Goal: Answer question/provide support: Share knowledge or assist other users

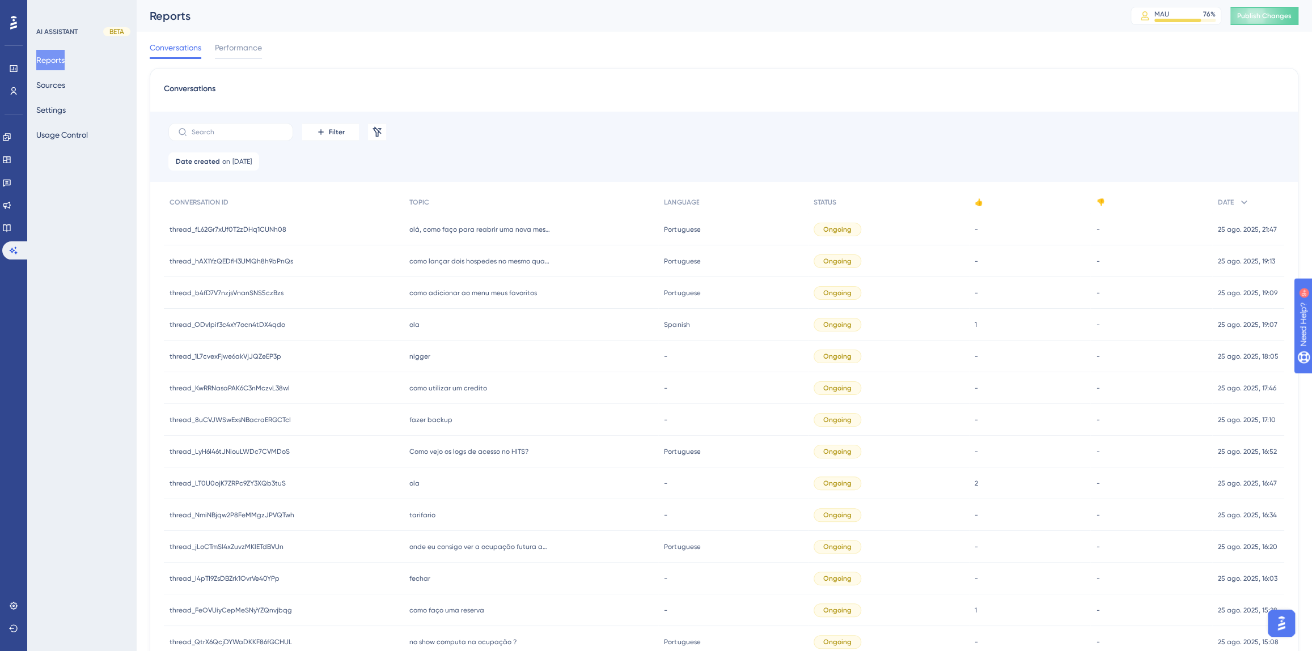
click at [45, 97] on div "Reports Sources Settings Usage Control" at bounding box center [82, 97] width 92 height 95
click at [49, 88] on button "Sources" at bounding box center [50, 85] width 29 height 20
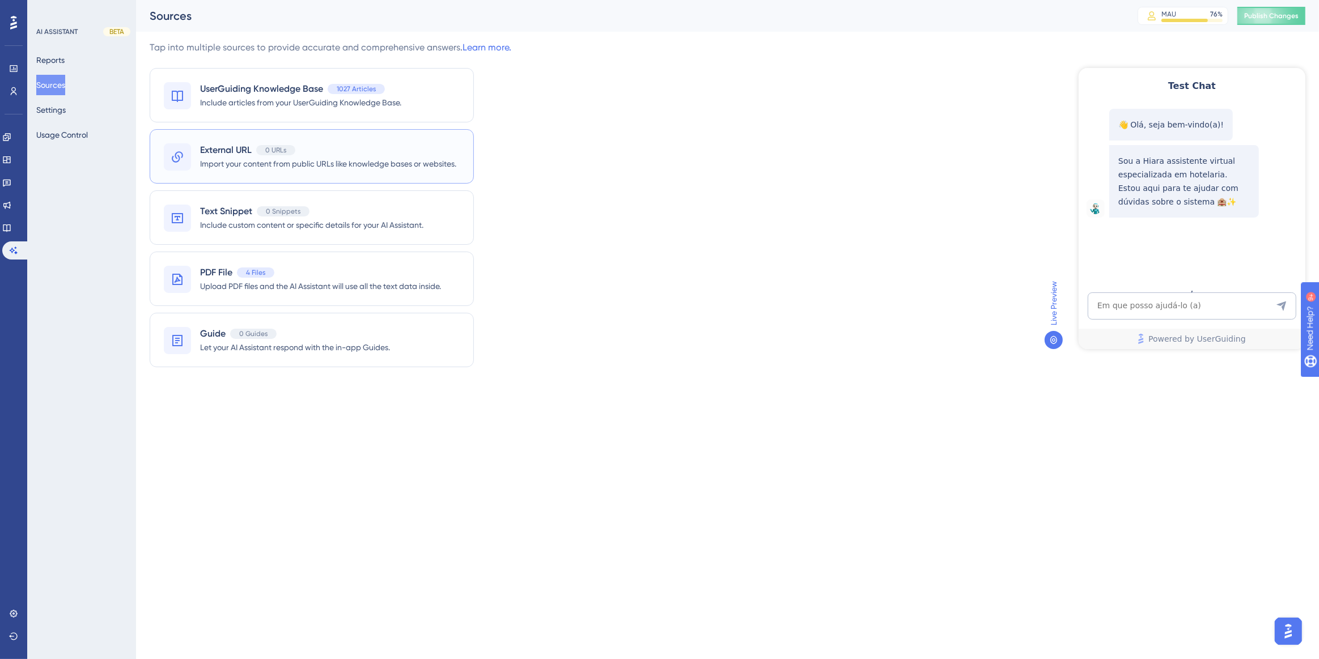
click at [294, 163] on span "Import your content from public URLs like knowledge bases or websites." at bounding box center [328, 164] width 256 height 14
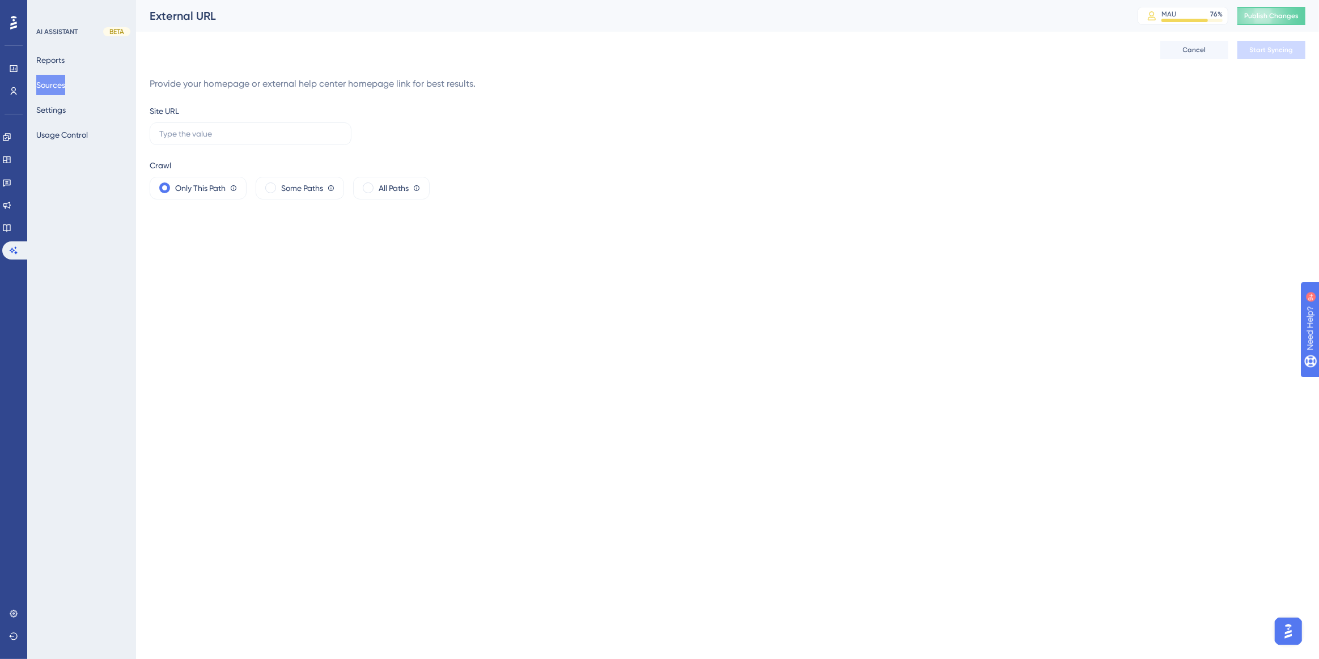
click at [65, 81] on button "Sources" at bounding box center [50, 85] width 29 height 20
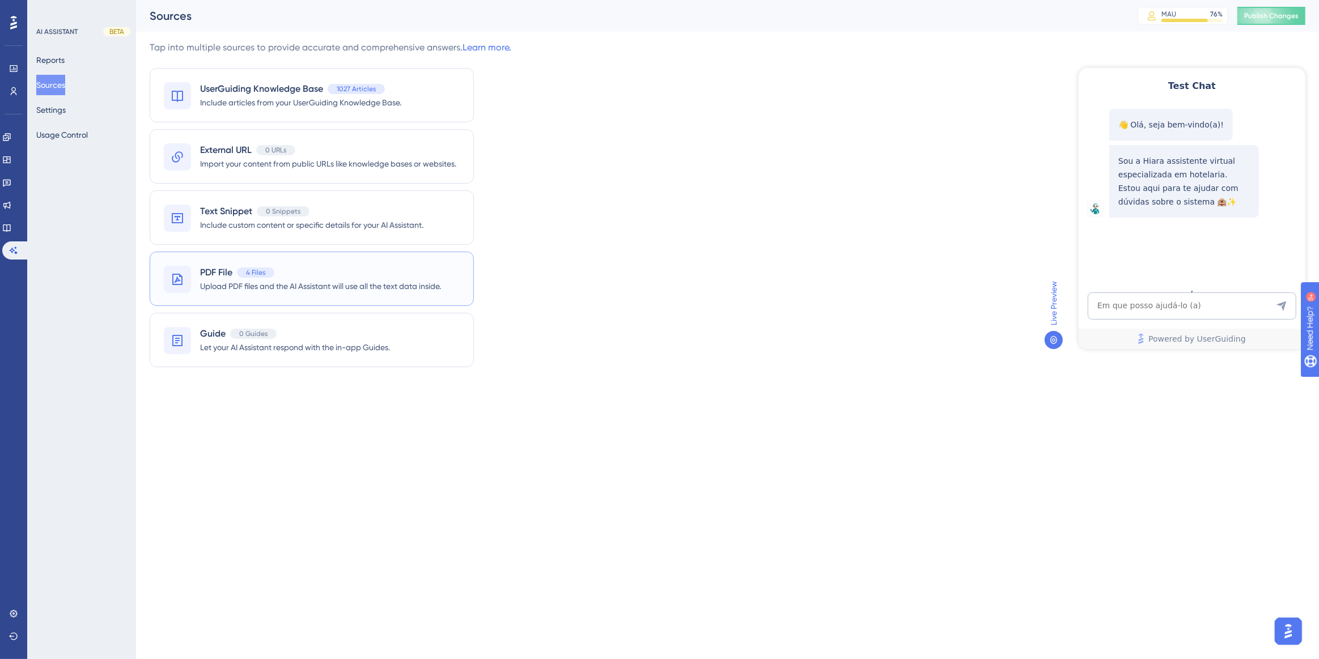
click at [311, 286] on span "Upload PDF files and the AI Assistant will use all the text data inside." at bounding box center [320, 286] width 241 height 14
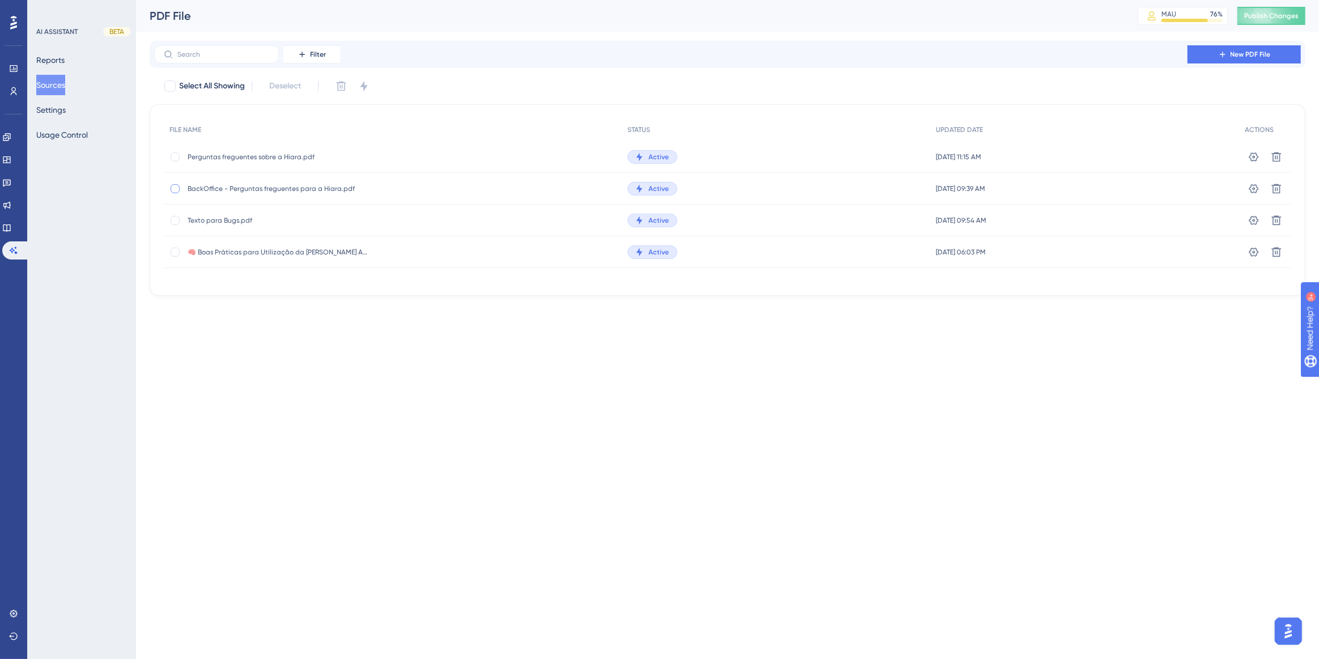
click at [175, 188] on div at bounding box center [175, 188] width 9 height 9
checkbox input "true"
click at [333, 88] on button at bounding box center [341, 86] width 18 height 18
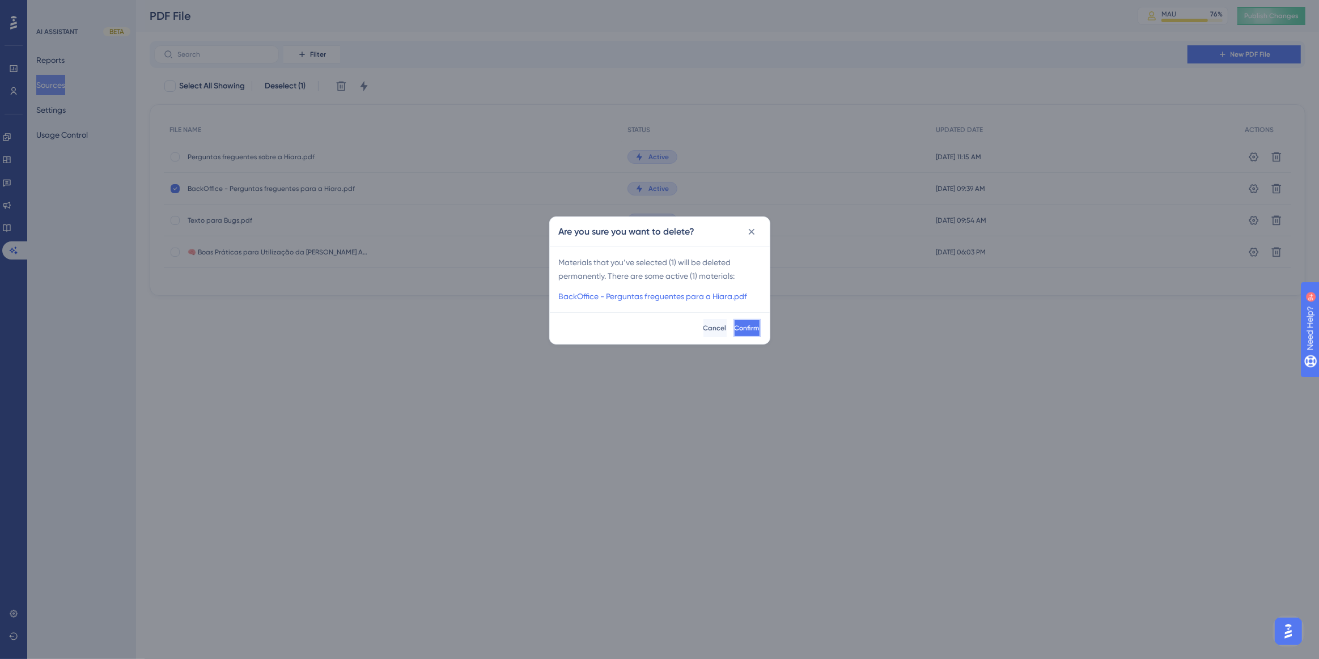
click at [734, 329] on button "Confirm" at bounding box center [747, 328] width 27 height 18
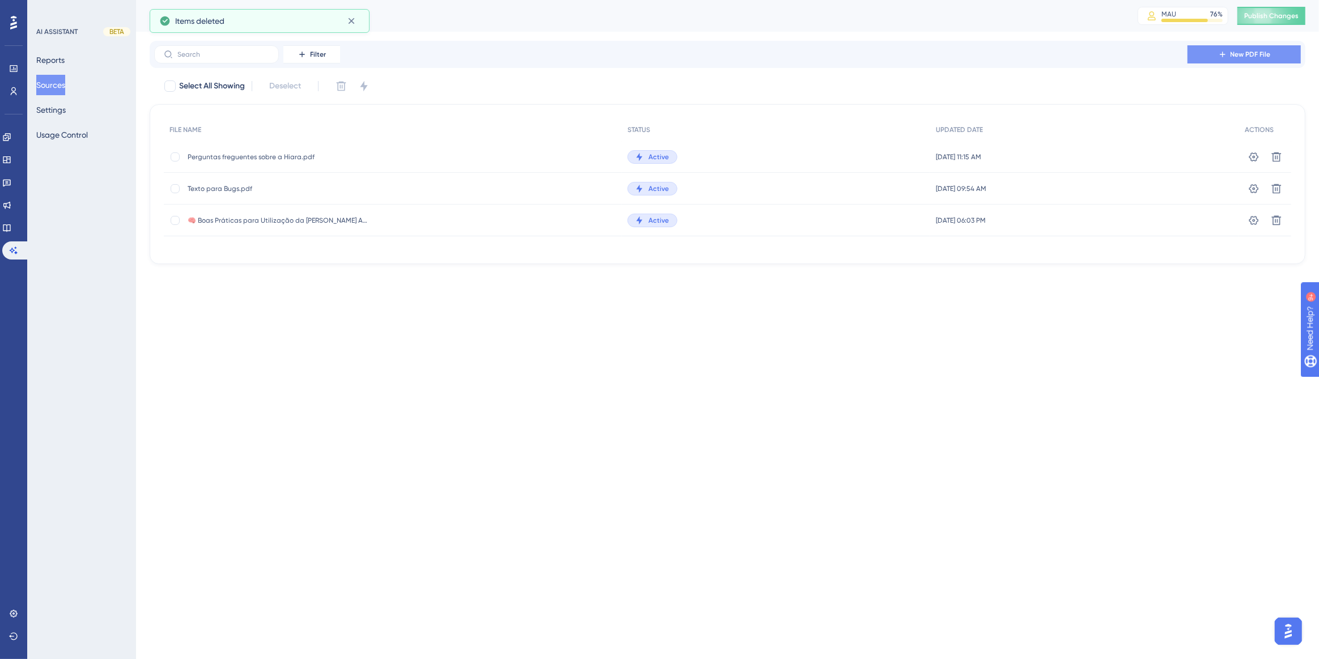
click at [1265, 48] on button "New PDF File" at bounding box center [1244, 54] width 113 height 18
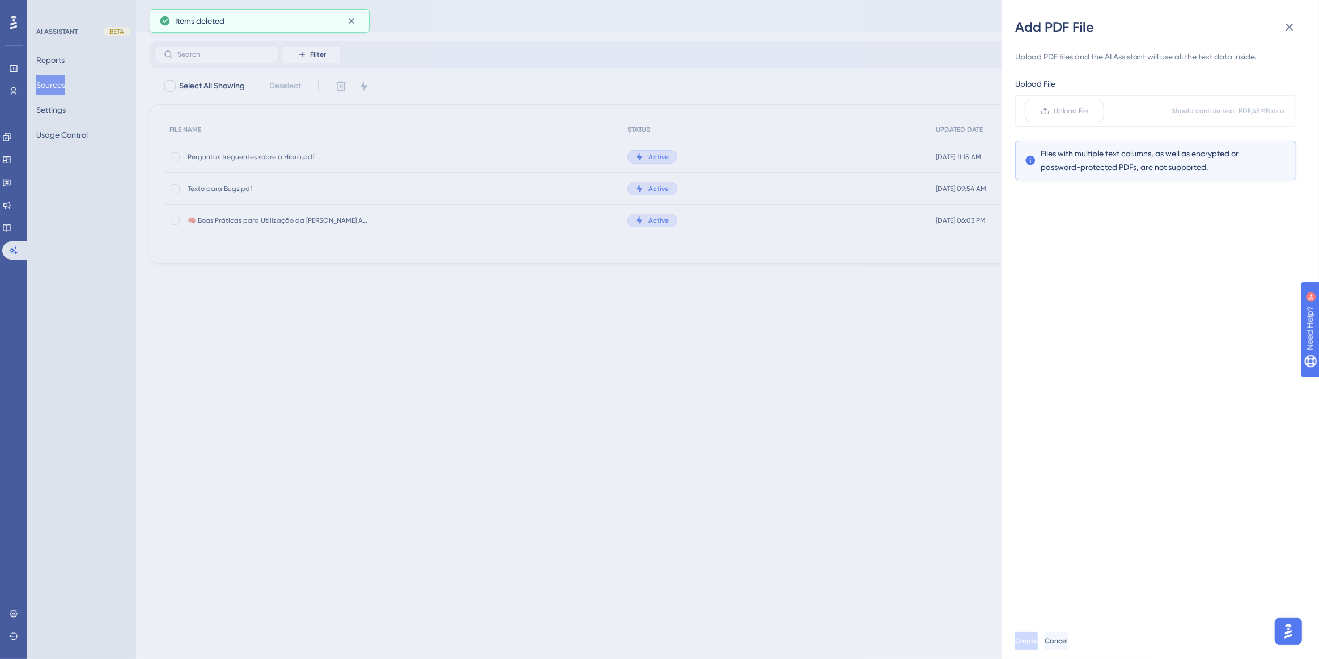
click at [1075, 102] on label "Upload File" at bounding box center [1064, 111] width 79 height 23
click at [1089, 111] on input "Upload File" at bounding box center [1089, 111] width 0 height 0
click at [1039, 641] on span "Create" at bounding box center [1027, 641] width 23 height 9
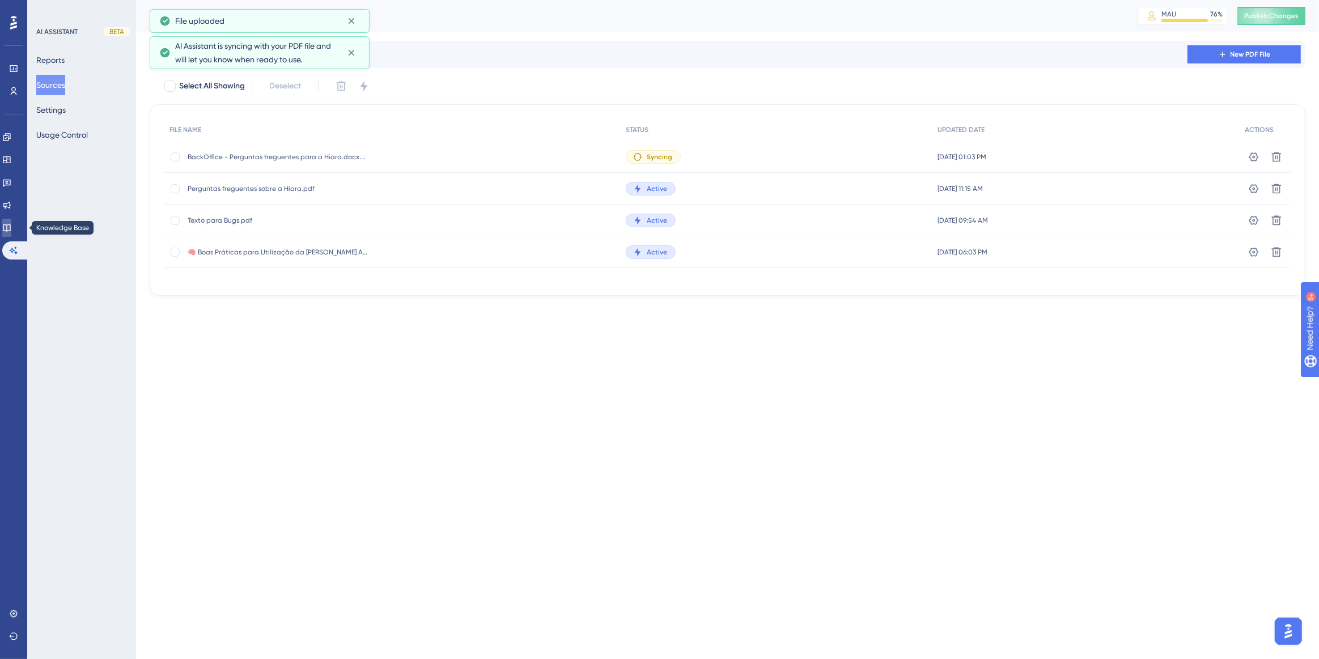
click at [11, 230] on icon at bounding box center [6, 227] width 9 height 9
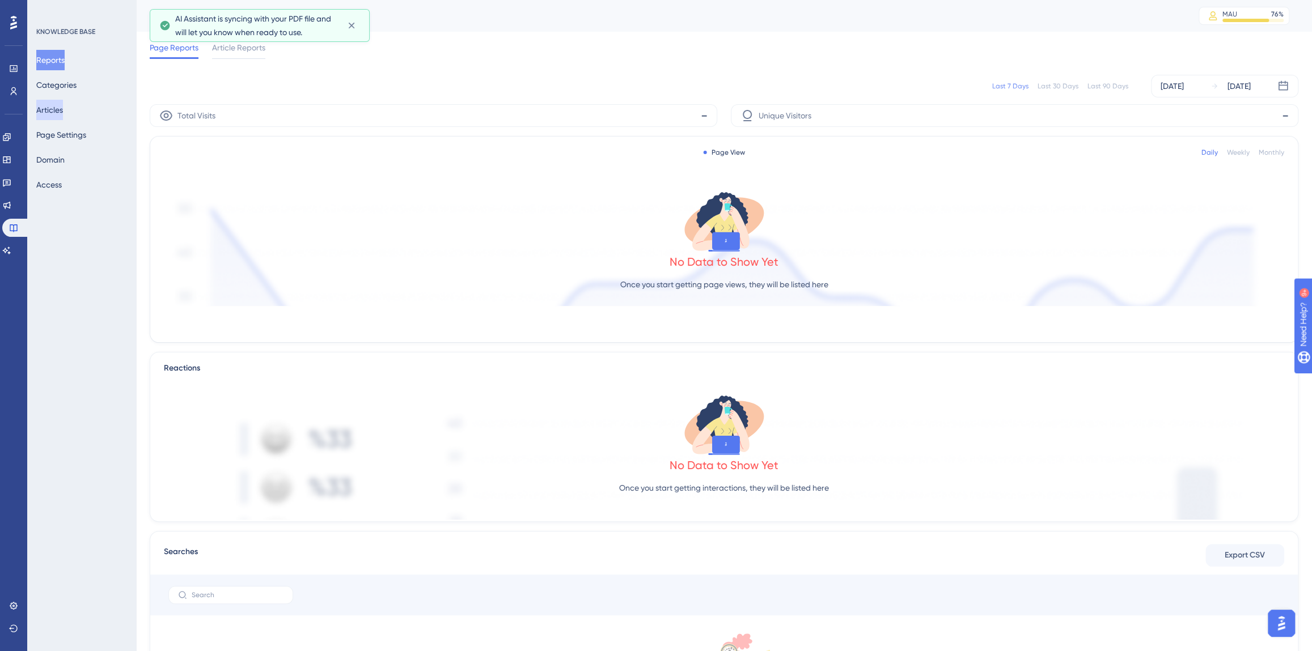
click at [49, 111] on button "Articles" at bounding box center [49, 110] width 27 height 20
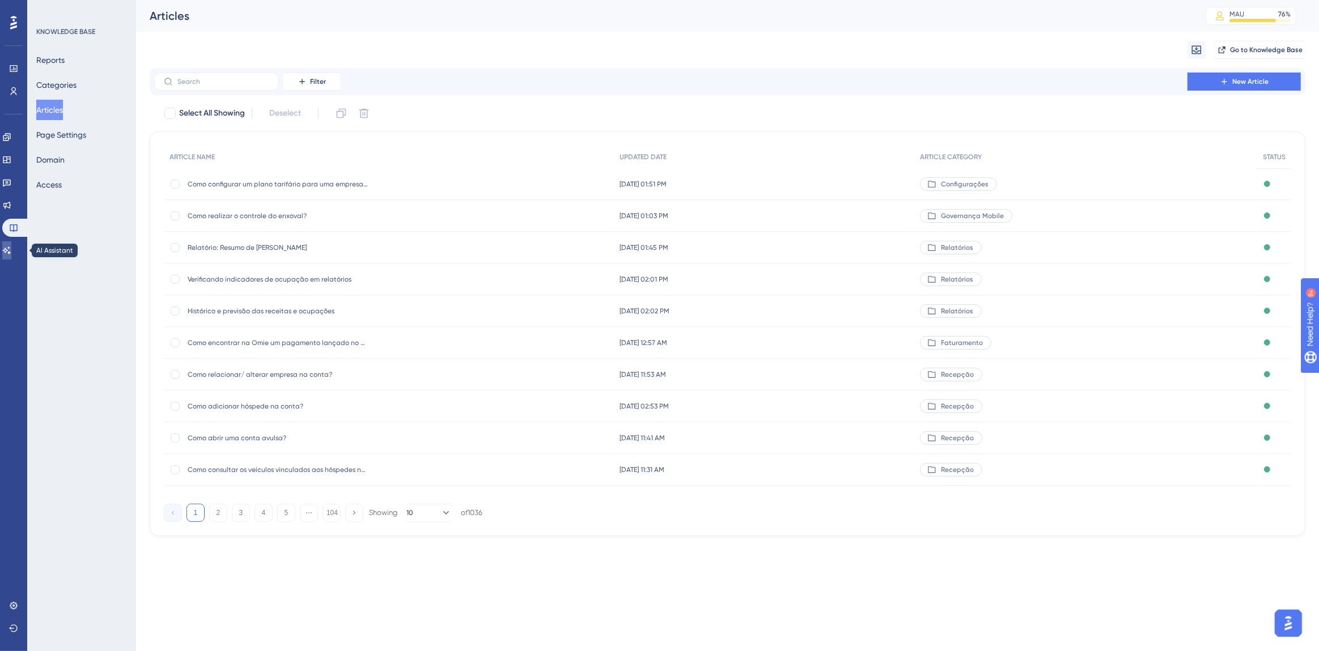
click at [11, 255] on link at bounding box center [6, 251] width 9 height 18
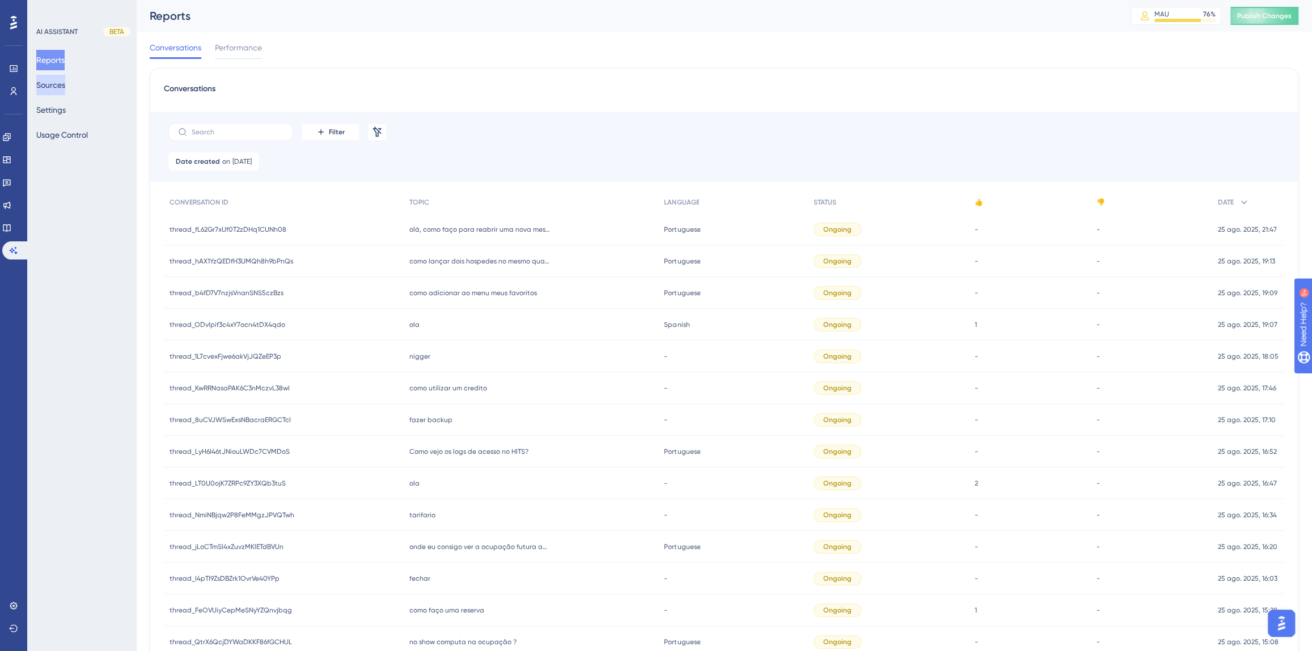
click at [53, 87] on button "Sources" at bounding box center [50, 85] width 29 height 20
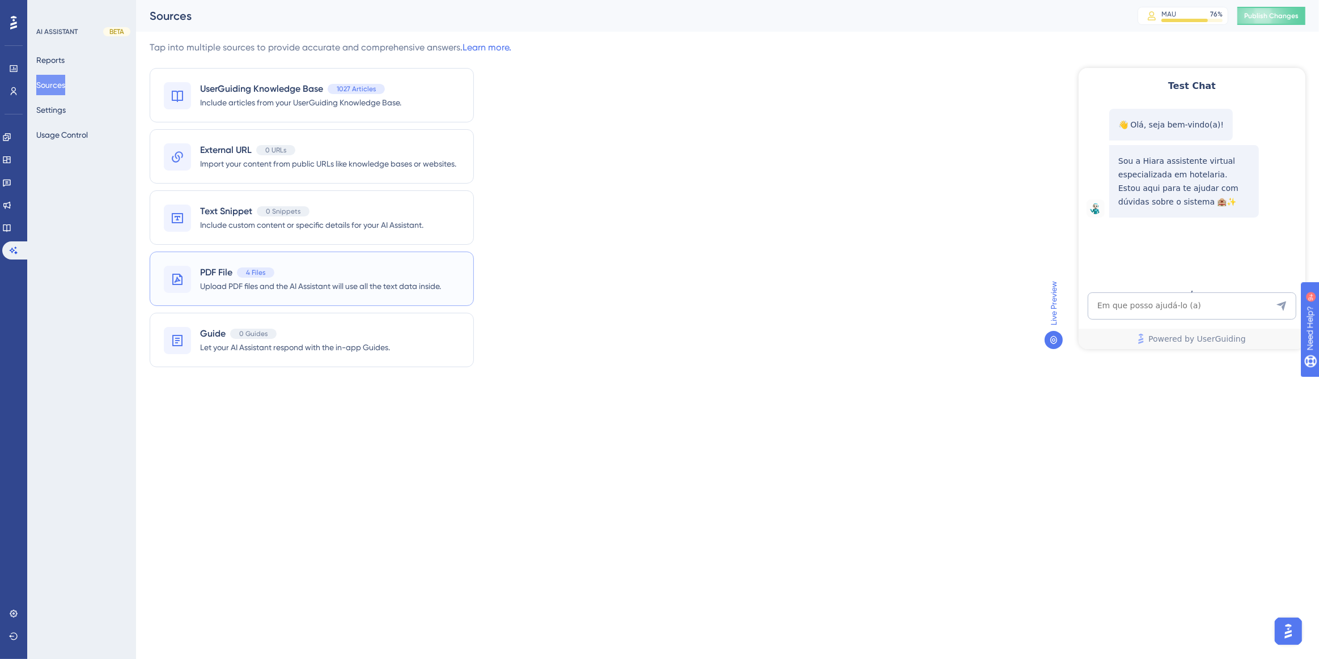
click at [321, 301] on div "PDF File 4 Files Upload PDF files and the AI Assistant will use all the text da…" at bounding box center [312, 279] width 324 height 54
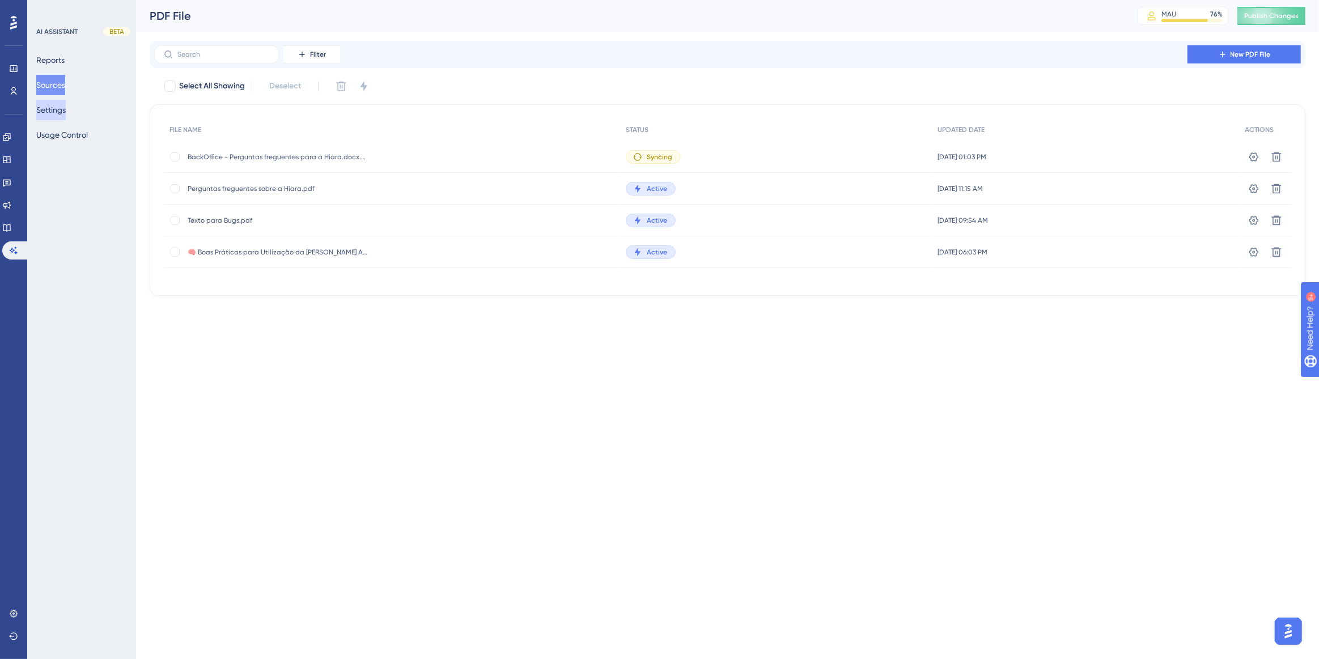
click at [66, 110] on button "Settings" at bounding box center [50, 110] width 29 height 20
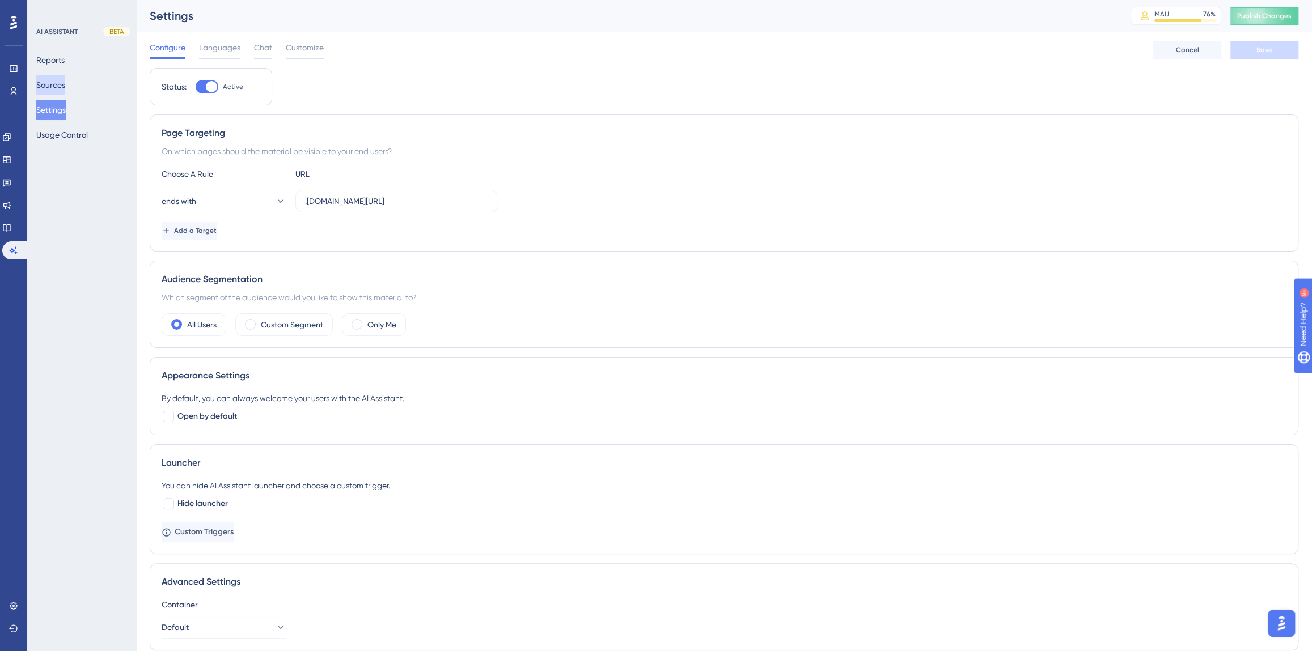
click at [46, 88] on button "Sources" at bounding box center [50, 85] width 29 height 20
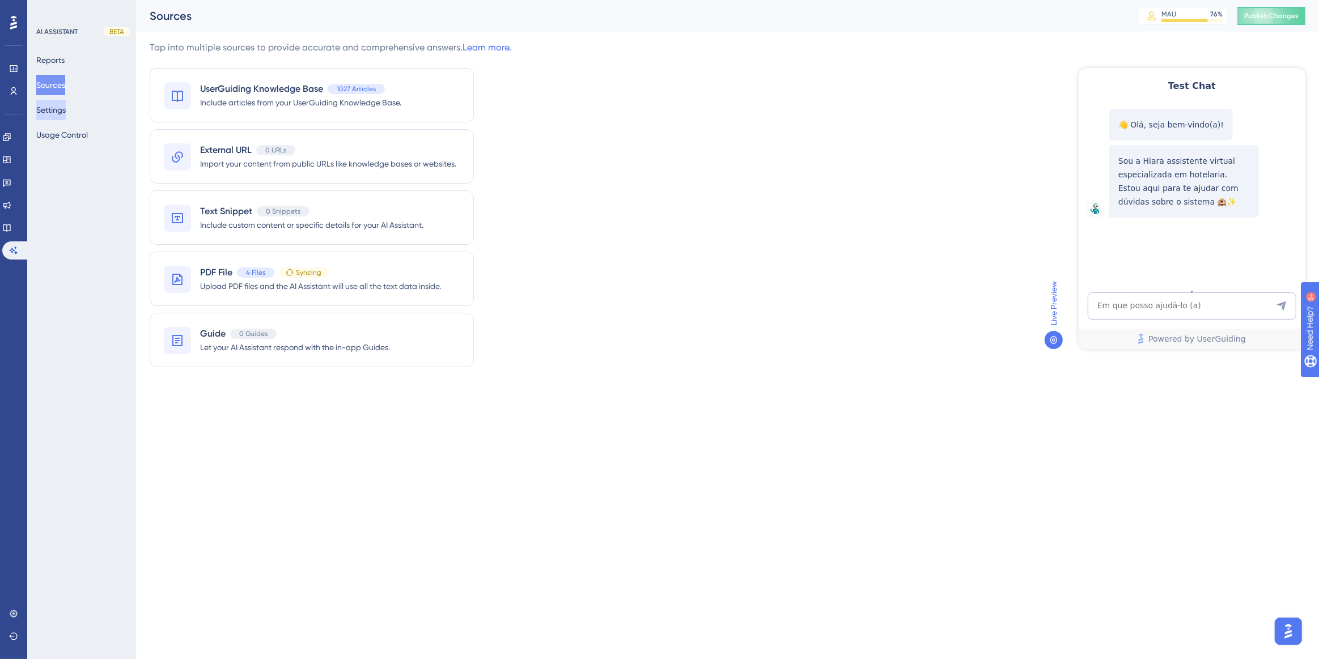
click at [49, 115] on button "Settings" at bounding box center [50, 110] width 29 height 20
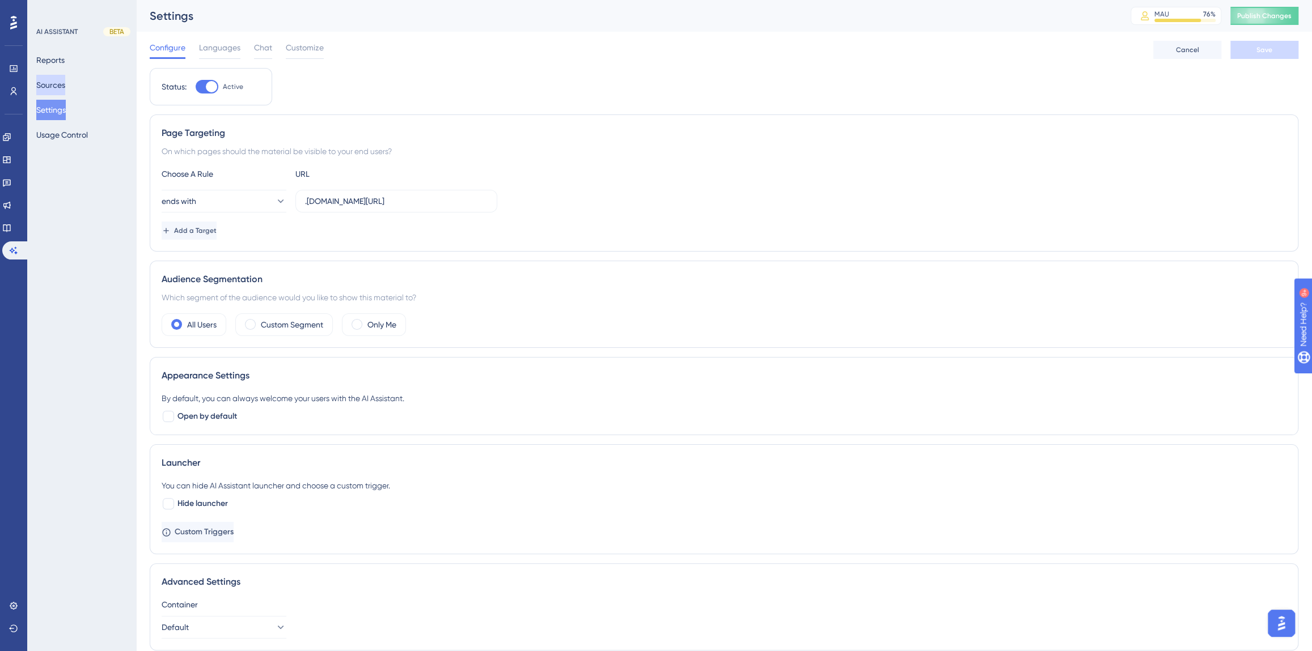
click at [58, 87] on button "Sources" at bounding box center [50, 85] width 29 height 20
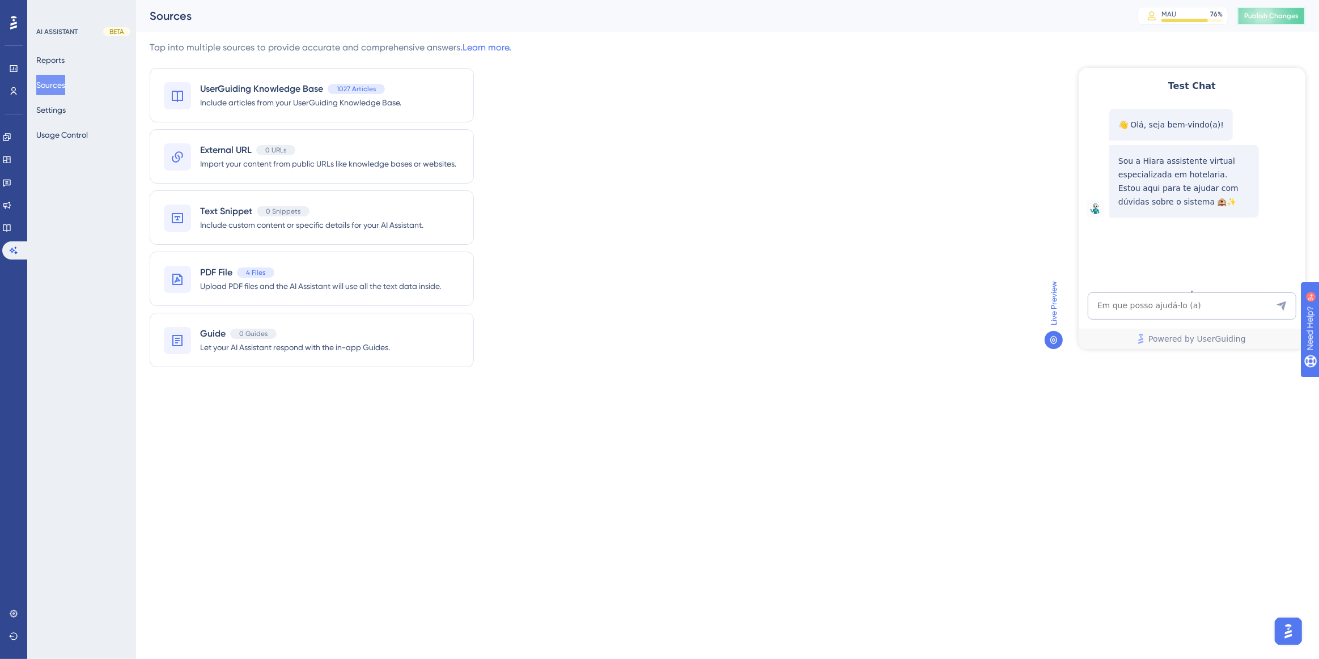
click at [1295, 12] on span "Publish Changes" at bounding box center [1271, 15] width 54 height 9
click at [1153, 306] on textarea "AI Assistant Text Input" at bounding box center [1191, 305] width 209 height 27
paste textarea ""como realizar back up ""
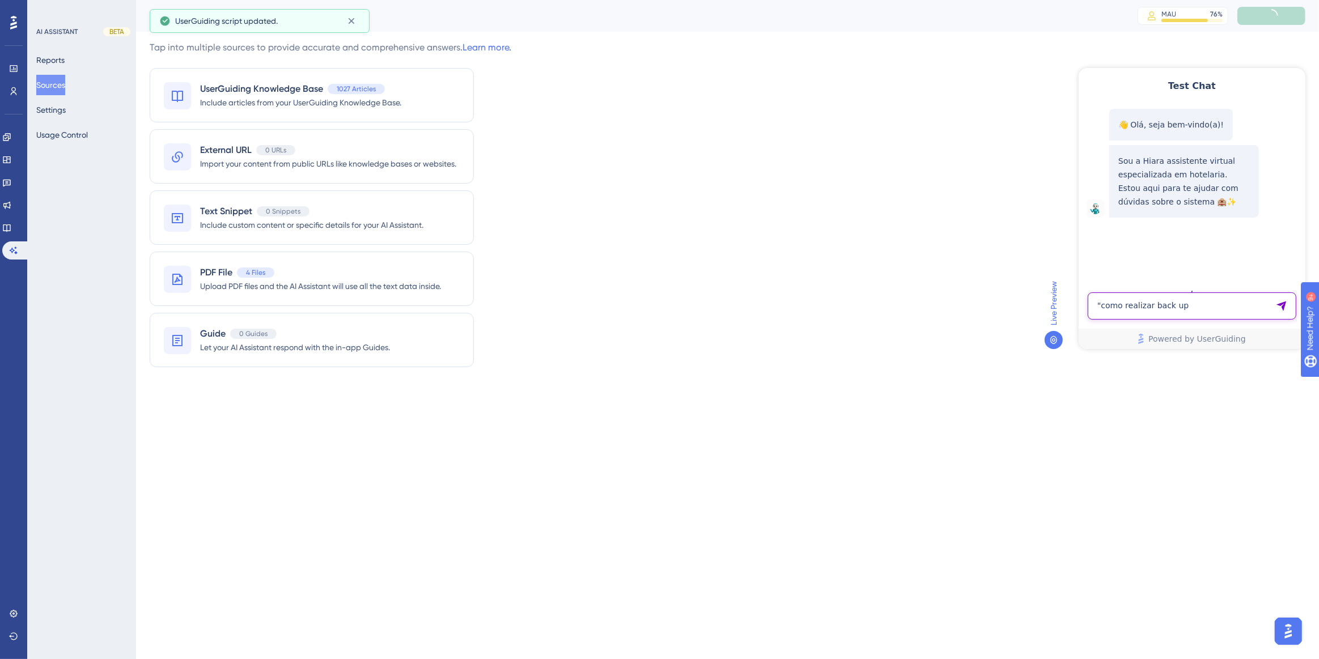
type textarea ""como realizar back up"
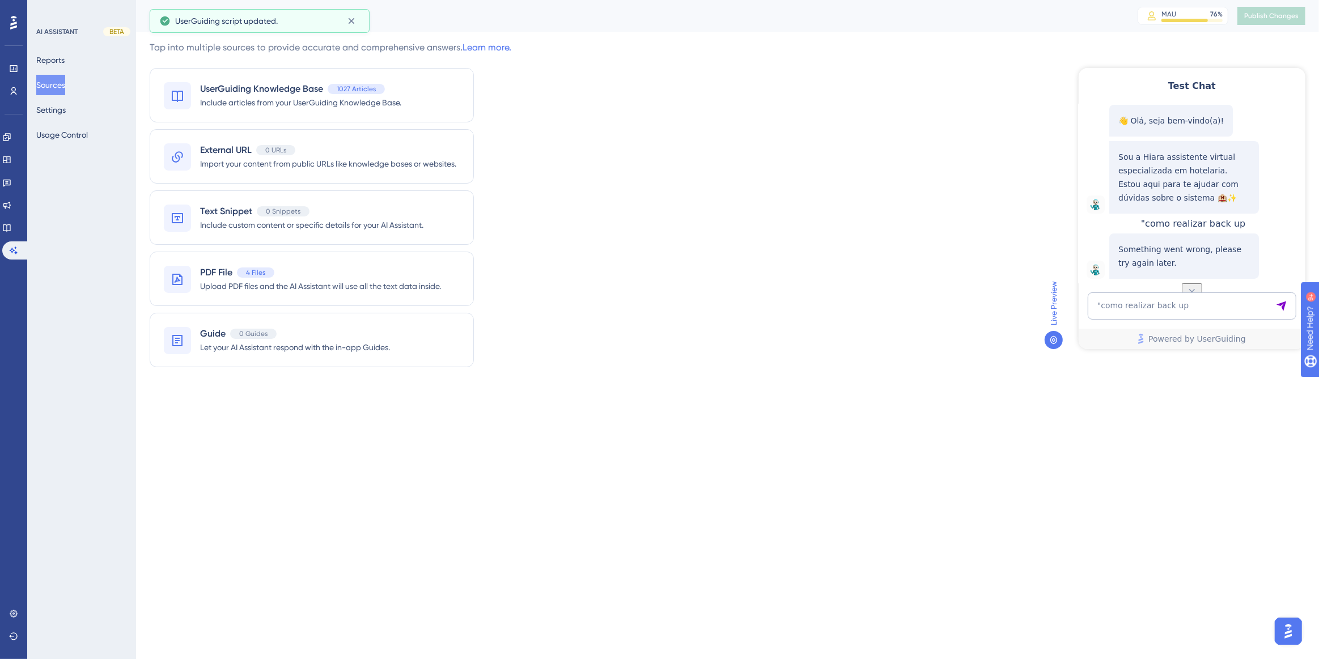
scroll to position [29, 0]
click at [1161, 302] on textarea ""como realizar back up" at bounding box center [1191, 305] width 209 height 27
paste textarea ""como realizar back up ""
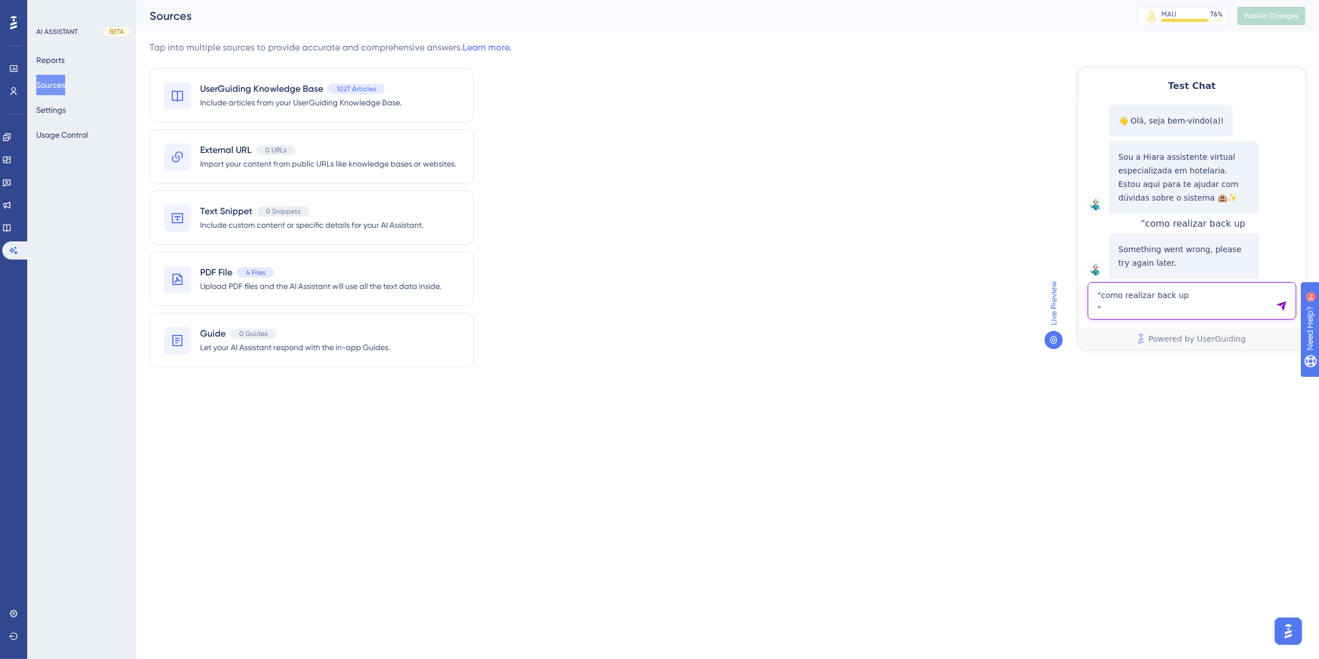
type textarea ""como realizar back up ""
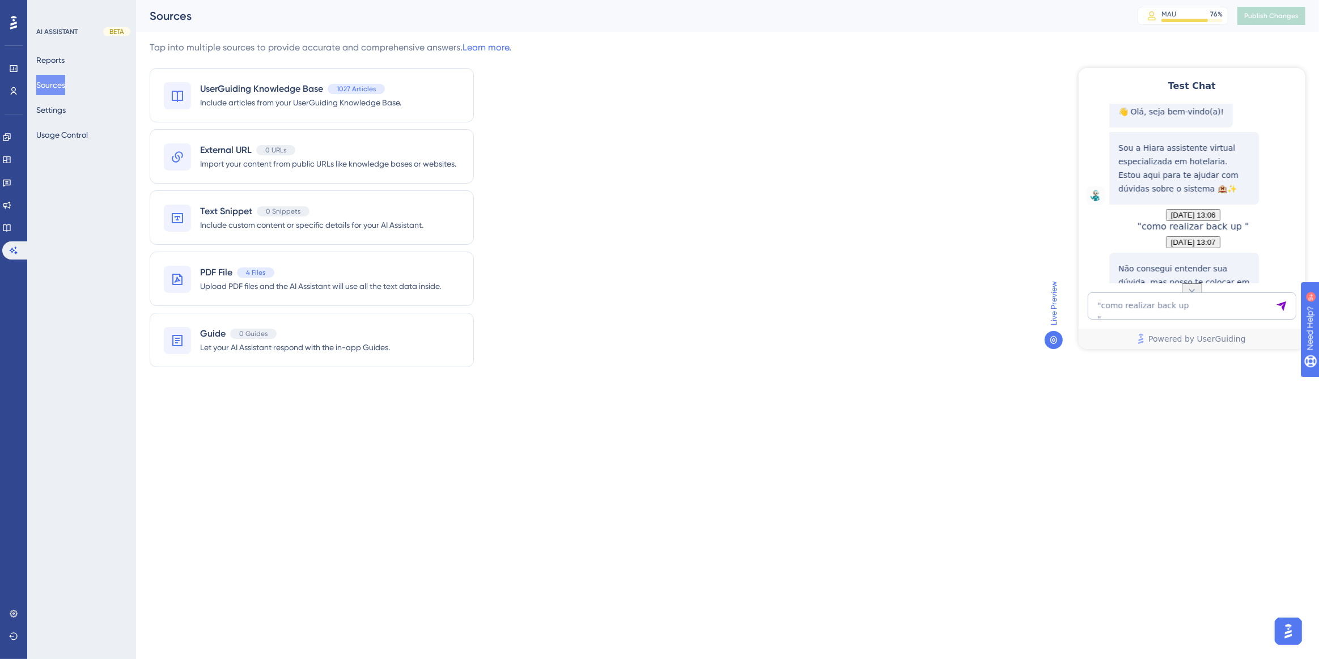
scroll to position [134, 0]
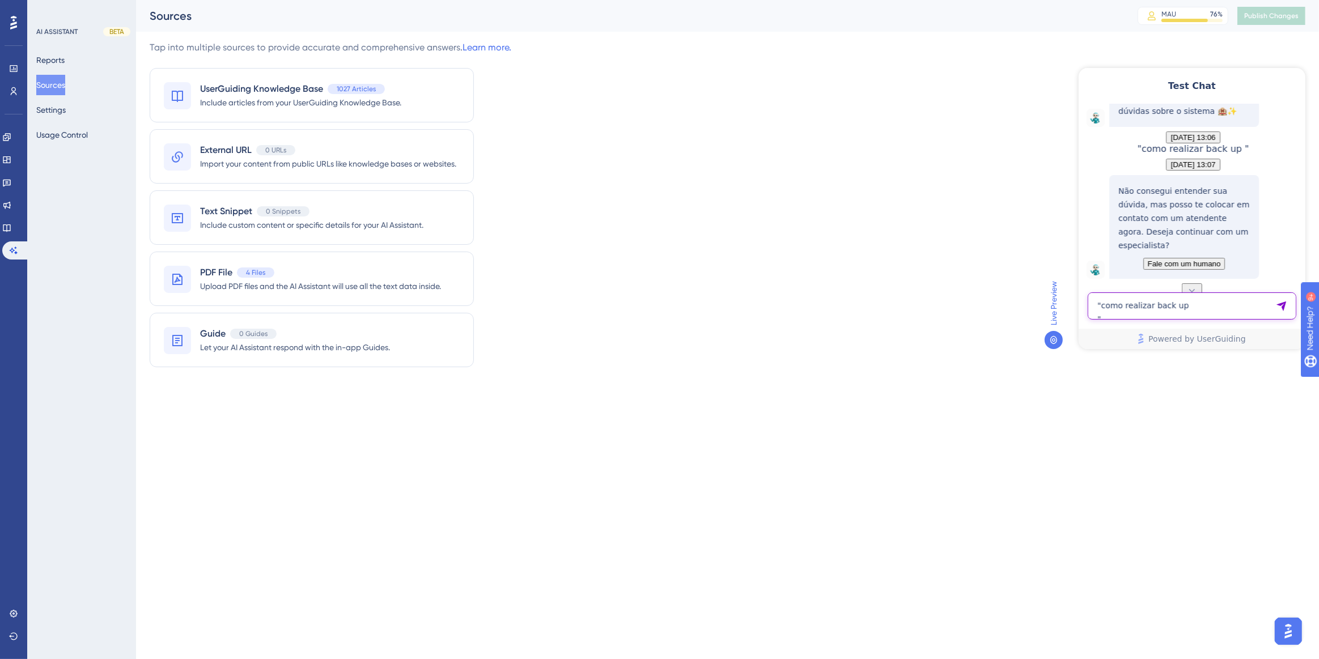
click at [1156, 314] on textarea ""como realizar back up "" at bounding box center [1191, 305] width 209 height 27
paste textarea "como lançar dois hospedes no mesmo quarto?"
type textarea "como lançar dois hospedes no mesmo quarto?"
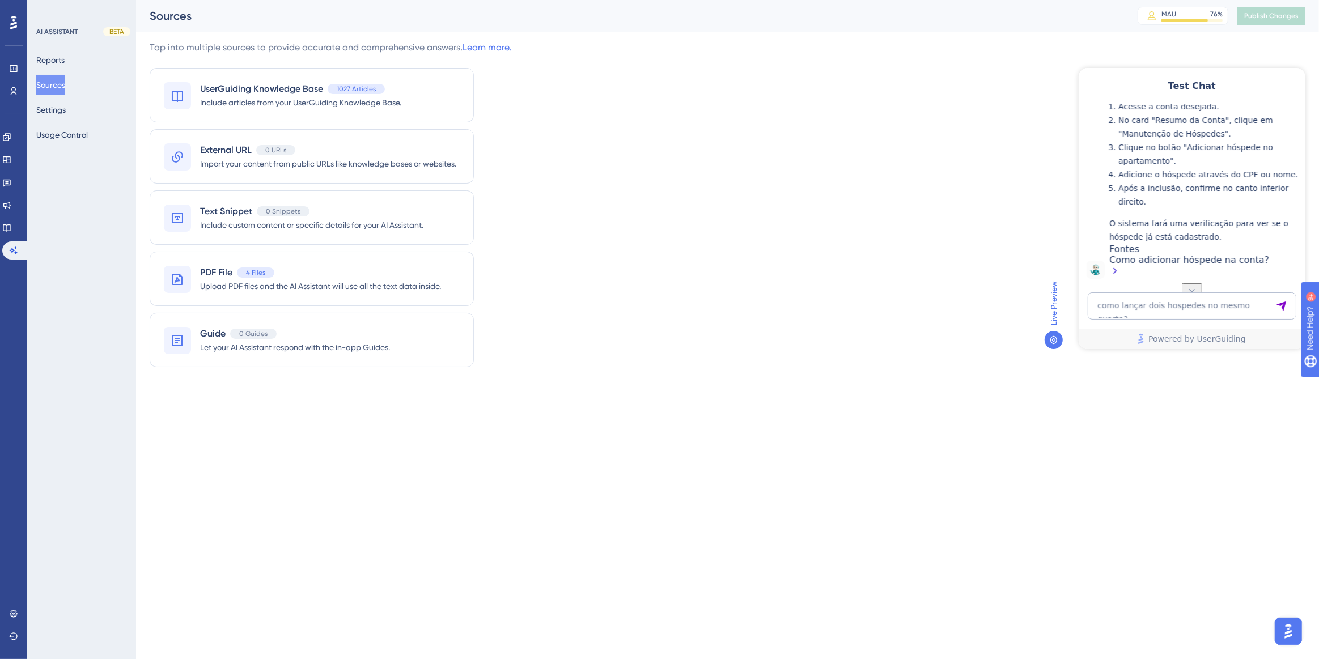
scroll to position [388, 0]
click at [1180, 315] on textarea "como lançar dois hospedes no mesmo quarto?" at bounding box center [1191, 305] width 209 height 27
paste textarea "como lançar dois hospedes no mesmo quarto ja com check-in efetuado"
type textarea "como lançar dois hospedes no mesmo quarto ja com check-in efetuado"
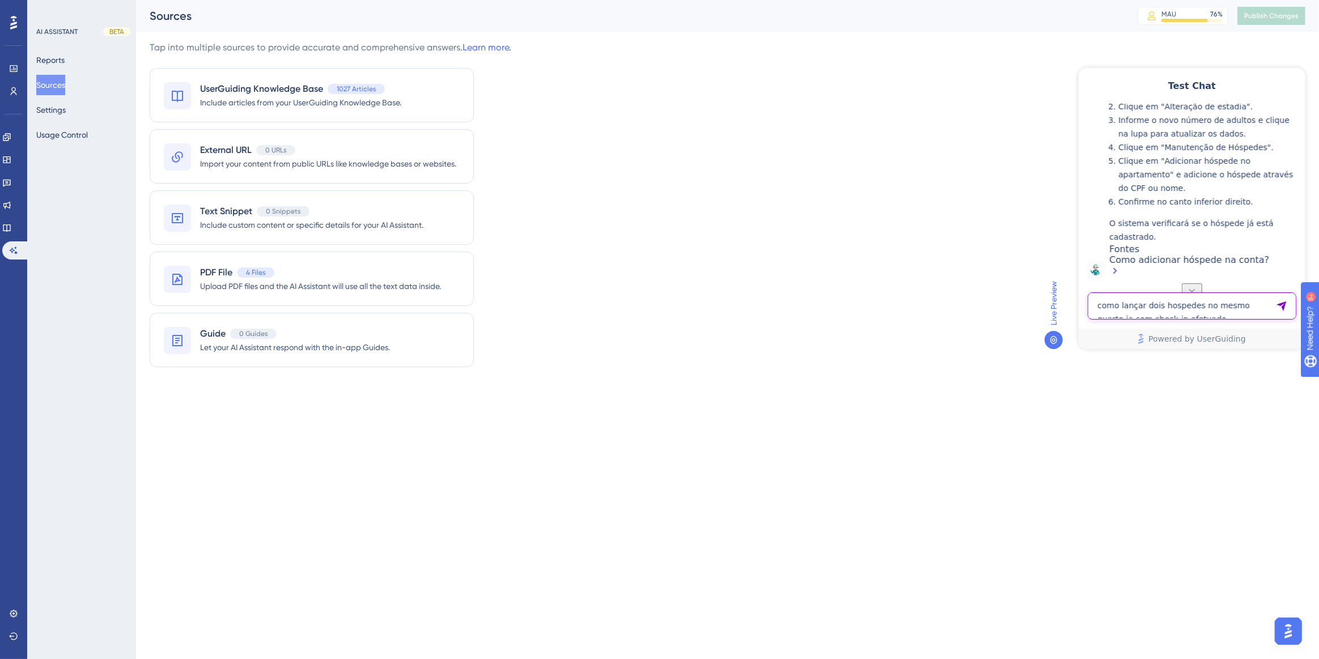
click at [1221, 311] on textarea "como lançar dois hospedes no mesmo quarto ja com check-in efetuado" at bounding box center [1191, 305] width 209 height 27
paste textarea "olá, como faço para reabrir uma nova mesa no pdv legal l"
type textarea "olá, como faço para reabrir uma nova mesa no pdv legal l"
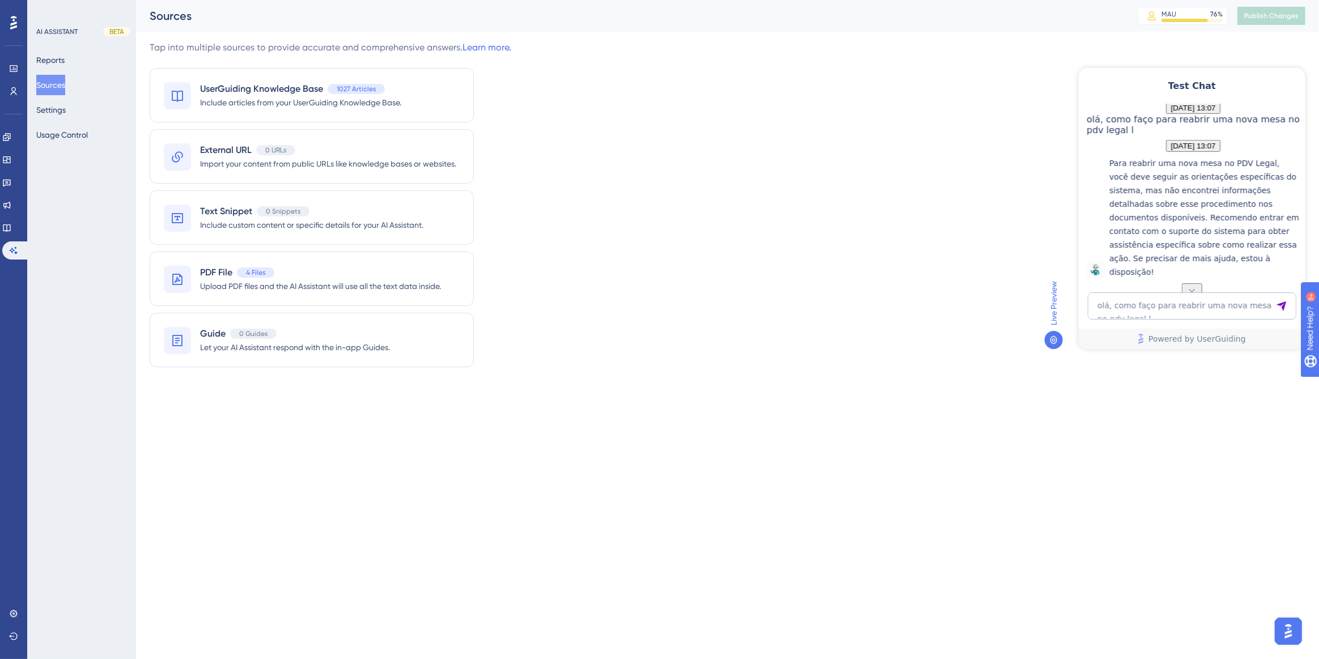
scroll to position [1112, 0]
click at [1146, 300] on textarea "olá, como faço para reabrir uma nova mesa no pdv legal l" at bounding box center [1191, 305] width 209 height 27
type textarea "como realizar backup?"
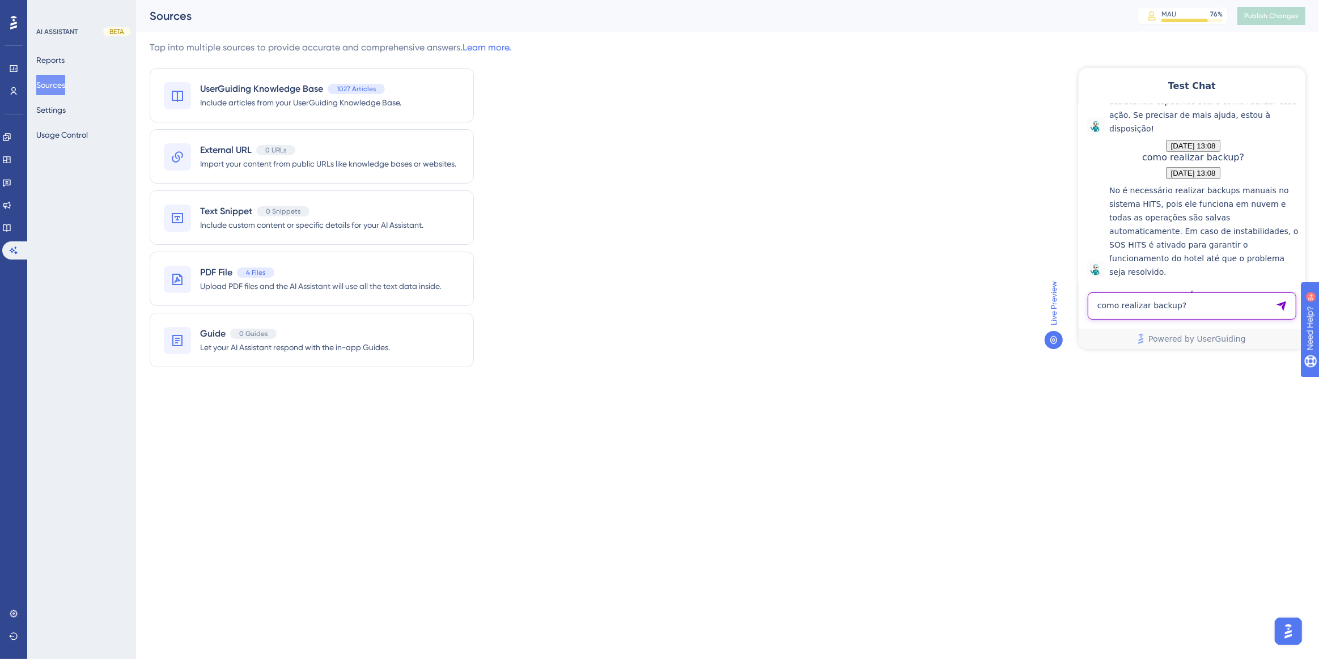
click at [1181, 299] on textarea "como realizar backup?" at bounding box center [1191, 305] width 209 height 27
paste textarea "tarifario"
type textarea "tarifario"
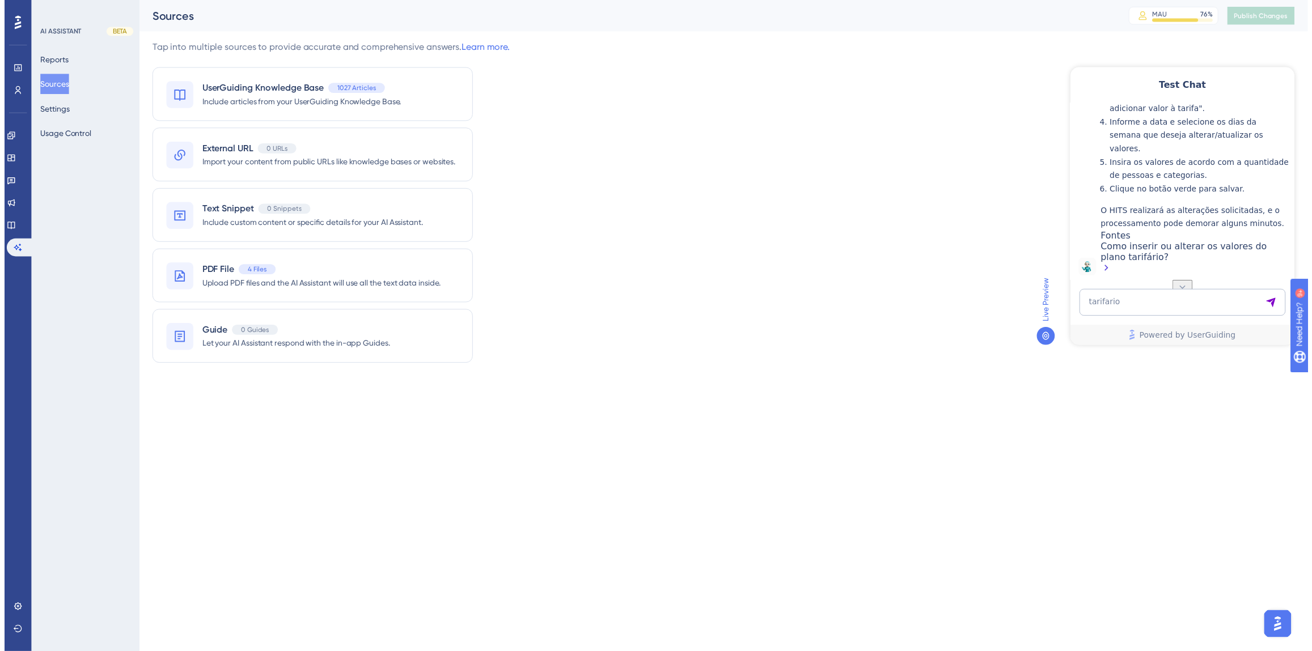
scroll to position [1718, 0]
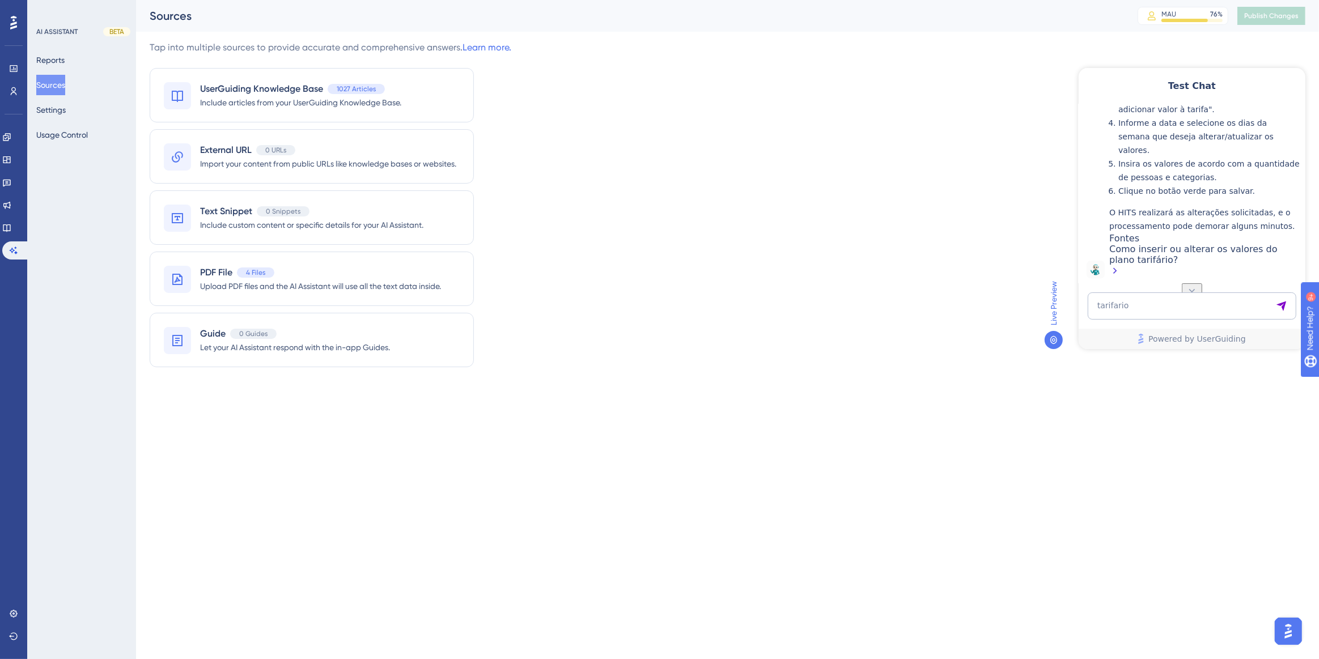
click at [1176, 247] on div "Como inserir ou alterar os valores do plano tarifário?" at bounding box center [1204, 260] width 190 height 35
click at [0, 0] on div "Performance Users Engagement Widgets Feedback Product Updates Knowledge Base AI…" at bounding box center [0, 0] width 0 height 0
click at [11, 231] on link at bounding box center [6, 228] width 9 height 18
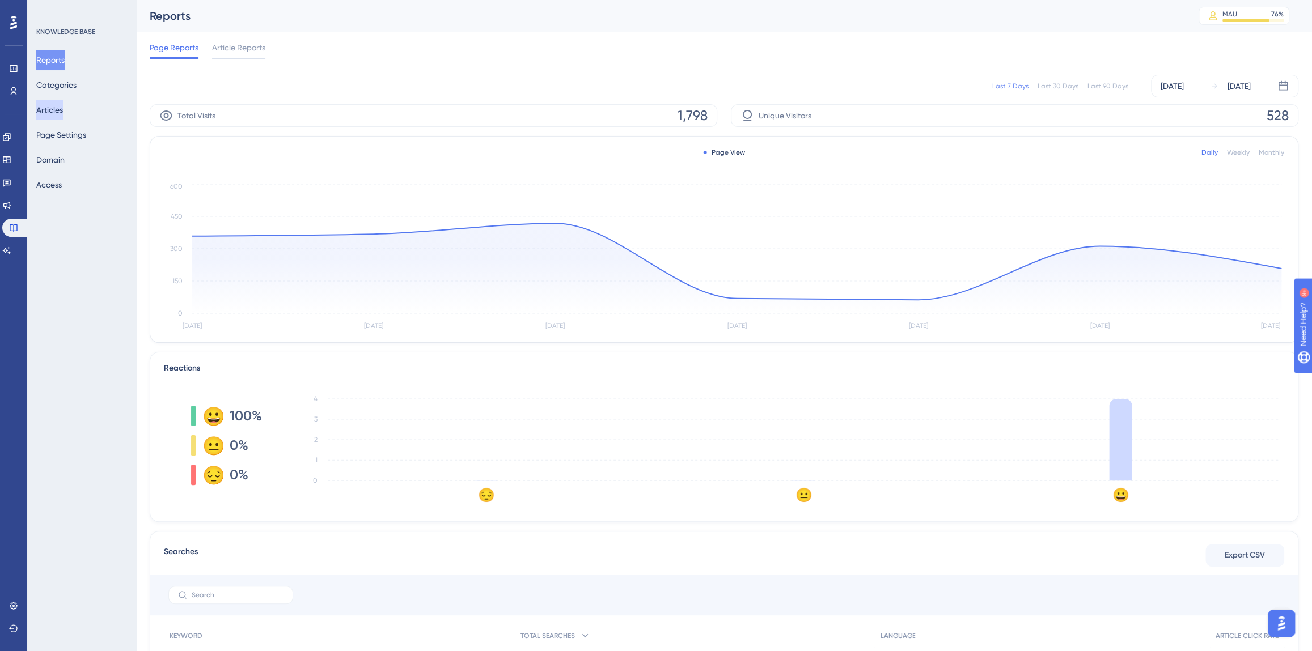
click at [63, 118] on button "Articles" at bounding box center [49, 110] width 27 height 20
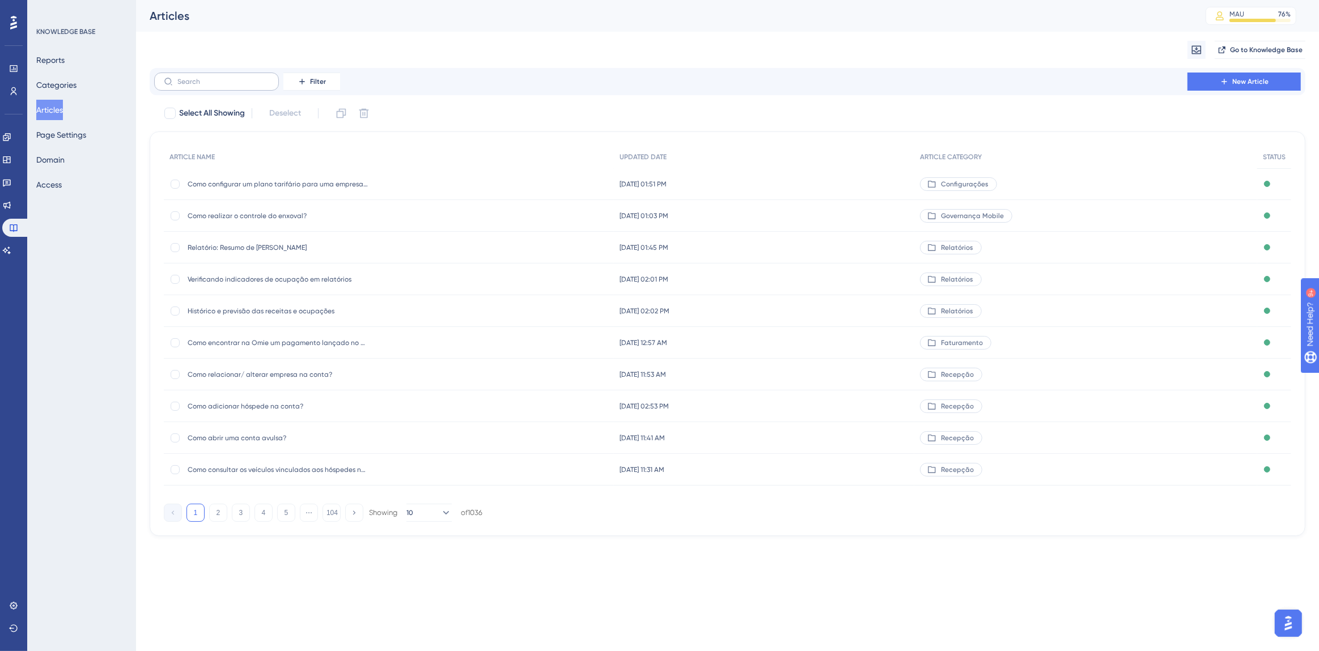
click at [206, 87] on label at bounding box center [216, 82] width 125 height 18
click at [206, 86] on input "text" at bounding box center [223, 82] width 92 height 8
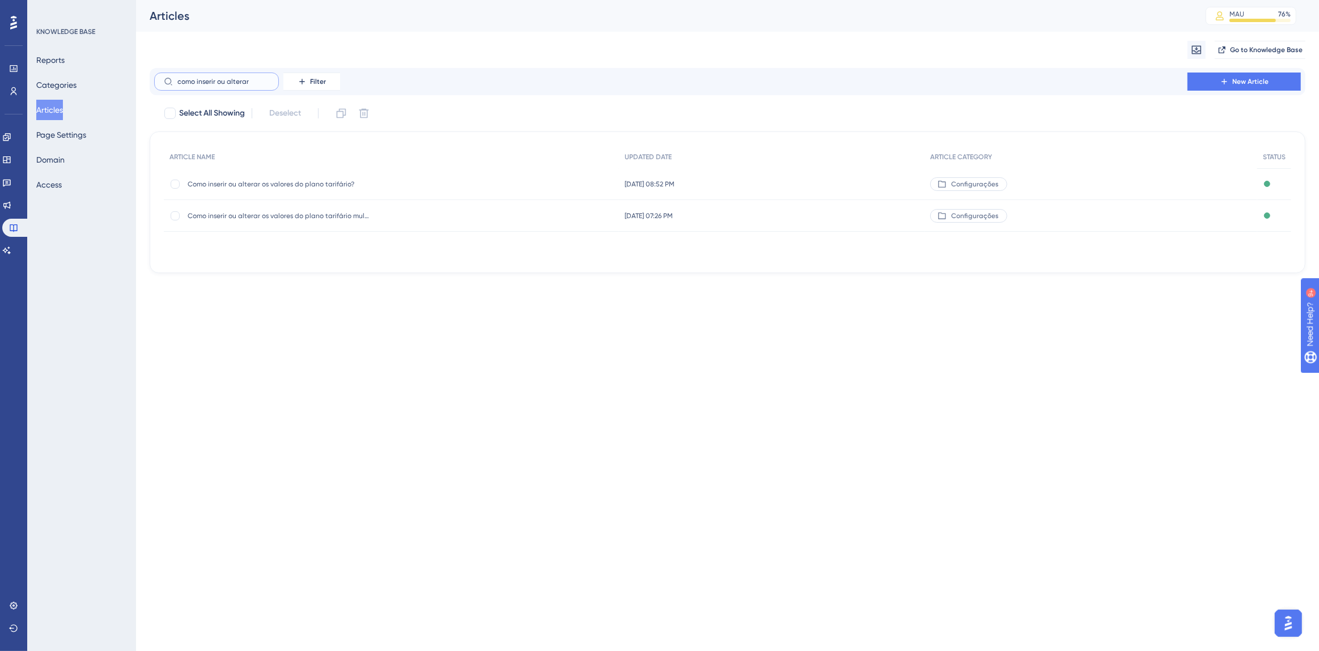
type input "como inserir ou alterar"
click at [255, 184] on span "Como inserir ou alterar os valores do plano tarifário?" at bounding box center [278, 184] width 181 height 9
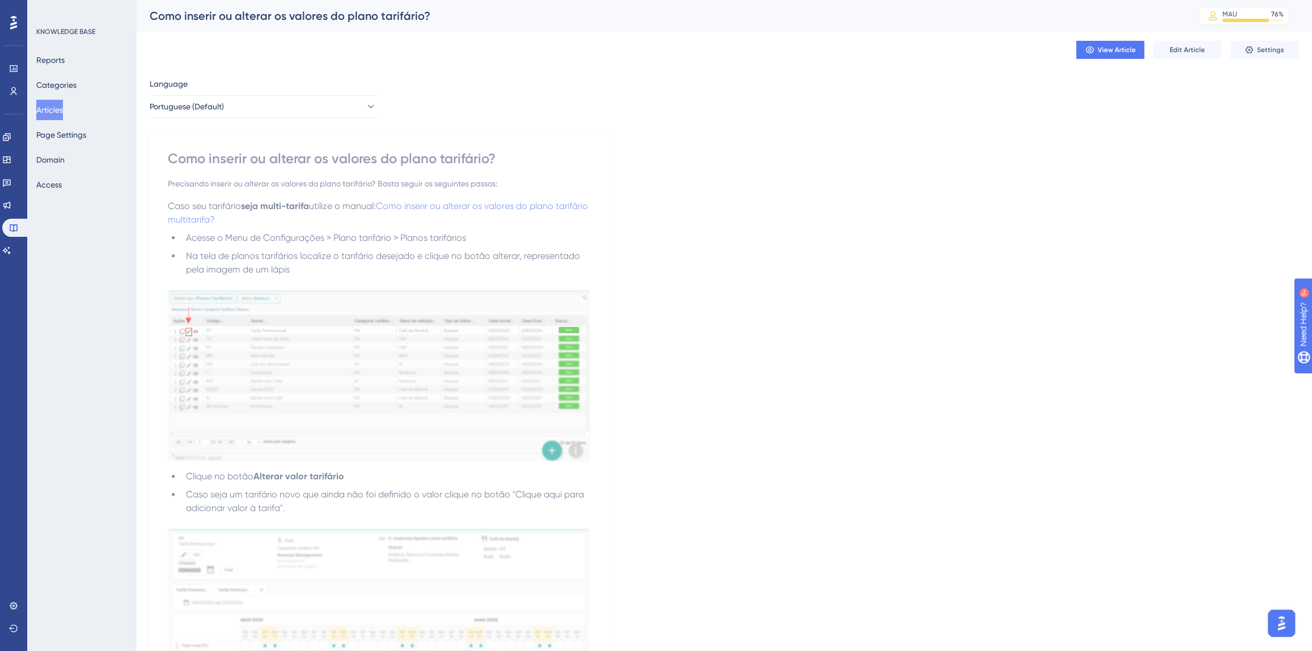
click at [1186, 59] on div "View Article Edit Article Settings" at bounding box center [724, 50] width 1149 height 36
click at [1179, 53] on span "Edit Article" at bounding box center [1187, 49] width 35 height 9
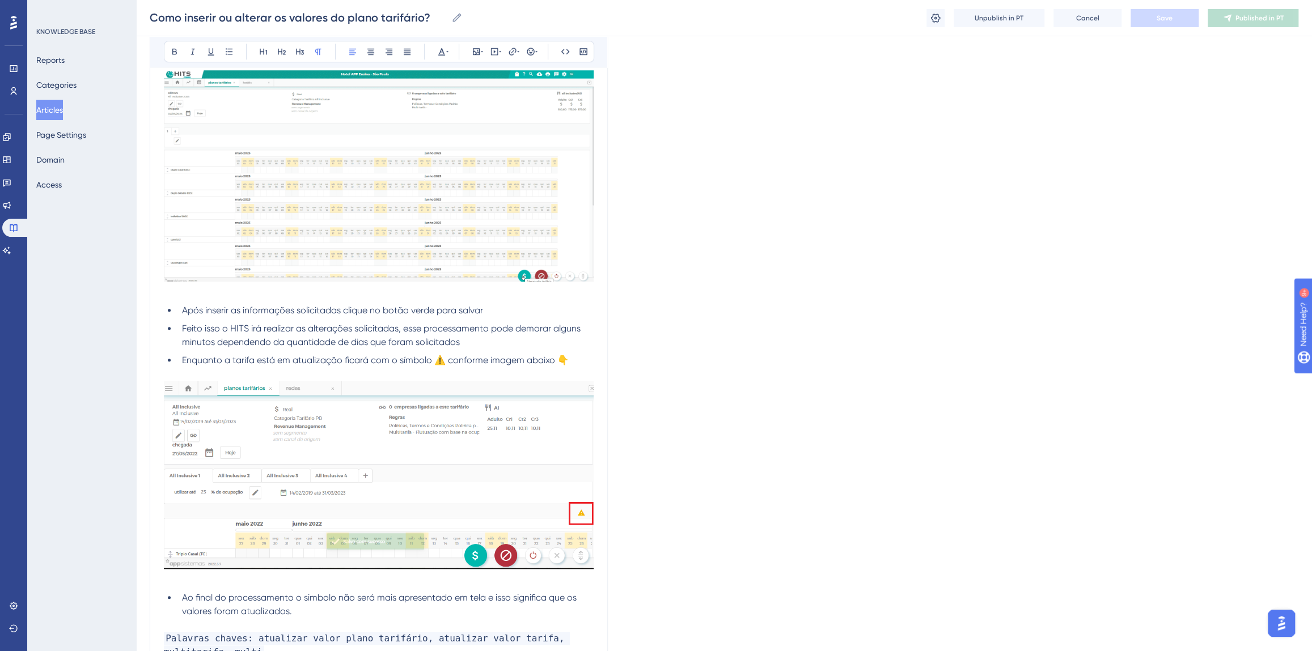
scroll to position [855, 0]
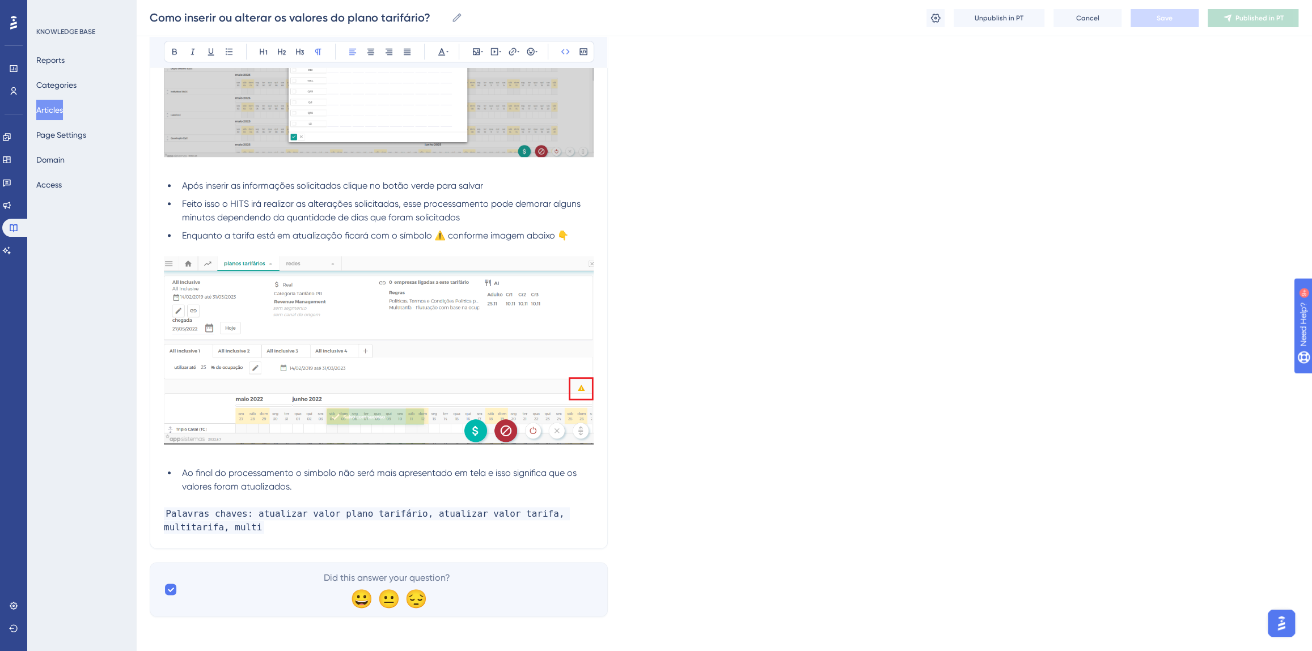
click at [272, 525] on p "Palavras chaves: atualizar valor plano tarifário, atualizar valor tarifa, multi…" at bounding box center [379, 520] width 430 height 27
click at [1192, 20] on button "Save" at bounding box center [1164, 18] width 68 height 18
click at [1247, 16] on span "Publish in PT" at bounding box center [1259, 18] width 40 height 9
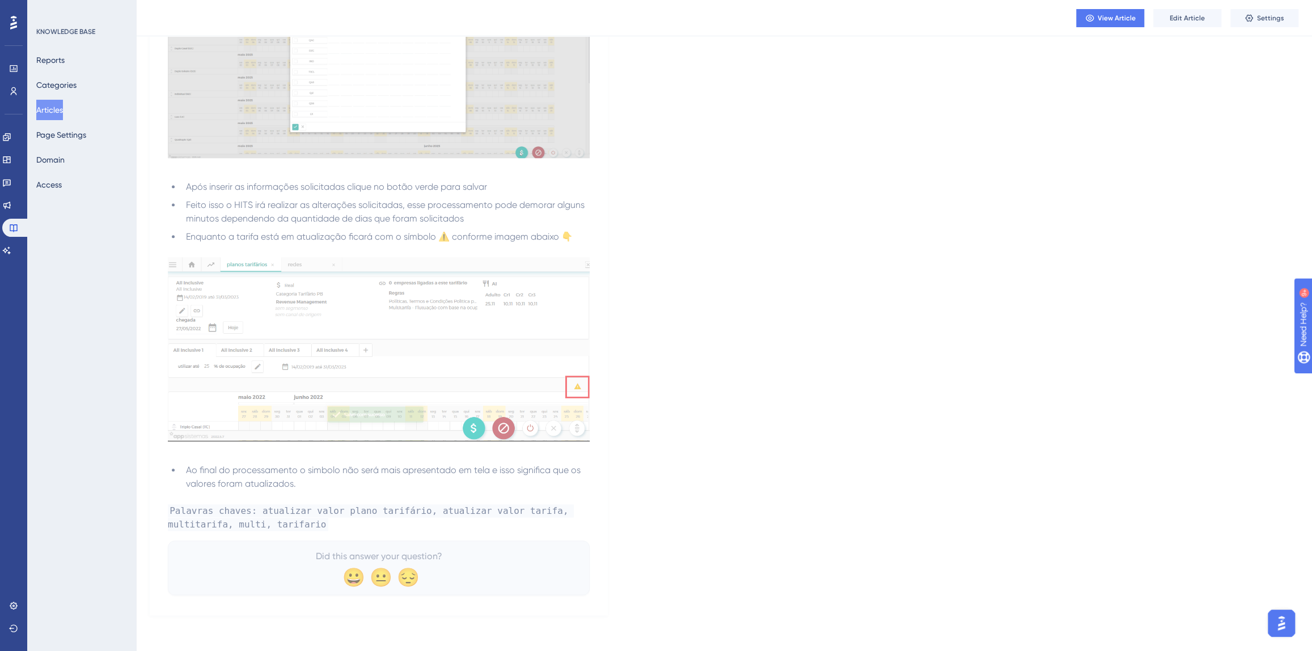
click at [63, 115] on button "Articles" at bounding box center [49, 110] width 27 height 20
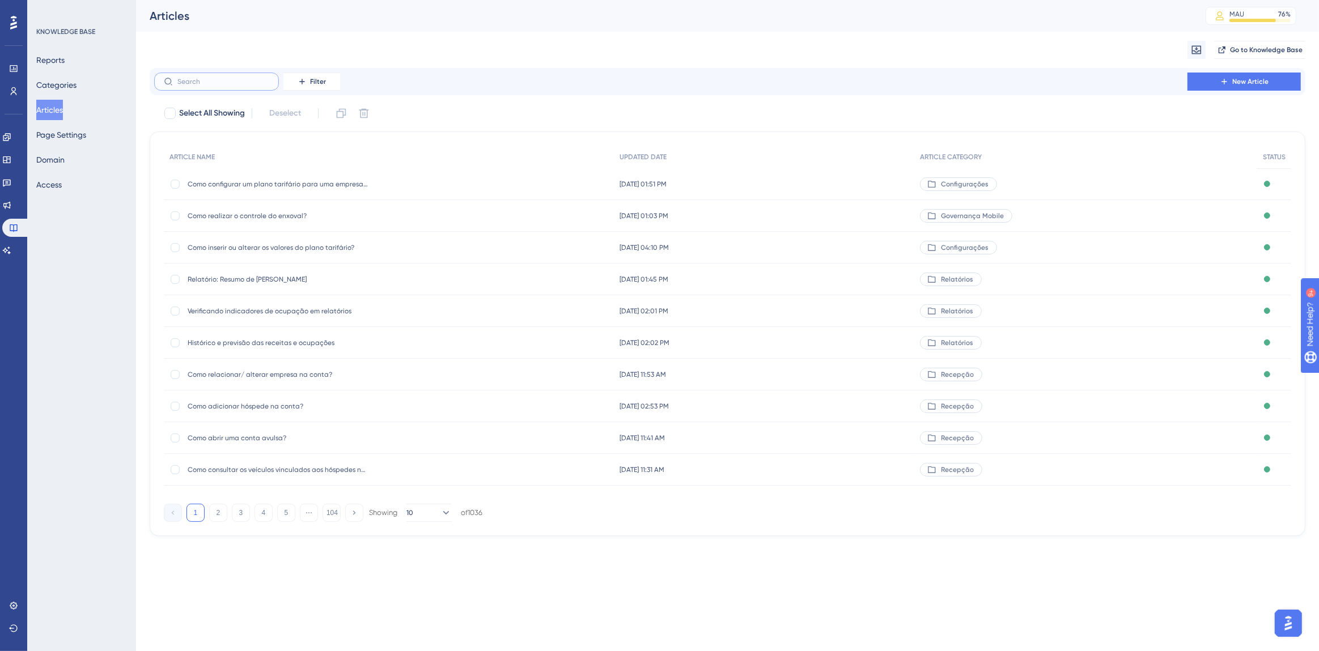
click at [243, 85] on input "text" at bounding box center [223, 82] width 92 height 8
type input "c"
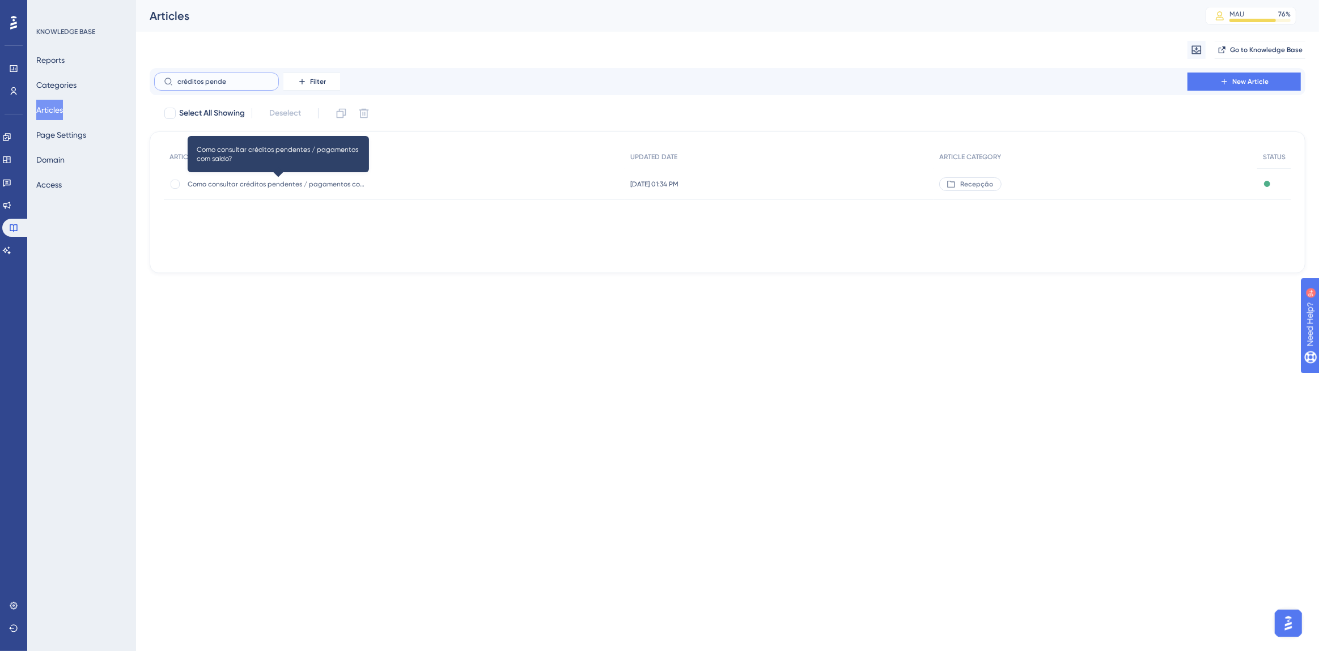
type input "créditos pende"
click at [289, 180] on span "Como consultar créditos pendentes / pagamentos com saldo?" at bounding box center [278, 184] width 181 height 9
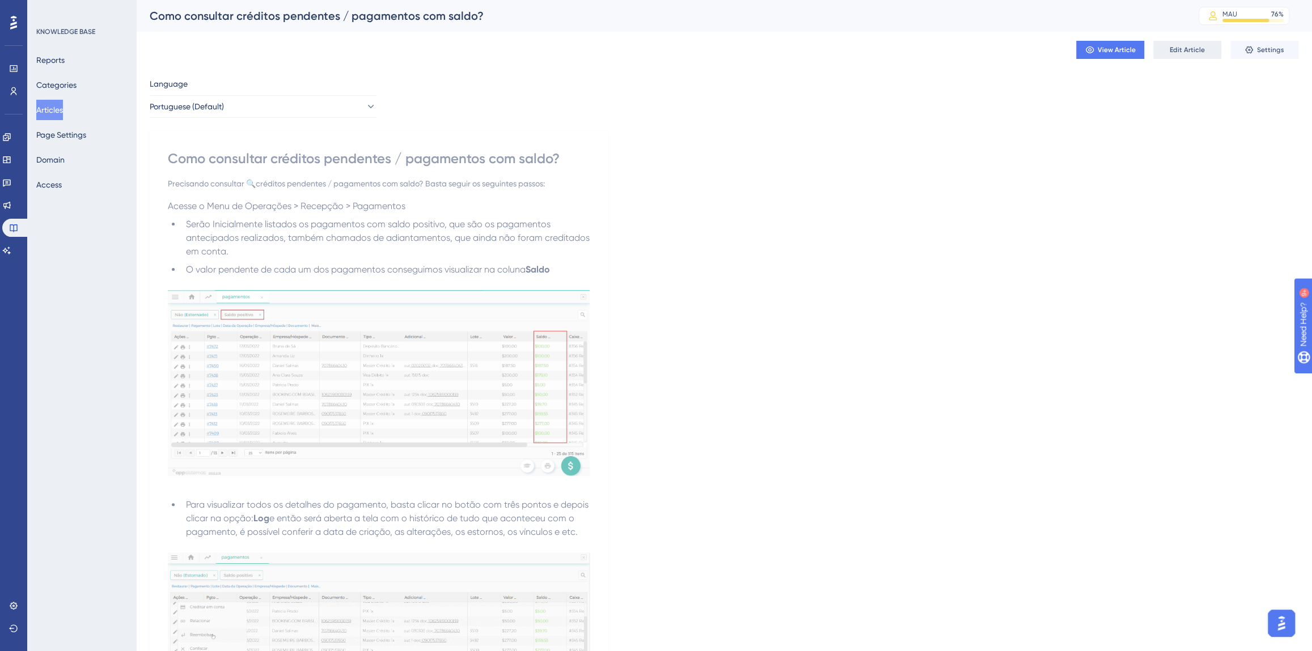
click at [1185, 53] on span "Edit Article" at bounding box center [1187, 49] width 35 height 9
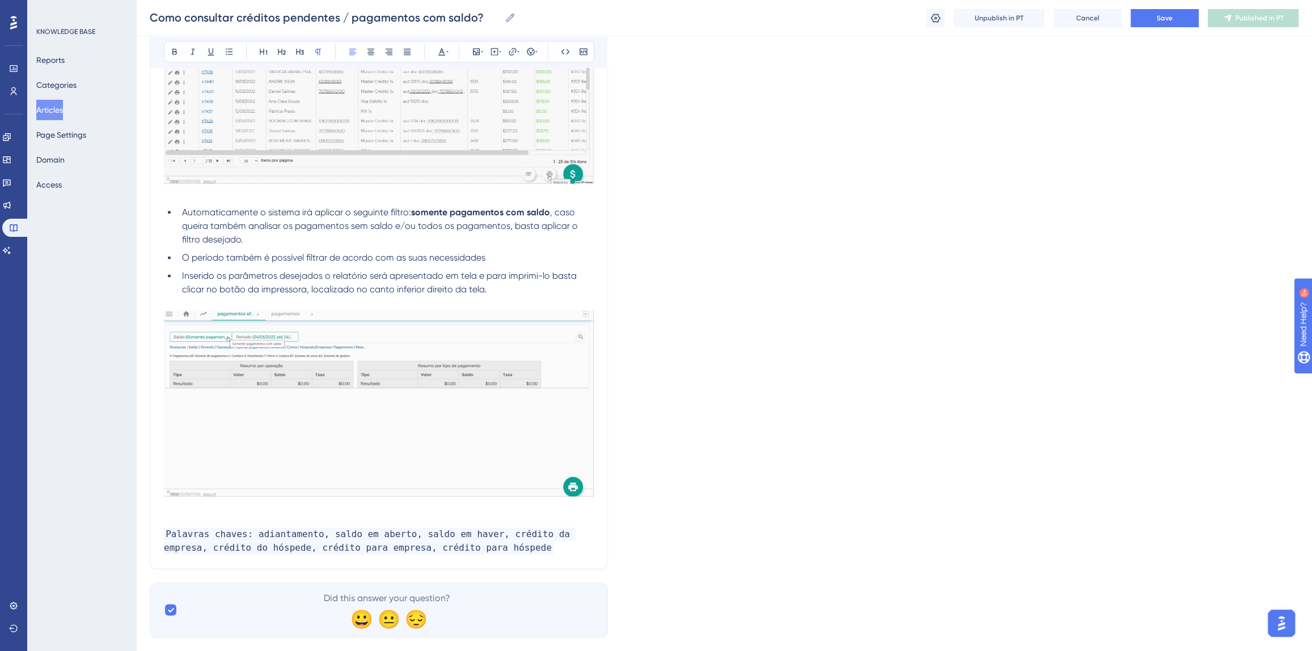
scroll to position [1117, 0]
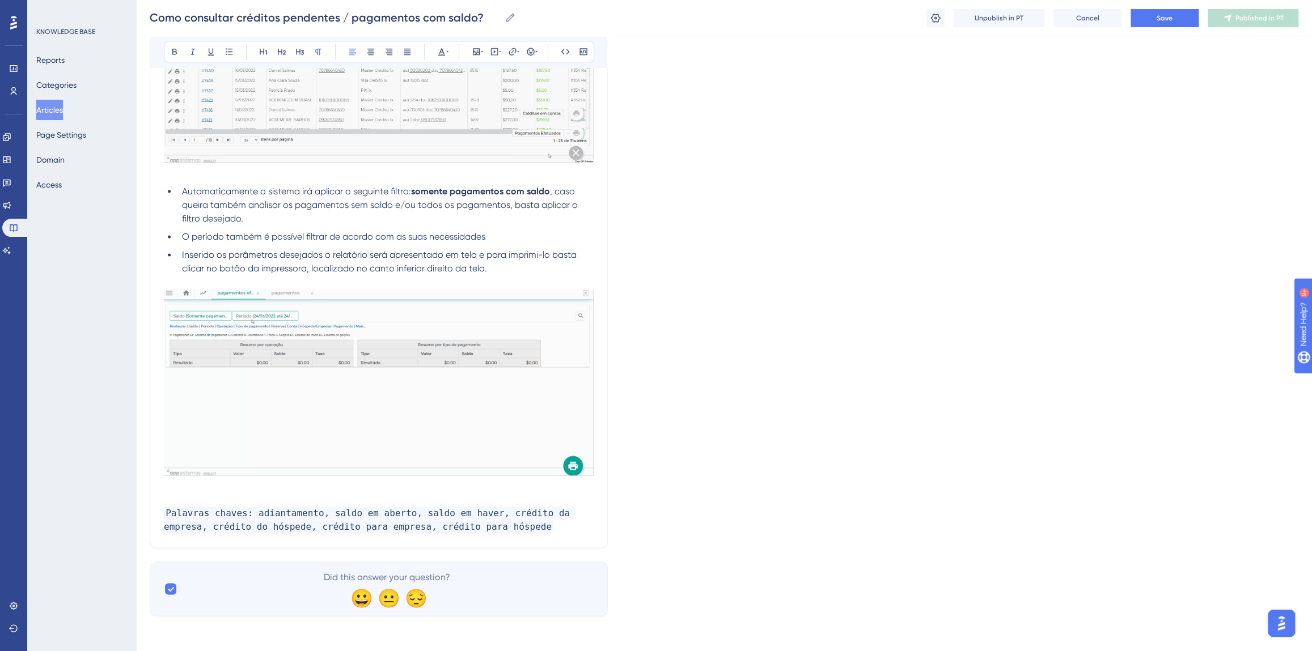
click at [485, 525] on p "Palavras chaves: adiantamento, saldo em aberto, saldo em haver, crédito da empr…" at bounding box center [379, 513] width 430 height 41
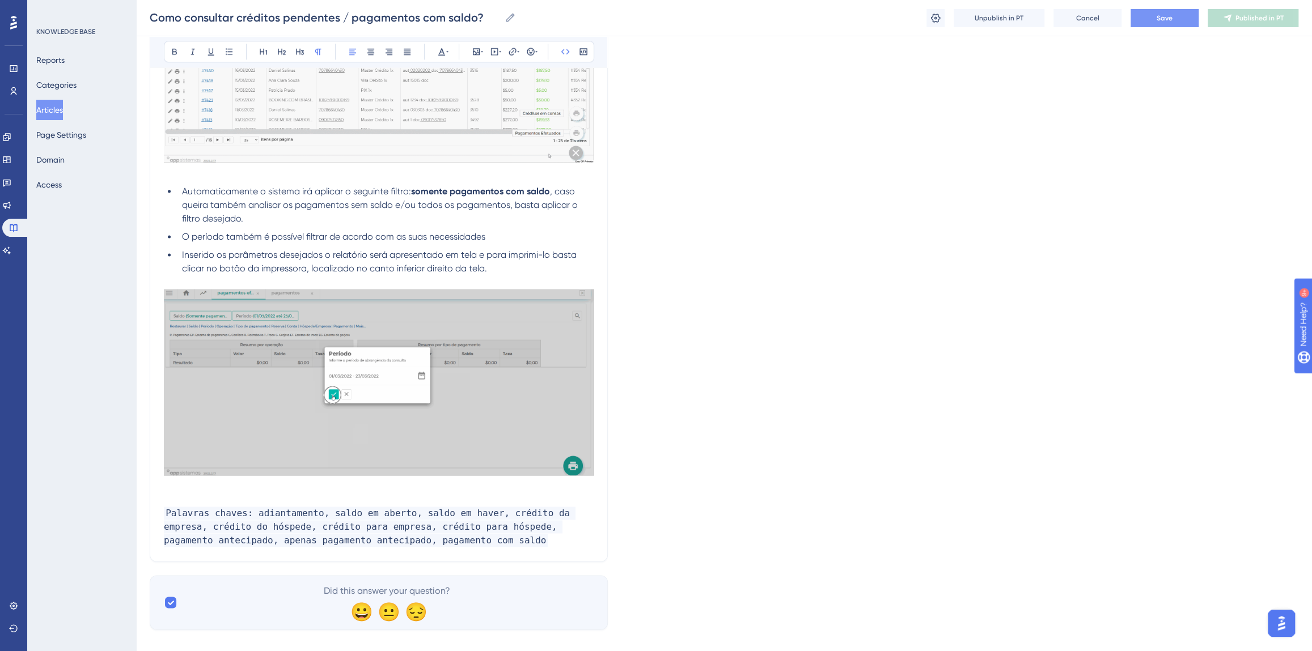
click at [1151, 15] on button "Save" at bounding box center [1164, 18] width 68 height 18
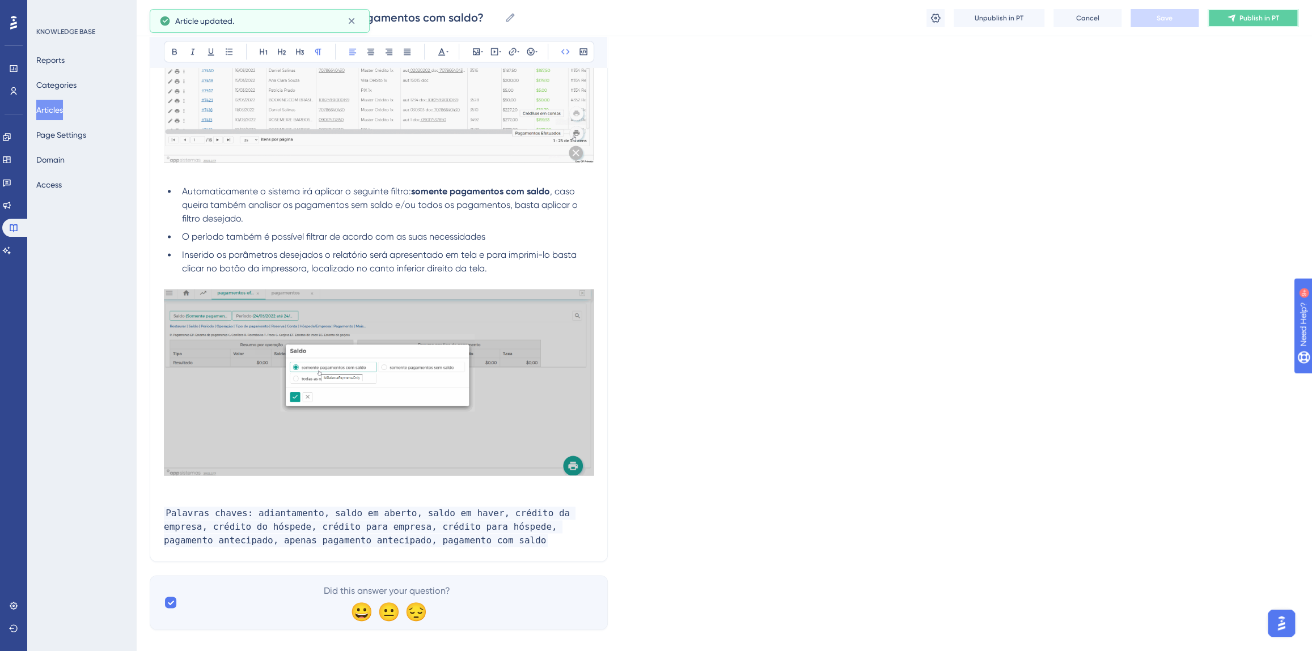
click at [1230, 19] on icon at bounding box center [1231, 18] width 9 height 9
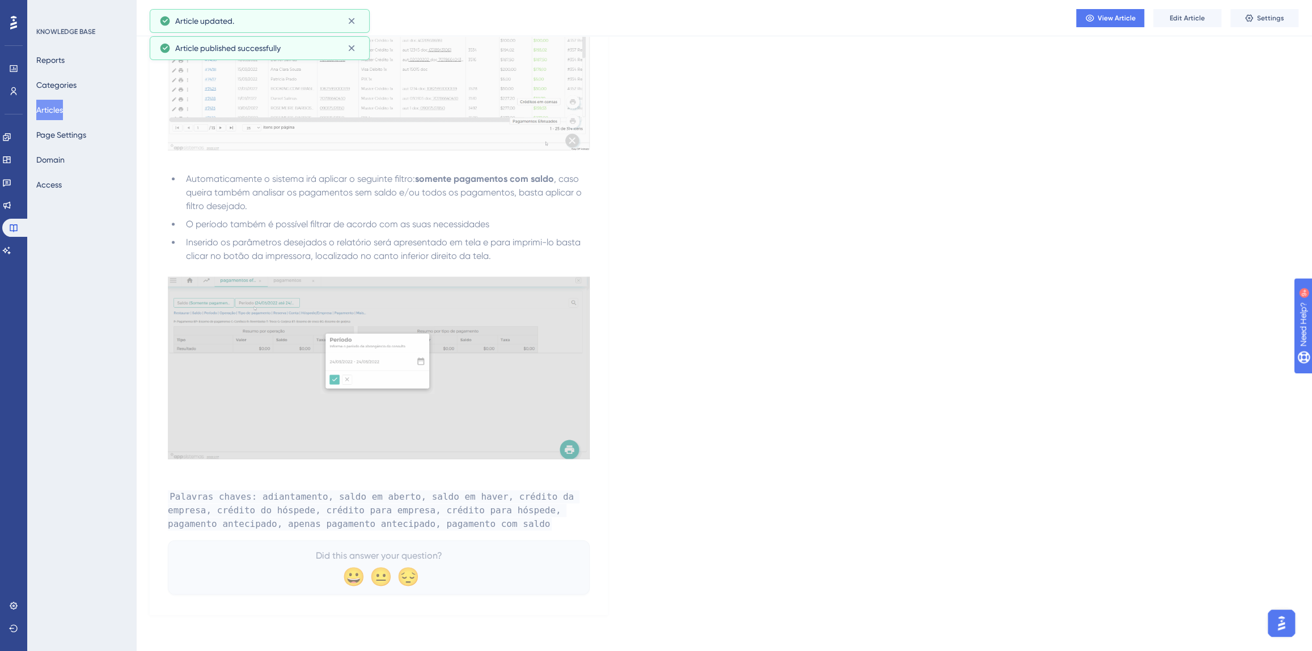
scroll to position [1069, 0]
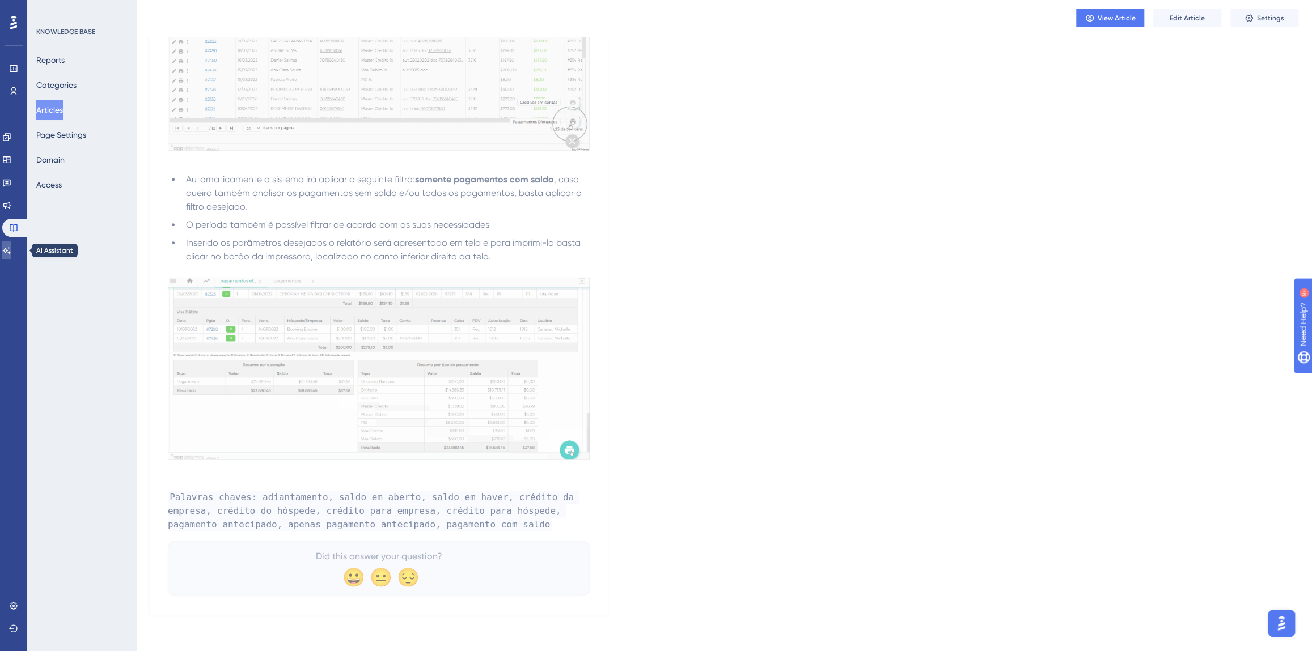
click at [11, 242] on link at bounding box center [6, 251] width 9 height 18
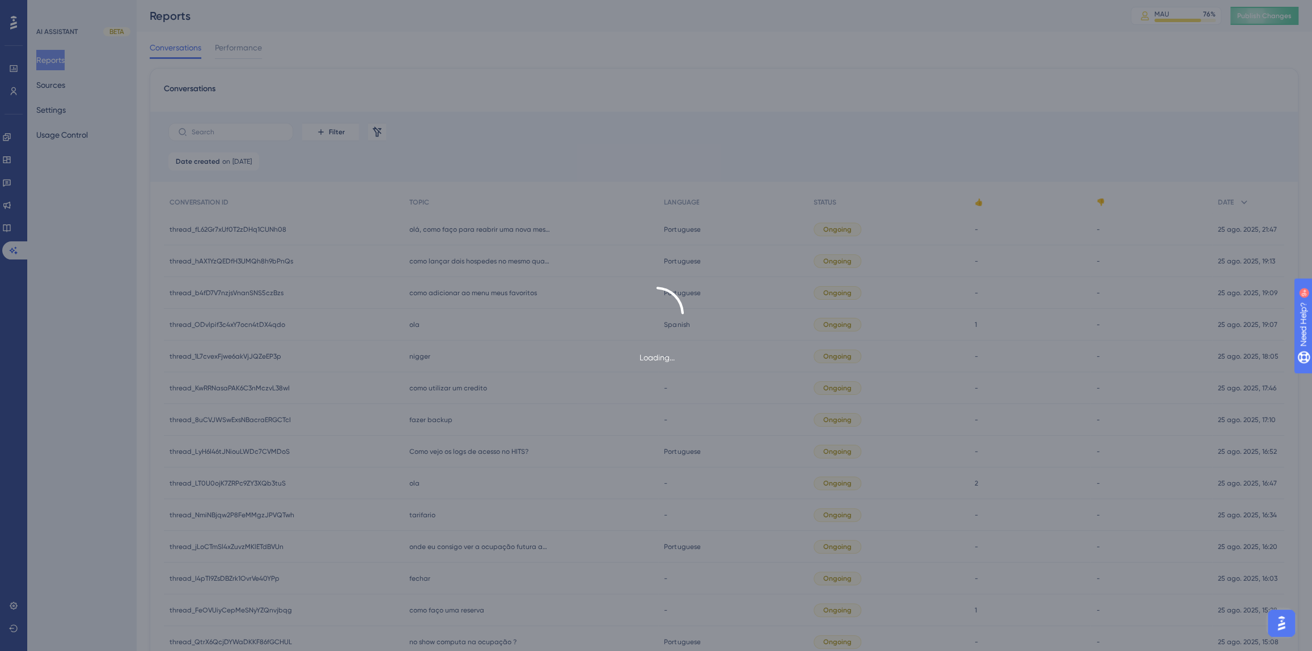
click at [62, 91] on div "Loading..." at bounding box center [656, 325] width 1312 height 651
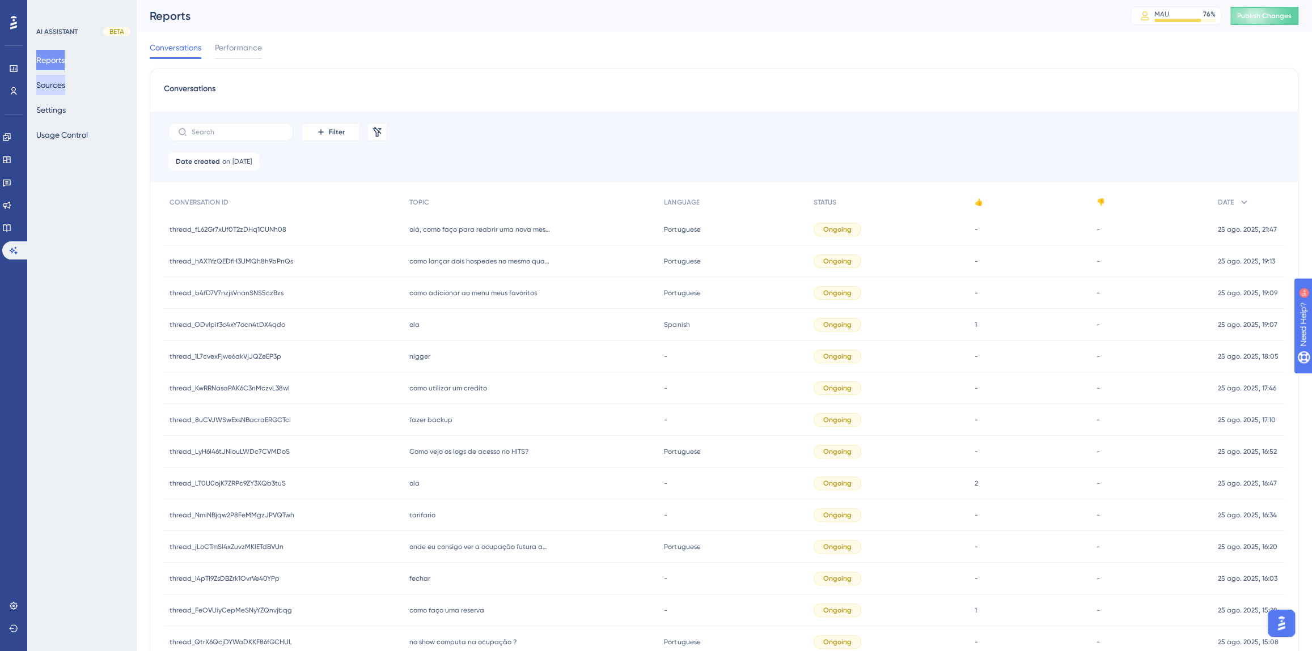
click at [60, 86] on button "Sources" at bounding box center [50, 85] width 29 height 20
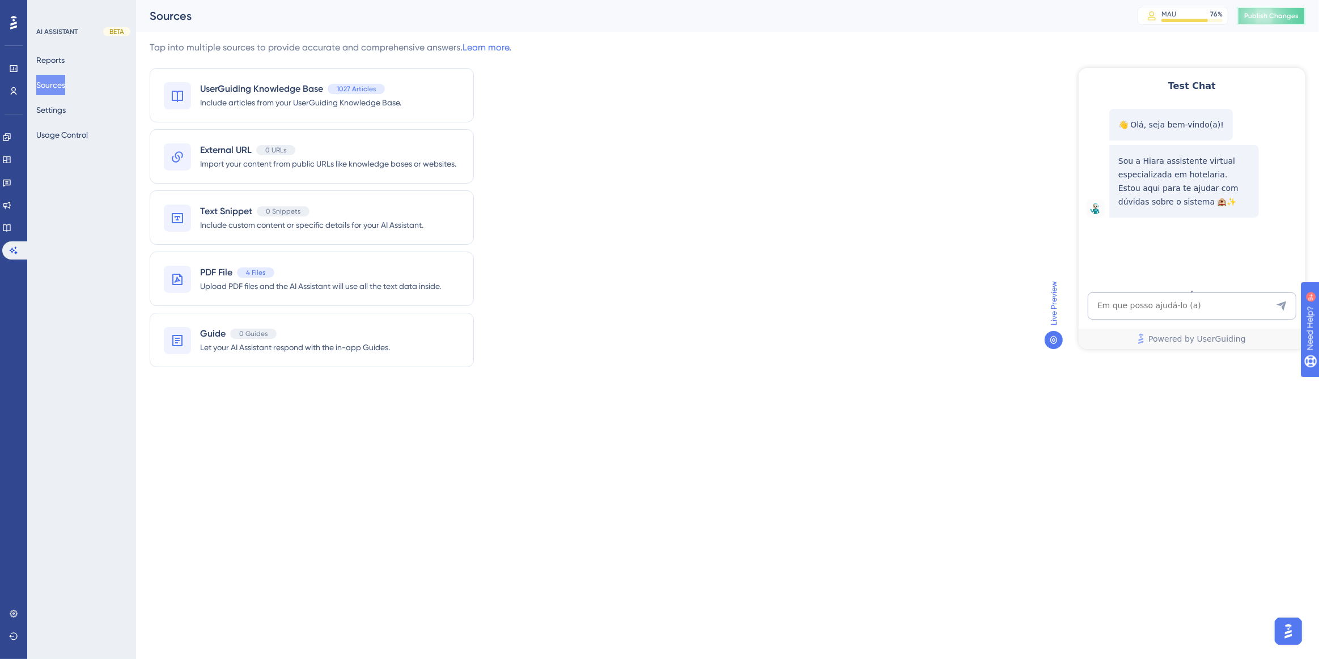
click at [1272, 14] on span "Publish Changes" at bounding box center [1271, 15] width 54 height 9
click at [1131, 286] on div "Test Chat 👋 Olá, seja bem-vindo(a)! Sou a Hiara assistente virtual especializad…" at bounding box center [1191, 207] width 227 height 281
click at [1132, 293] on textarea "AI Assistant Text Input" at bounding box center [1191, 305] width 209 height 27
paste textarea "não aparece nenhuma no filtro "pagamento antecipado""
type textarea "não aparece nenhuma no filtro "pagamento antecipado""
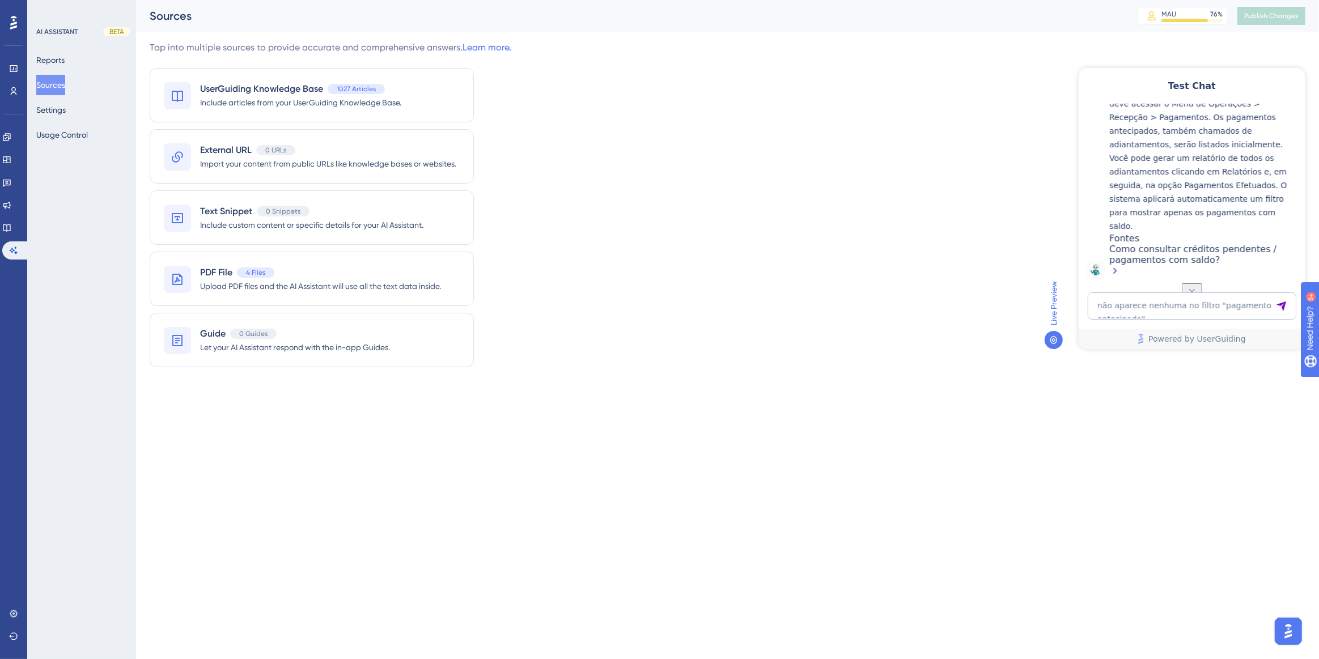
scroll to position [201, 0]
click at [1200, 304] on textarea "não aparece nenhuma no filtro "pagamento antecipado"" at bounding box center [1191, 305] width 209 height 27
paste textarea "nao aparecem na sessão "Apenas com pagamento antecipado""
type textarea "nao aparecem na sessão "Apenas com pagamento antecipado""
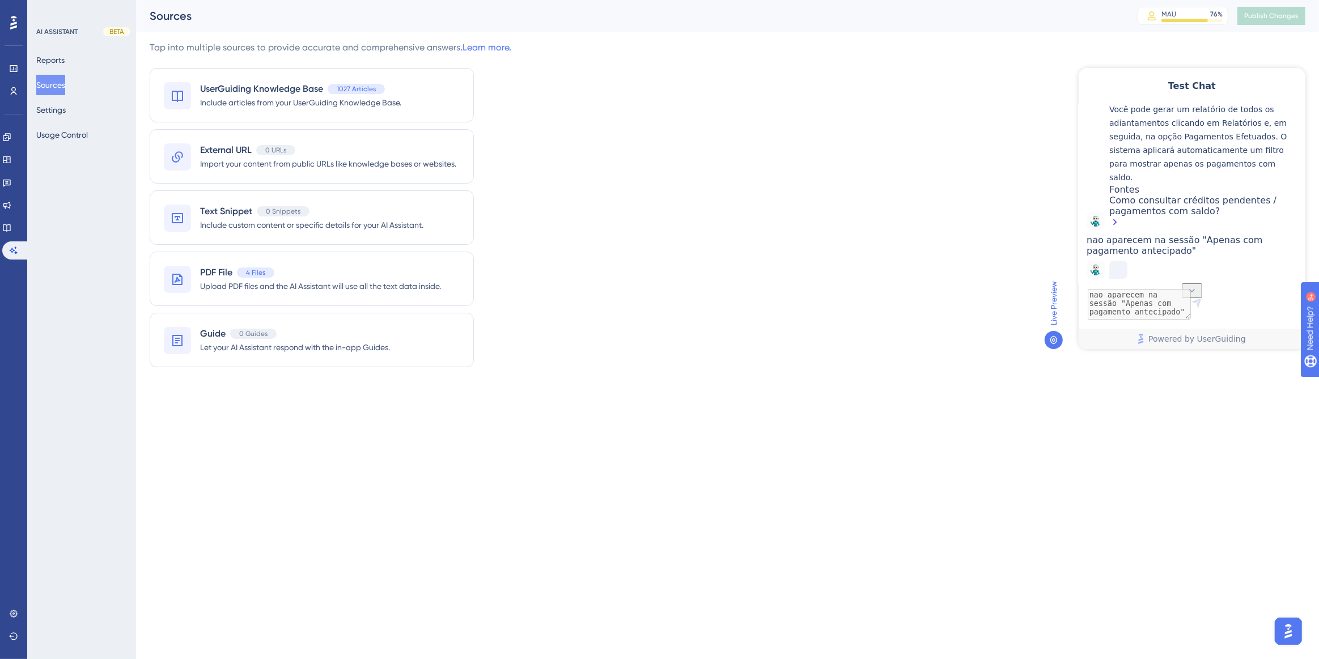
click at [1131, 194] on div "Como consultar créditos pendentes / pagamentos com saldo?" at bounding box center [1204, 211] width 190 height 35
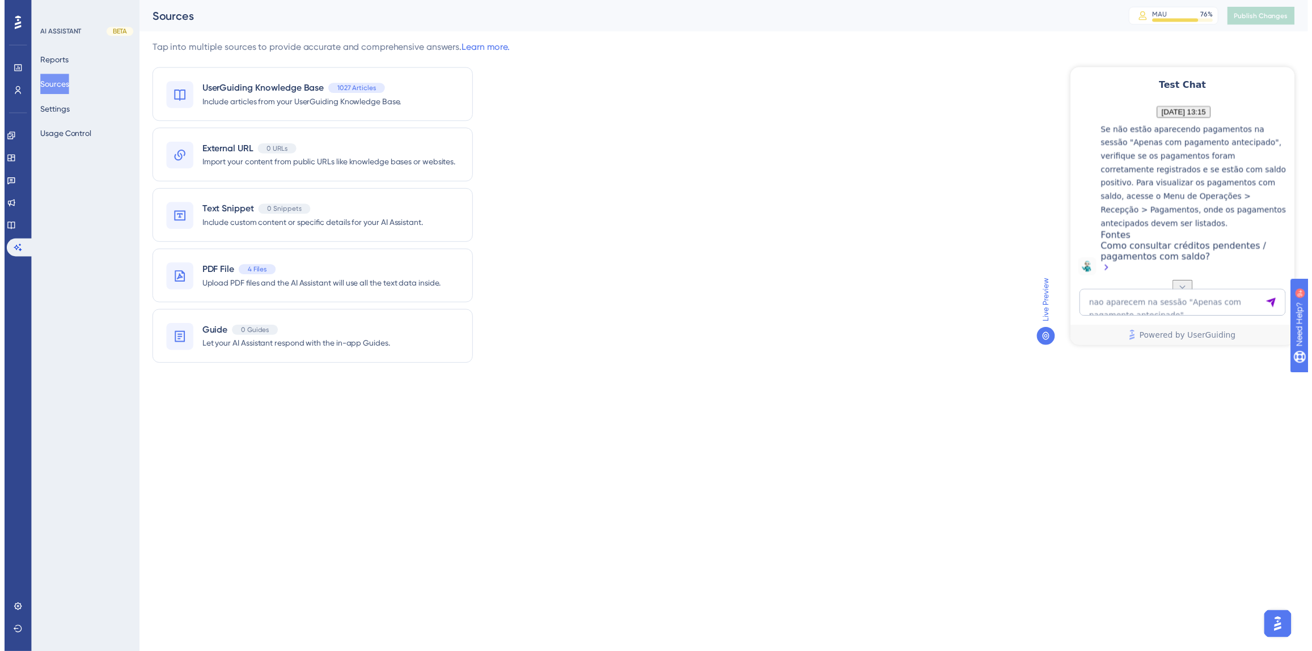
scroll to position [539, 0]
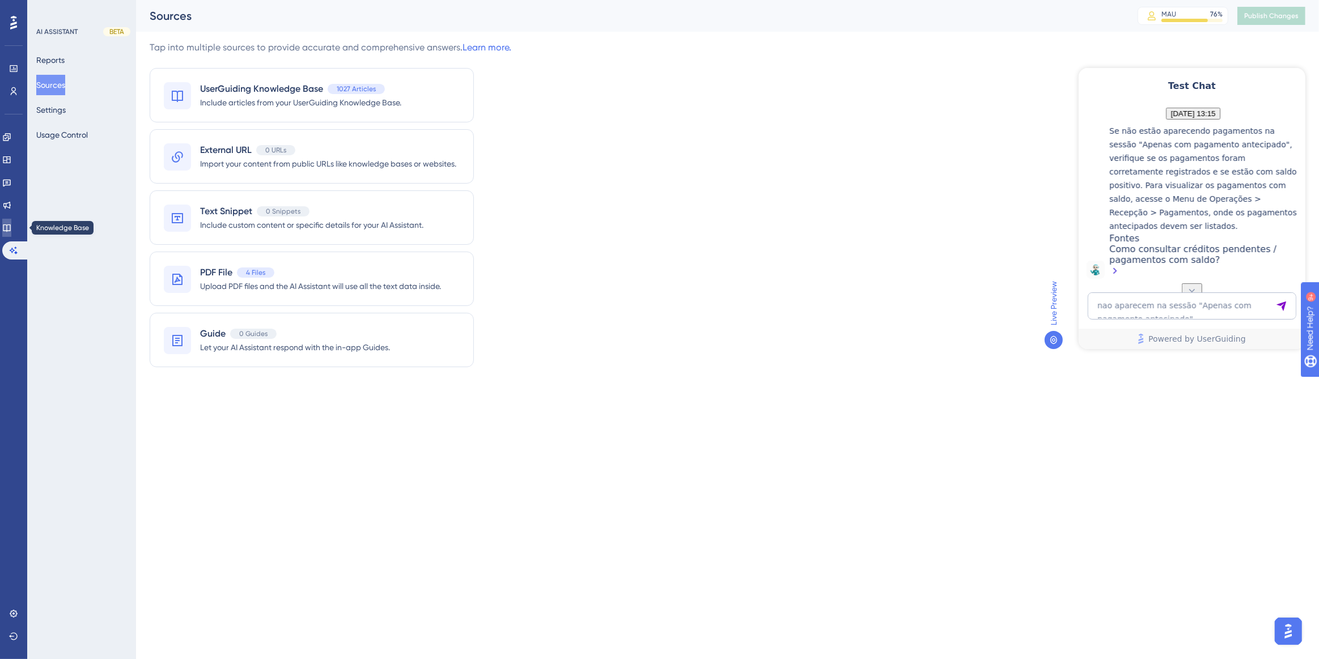
click at [11, 227] on icon at bounding box center [6, 227] width 9 height 9
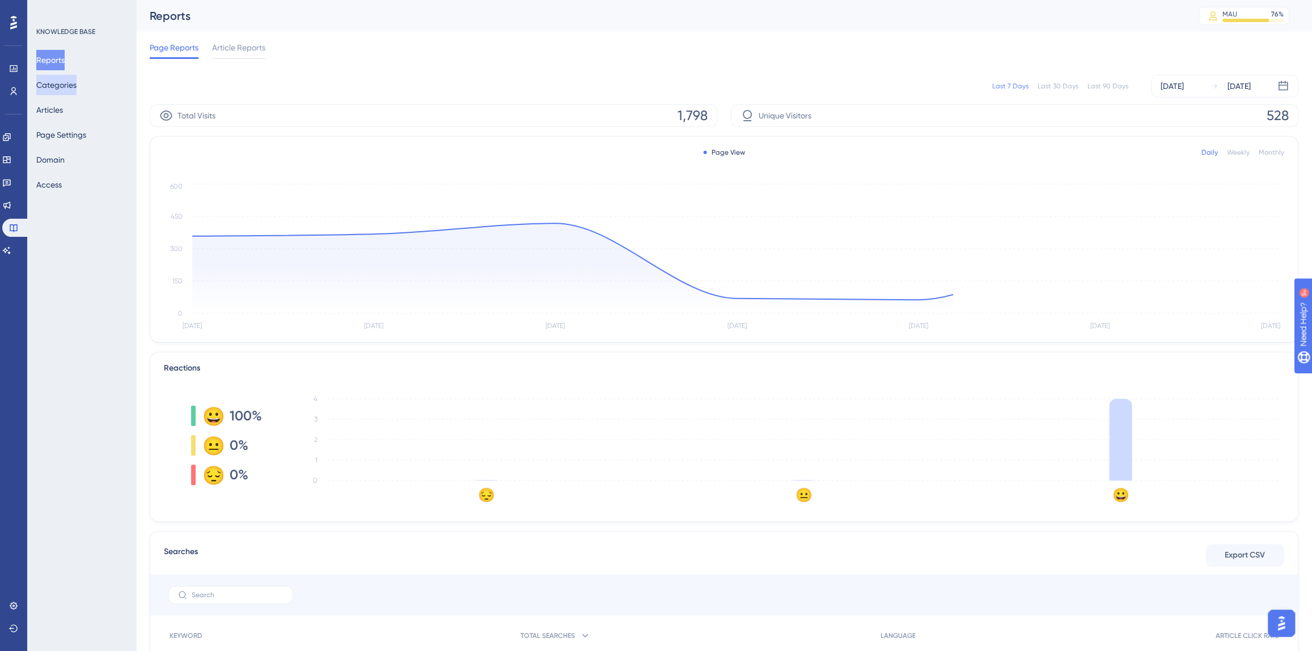
click at [77, 84] on button "Categories" at bounding box center [56, 85] width 40 height 20
click at [51, 113] on button "Articles" at bounding box center [49, 110] width 27 height 20
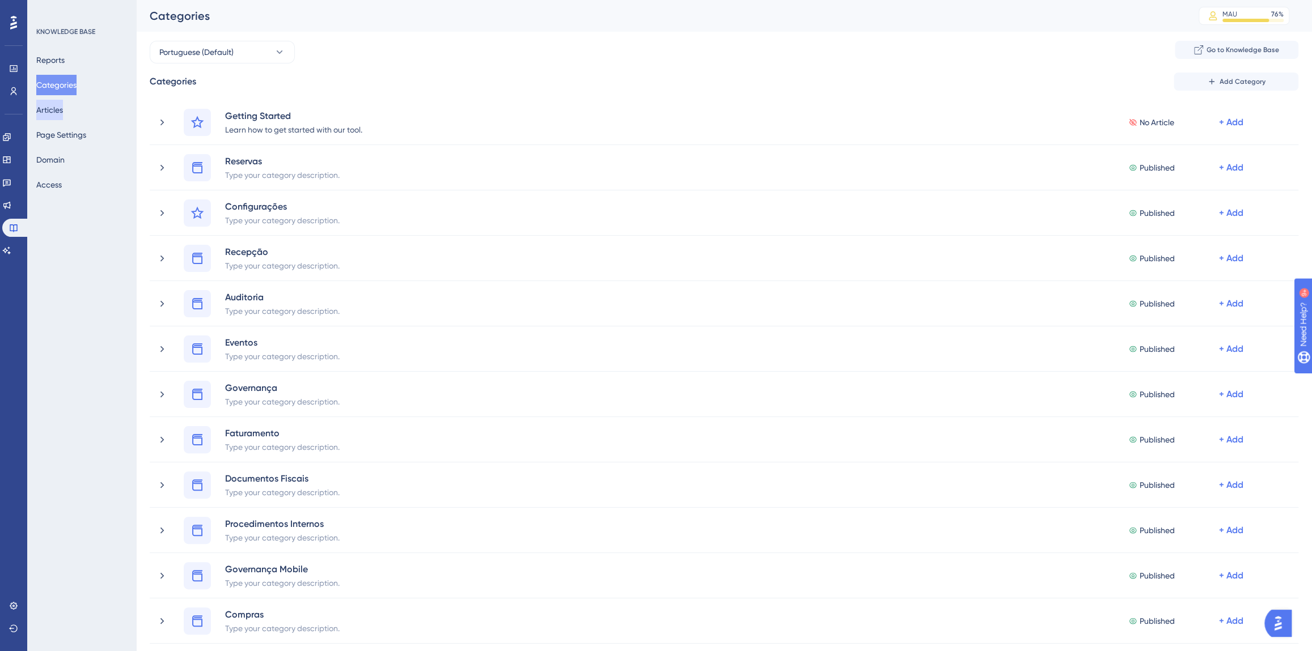
click at [63, 106] on button "Articles" at bounding box center [49, 110] width 27 height 20
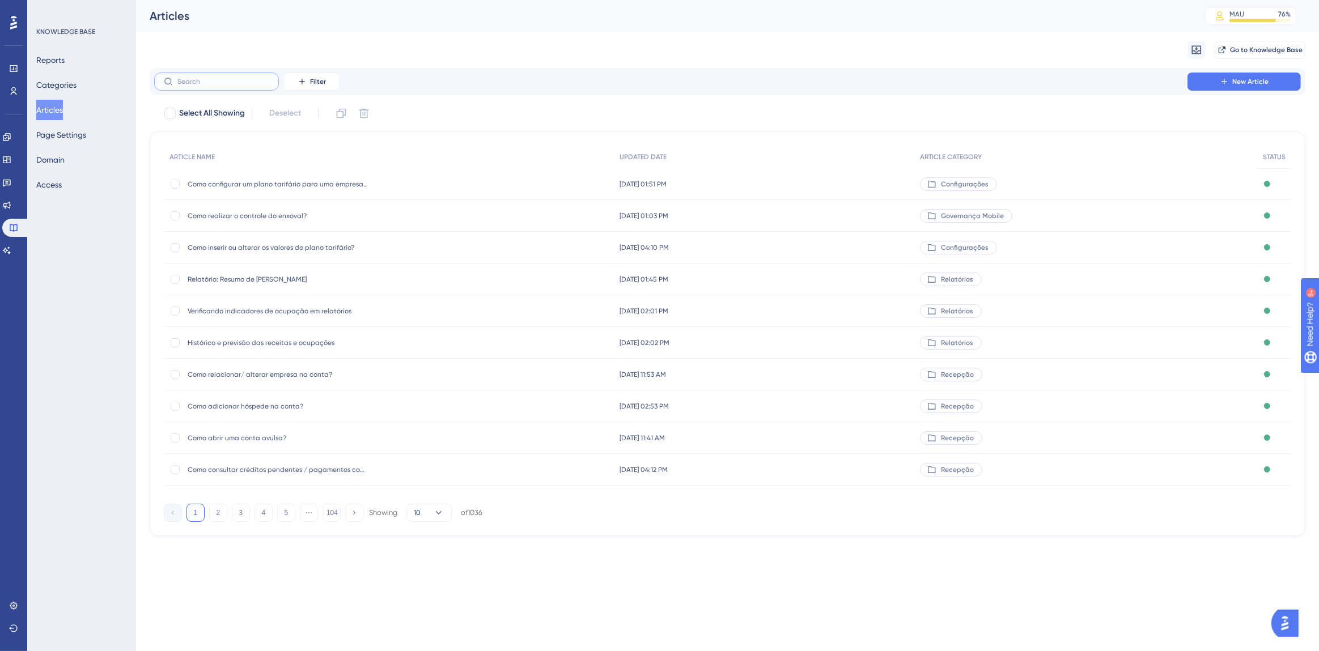
click at [198, 81] on input "text" at bounding box center [223, 82] width 92 height 8
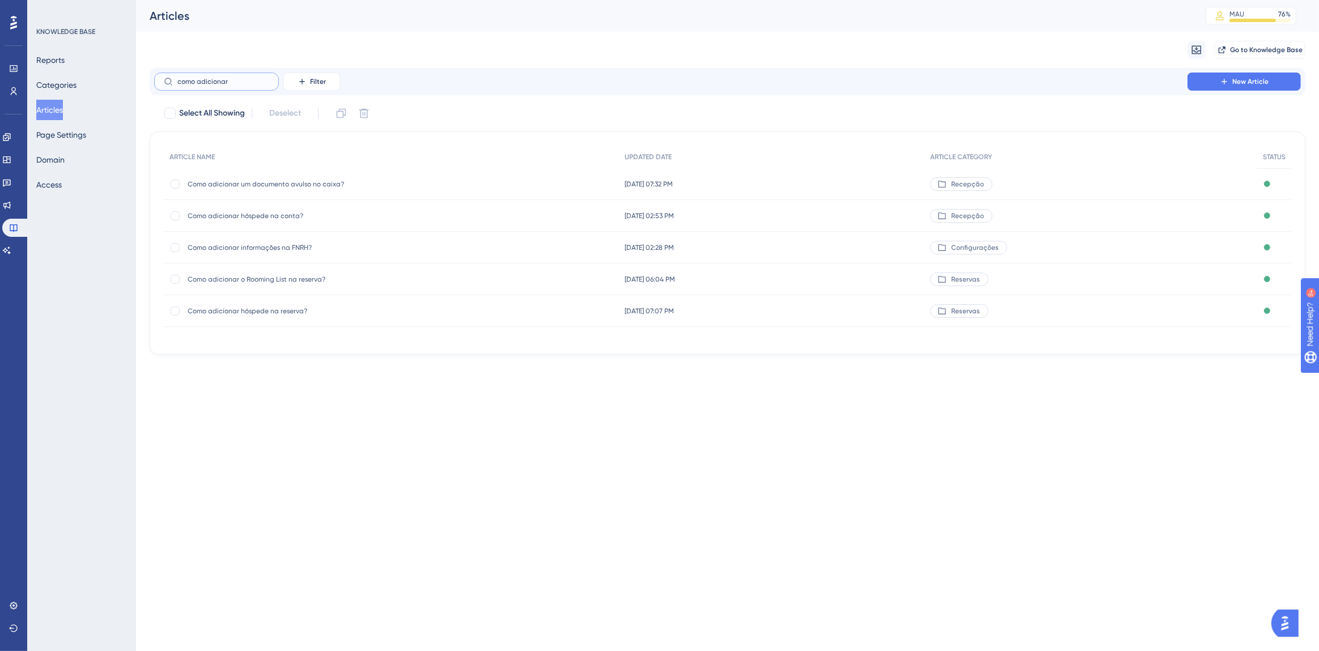
type input "como adicionar"
click at [260, 212] on span "Como adicionar hóspede na conta?" at bounding box center [278, 215] width 181 height 9
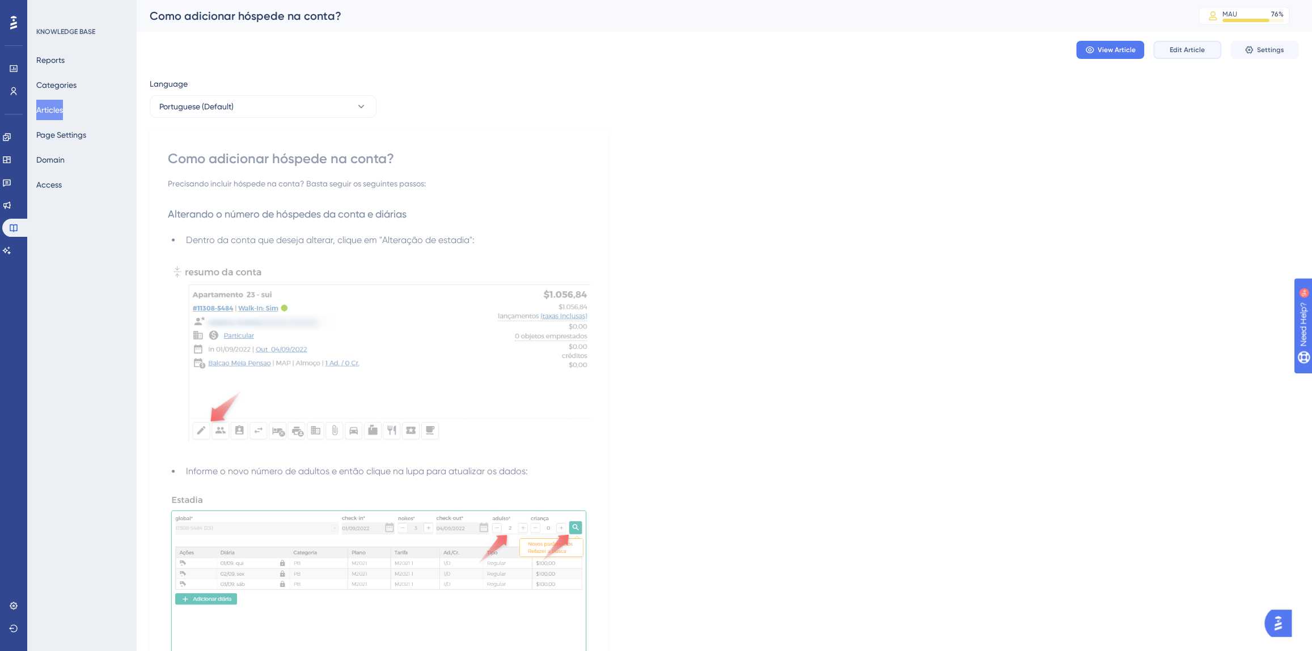
click at [1186, 52] on span "Edit Article" at bounding box center [1187, 49] width 35 height 9
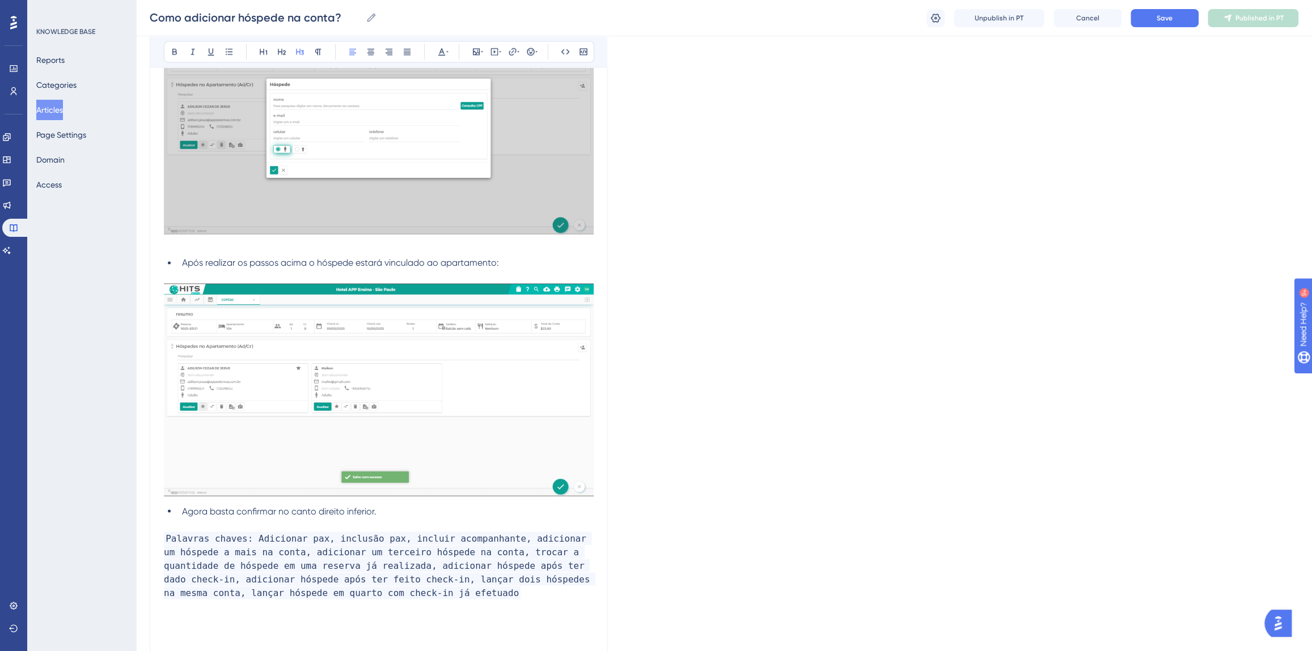
scroll to position [1615, 0]
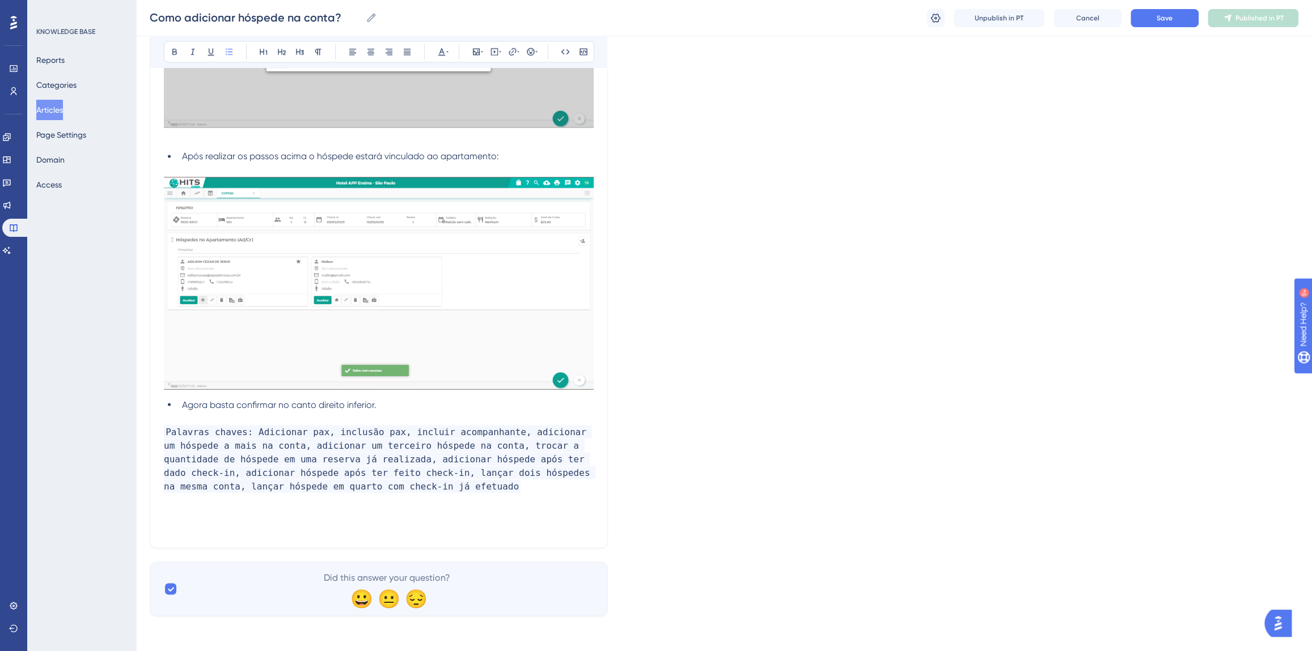
click at [425, 407] on li "Agora basta confirmar no canto direito inferior." at bounding box center [385, 405] width 416 height 14
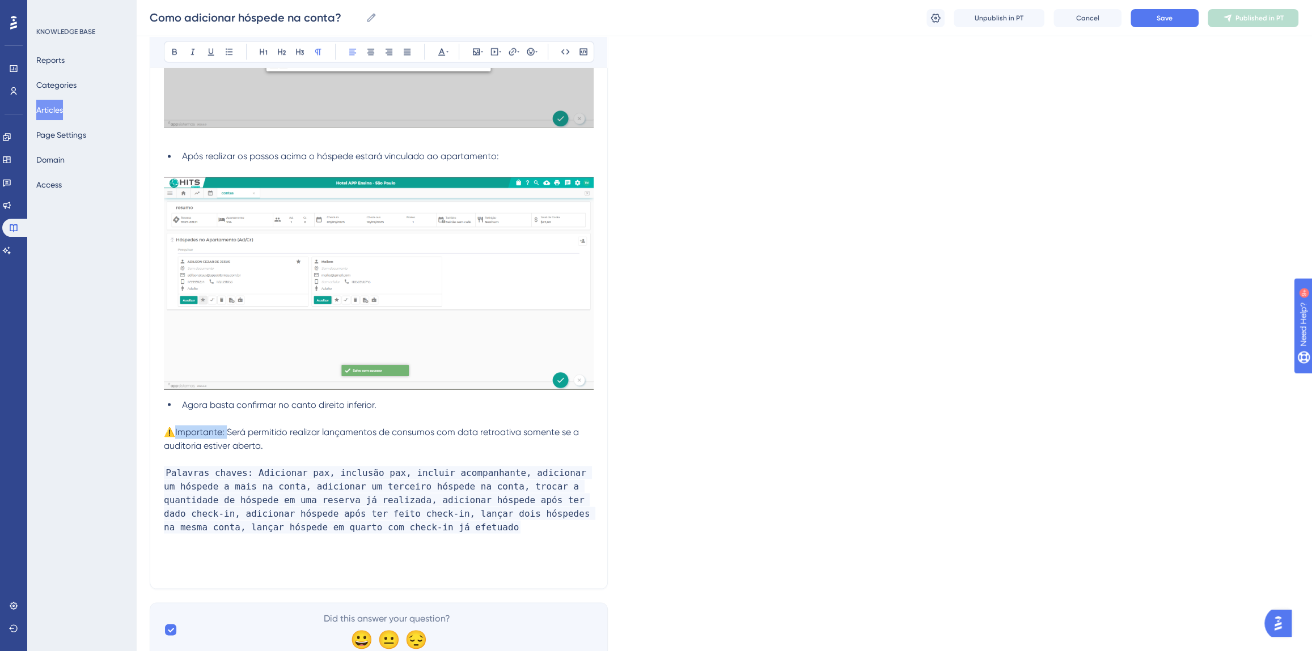
drag, startPoint x: 225, startPoint y: 431, endPoint x: 176, endPoint y: 431, distance: 49.3
click at [176, 431] on span "⚠️Importante: Será permitido realizar lançamentos de consumos com data retroati…" at bounding box center [372, 438] width 417 height 24
click at [230, 432] on span "Será permitido realizar lançamentos de consumos com data retroativa somente se …" at bounding box center [372, 438] width 416 height 24
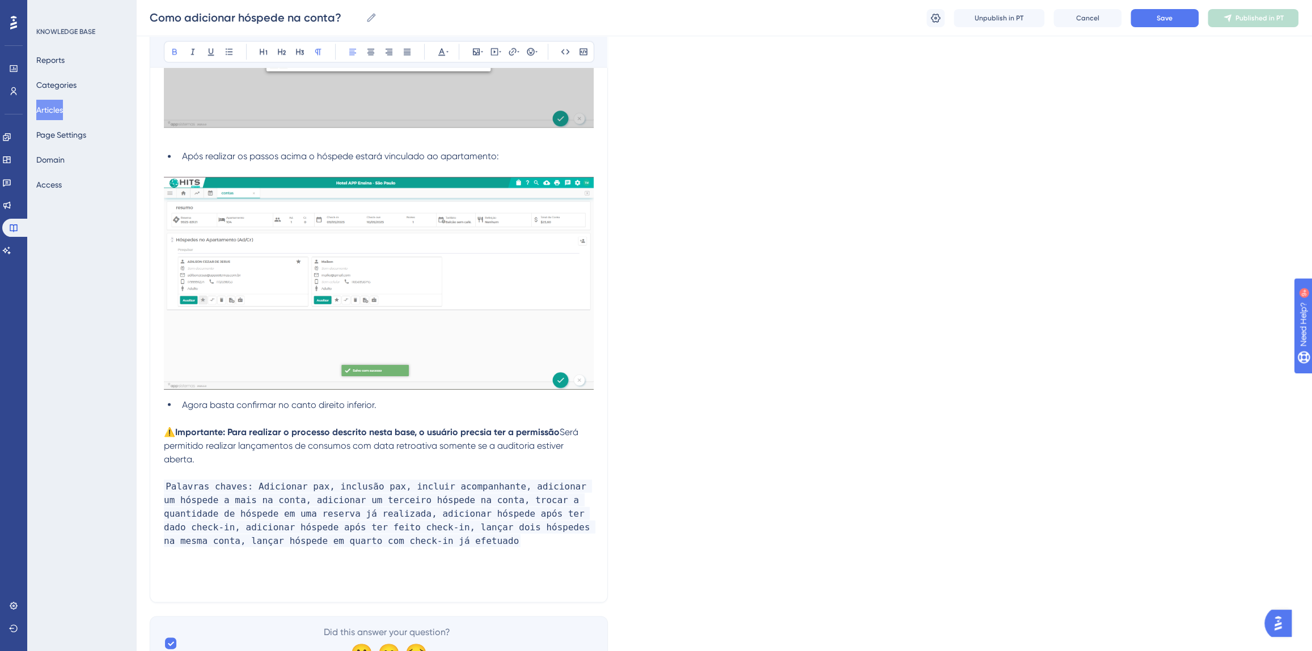
click at [477, 431] on strong "Importante: Para realizar o processo descrito nesta base, o usuário precsia ter…" at bounding box center [367, 431] width 384 height 11
click at [272, 445] on strong "Importante: Para realizar o processo descrito nesta base, o usuário precisa ter…" at bounding box center [363, 438] width 398 height 24
click at [170, 442] on strong "Importante: Para realizar o processo descrito nesta base, o usuário precisa ter…" at bounding box center [363, 438] width 398 height 24
click at [304, 446] on strong "Importante: Para realizar o processo descrito nesta base, o usuário precisa ter…" at bounding box center [363, 438] width 398 height 24
click at [408, 454] on p "⚠️ Importante: Para realizar o processo descrito nesta base, o usuário precisa …" at bounding box center [379, 445] width 430 height 41
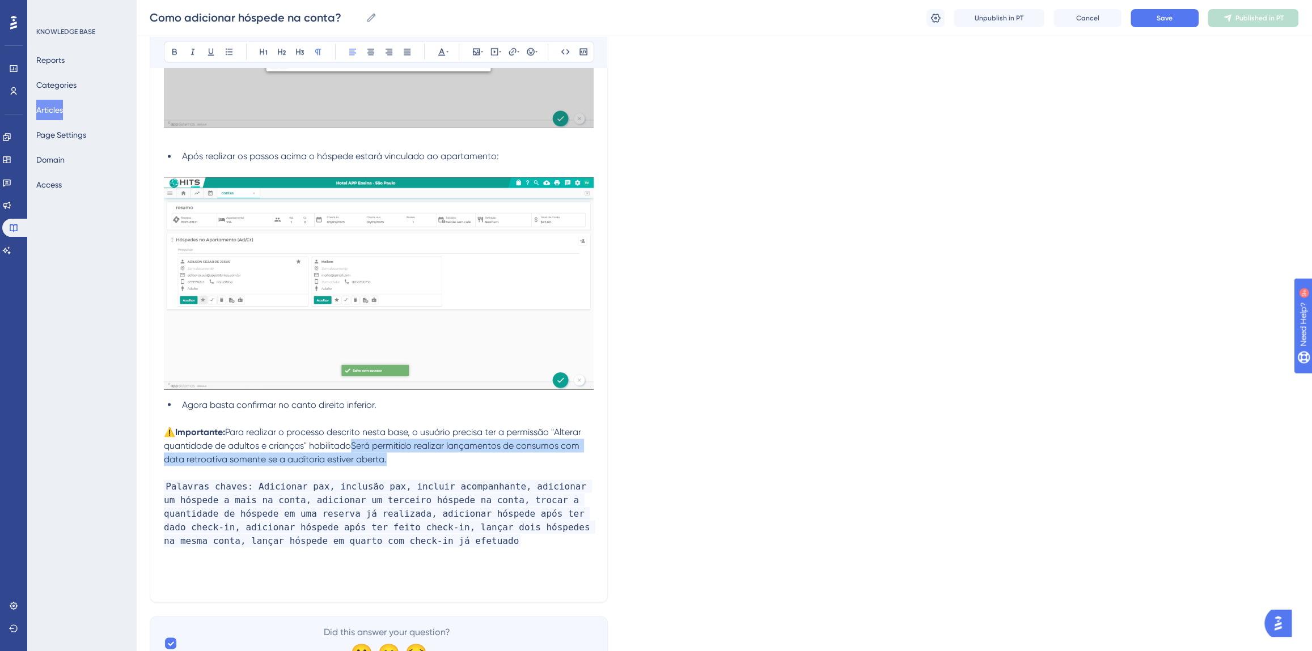
drag, startPoint x: 406, startPoint y: 459, endPoint x: 354, endPoint y: 448, distance: 53.3
click at [354, 448] on p "⚠️ Importante: Para realizar o processo descrito nesta base, o usuário precisa …" at bounding box center [379, 445] width 430 height 41
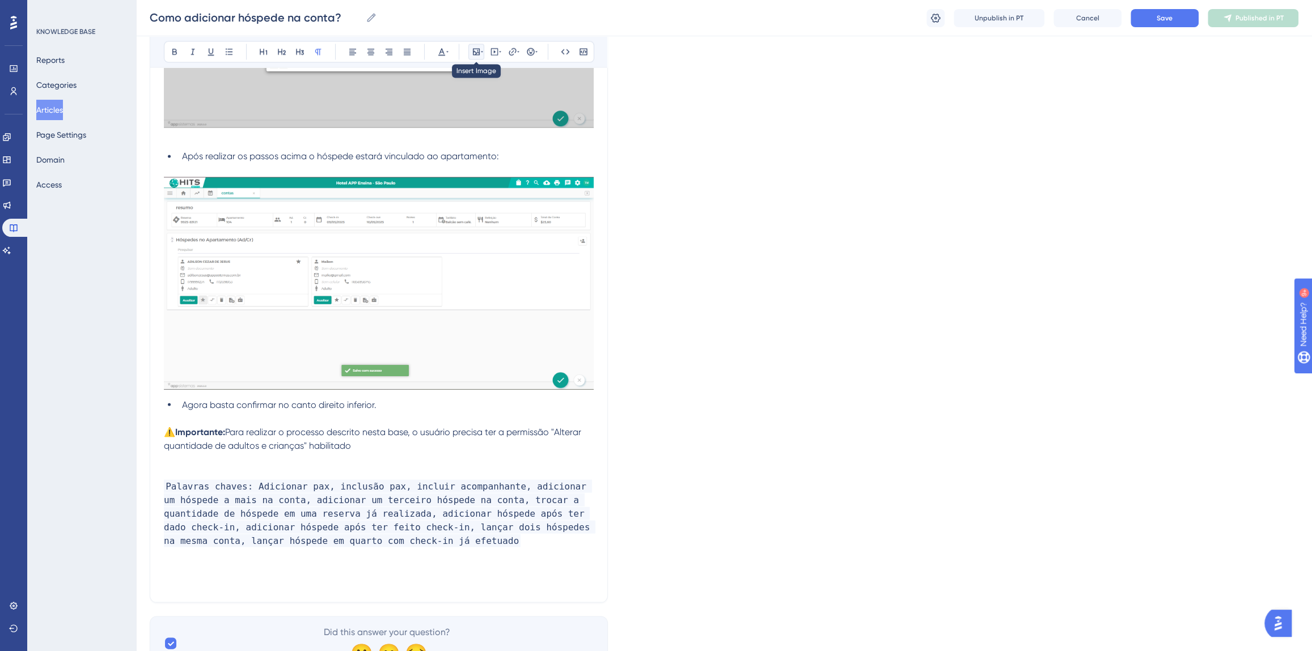
click at [473, 53] on icon at bounding box center [476, 51] width 7 height 7
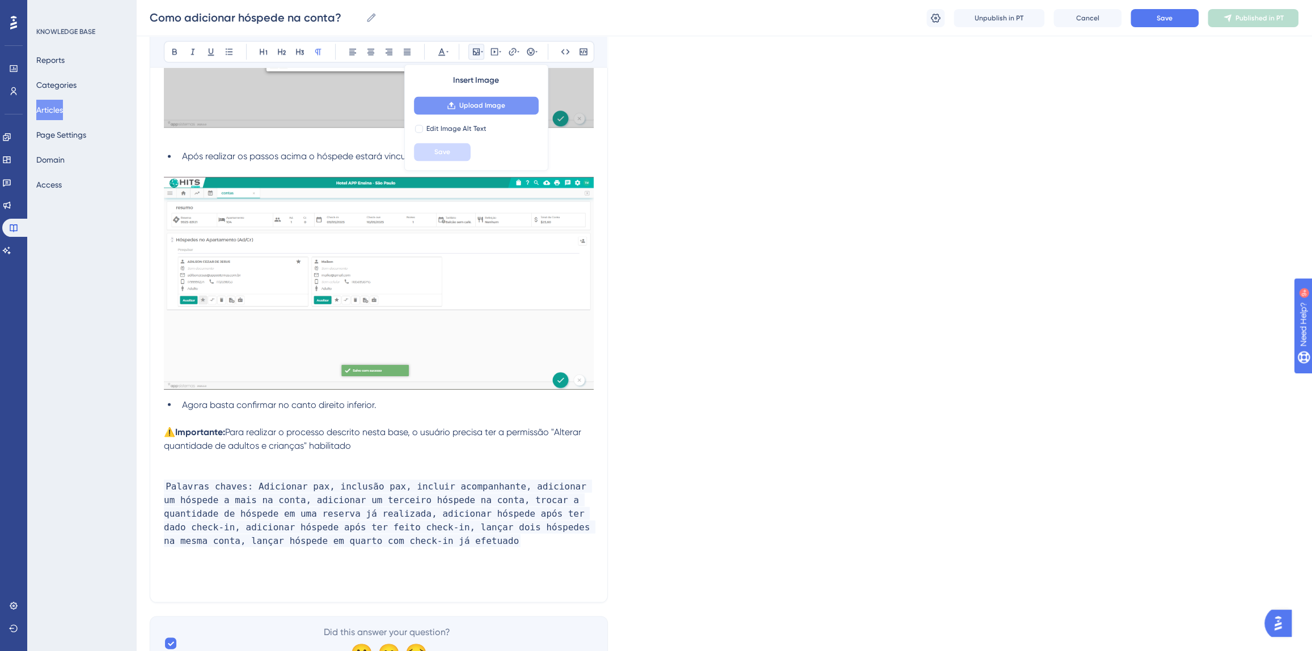
click at [480, 101] on span "Upload Image" at bounding box center [482, 105] width 46 height 9
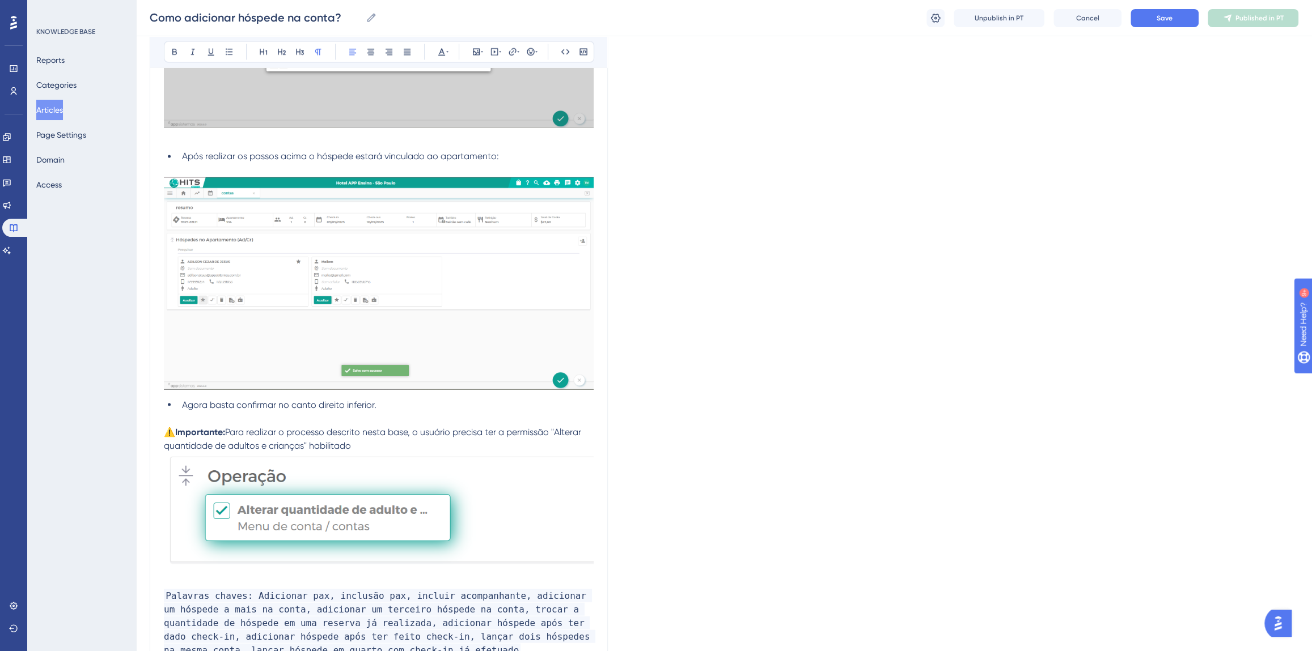
click at [353, 444] on p "⚠️ Importante: Para realizar o processo descrito nesta base, o usuário precisa …" at bounding box center [379, 438] width 430 height 27
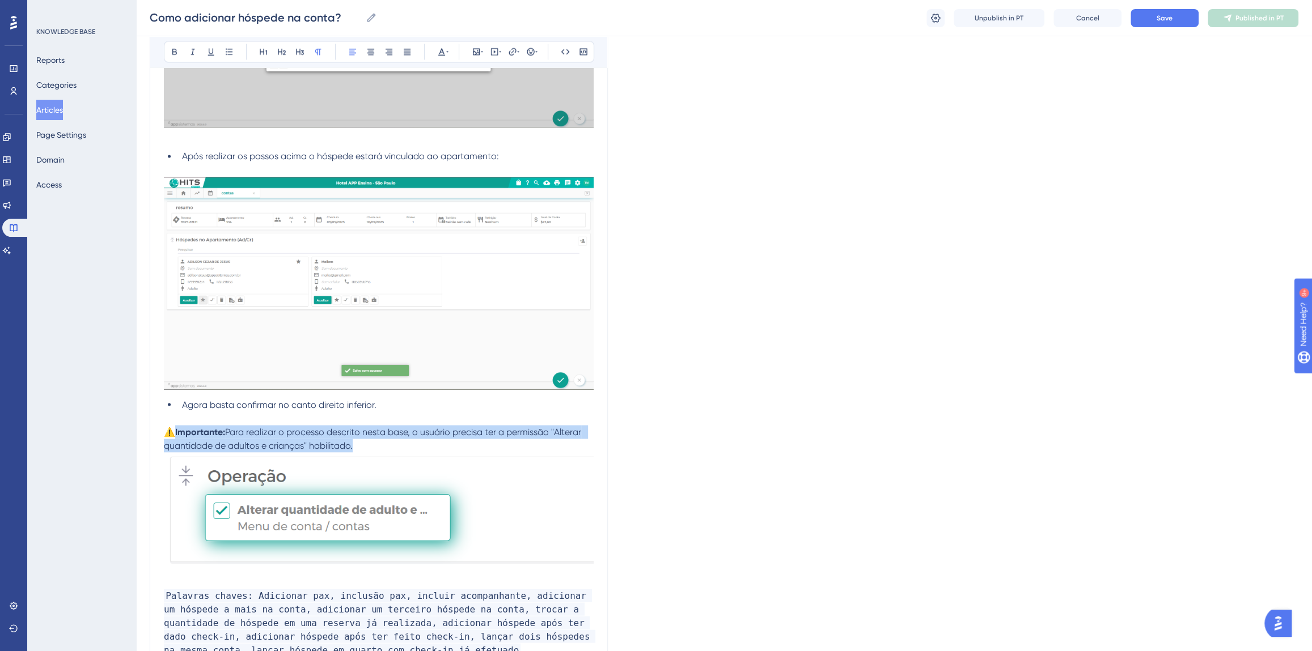
drag, startPoint x: 359, startPoint y: 446, endPoint x: 175, endPoint y: 435, distance: 184.5
click at [175, 435] on p "⚠️ Importante: Para realizar o processo descrito nesta base, o usuário precisa …" at bounding box center [379, 438] width 430 height 27
copy p "Importante: Para realizar o processo descrito nesta base, o usuário precisa ter…"
click at [362, 450] on p "⚠️ Importante: Para realizar o processo descrito nesta base, o usuário precisa …" at bounding box center [379, 438] width 430 height 27
drag, startPoint x: 363, startPoint y: 444, endPoint x: 228, endPoint y: 434, distance: 135.3
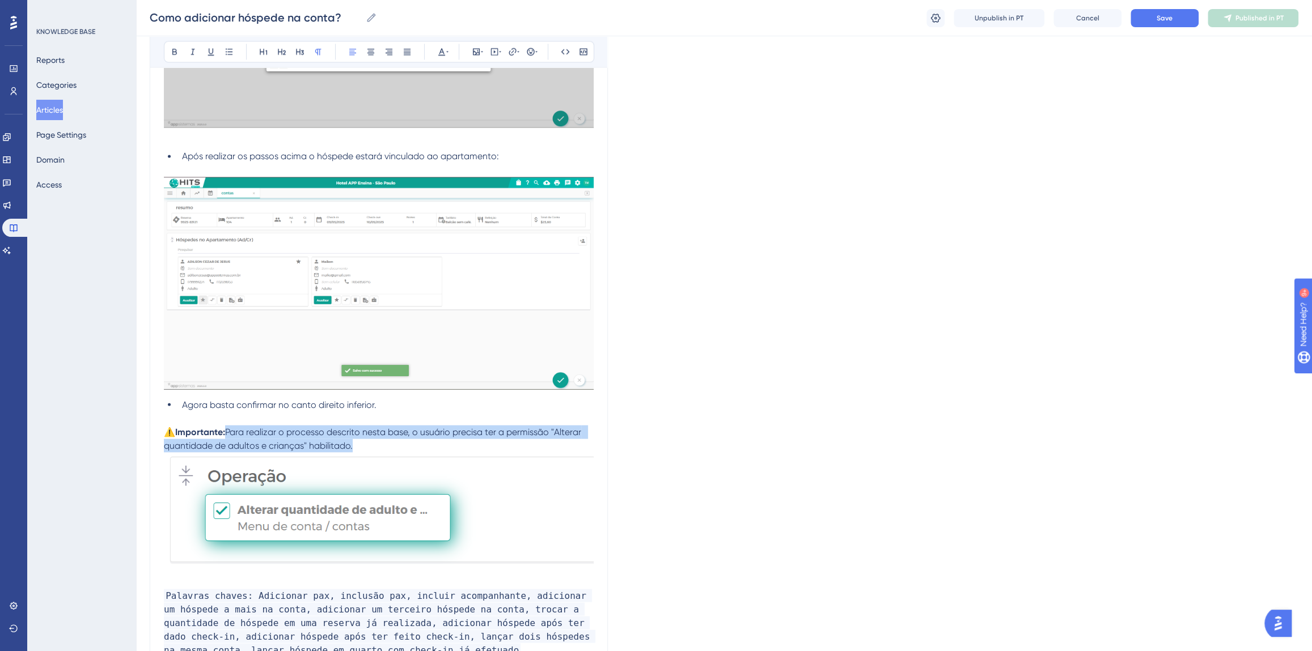
click at [228, 434] on p "⚠️ Importante: Para realizar o processo descrito nesta base, o usuário precisa …" at bounding box center [379, 438] width 430 height 27
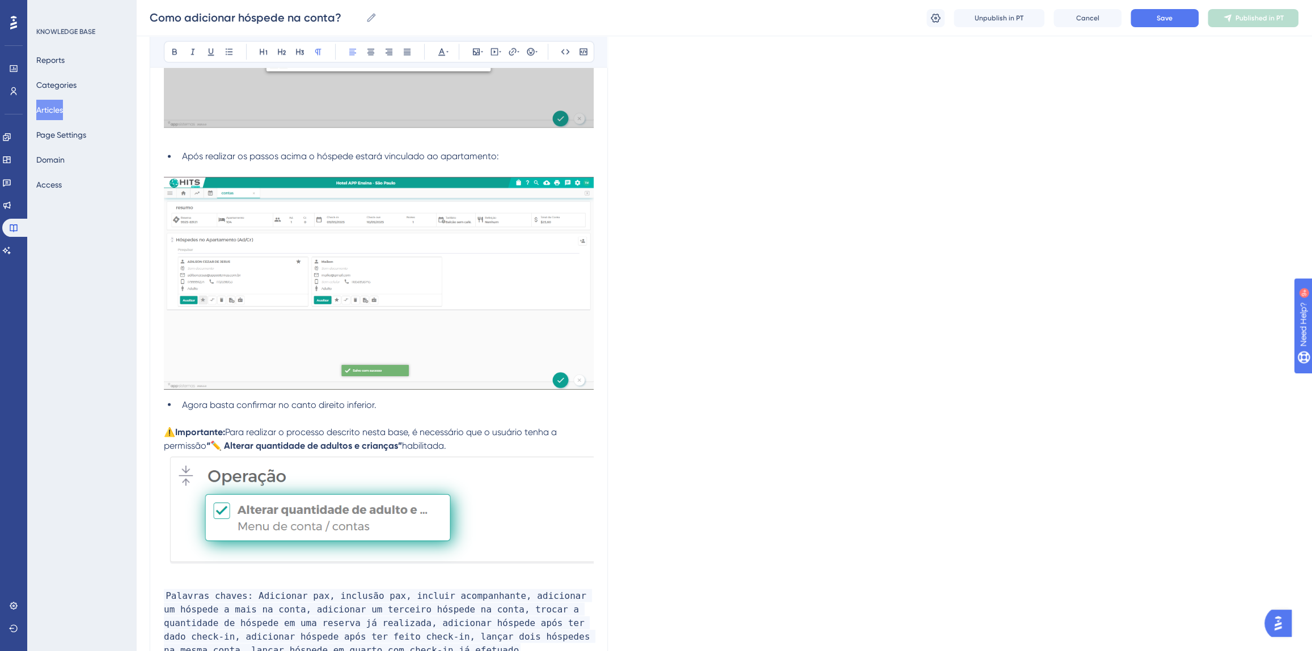
click at [225, 445] on strong "“✏️ Alterar quantidade de adultos e crianças”" at bounding box center [304, 445] width 196 height 11
click at [1184, 19] on button "Save" at bounding box center [1164, 18] width 68 height 18
click at [1244, 16] on span "Publish in PT" at bounding box center [1259, 18] width 40 height 9
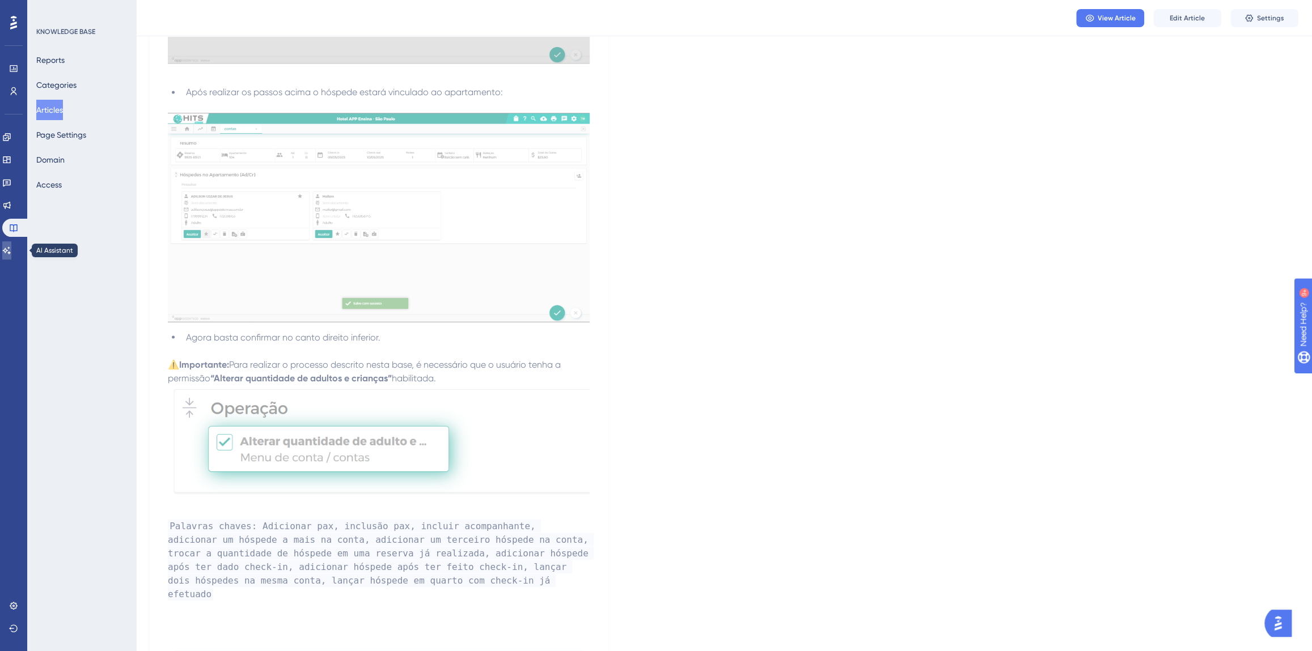
click at [8, 251] on link at bounding box center [6, 251] width 9 height 18
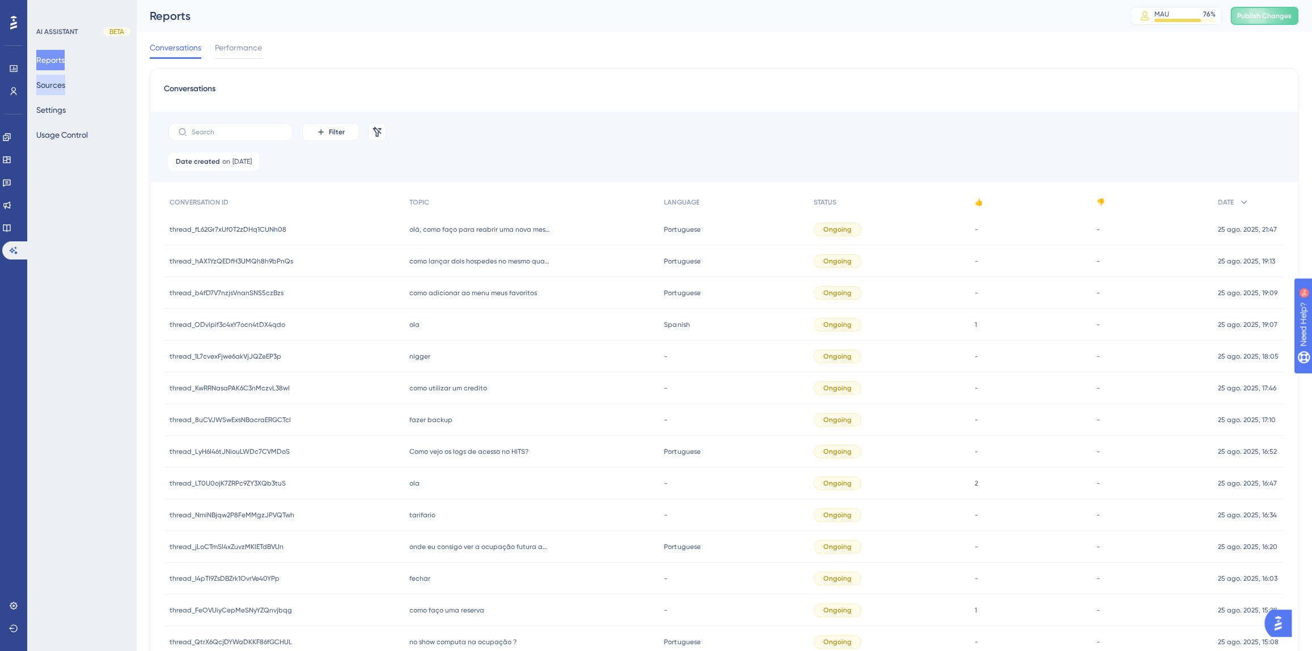
click at [55, 86] on button "Sources" at bounding box center [50, 85] width 29 height 20
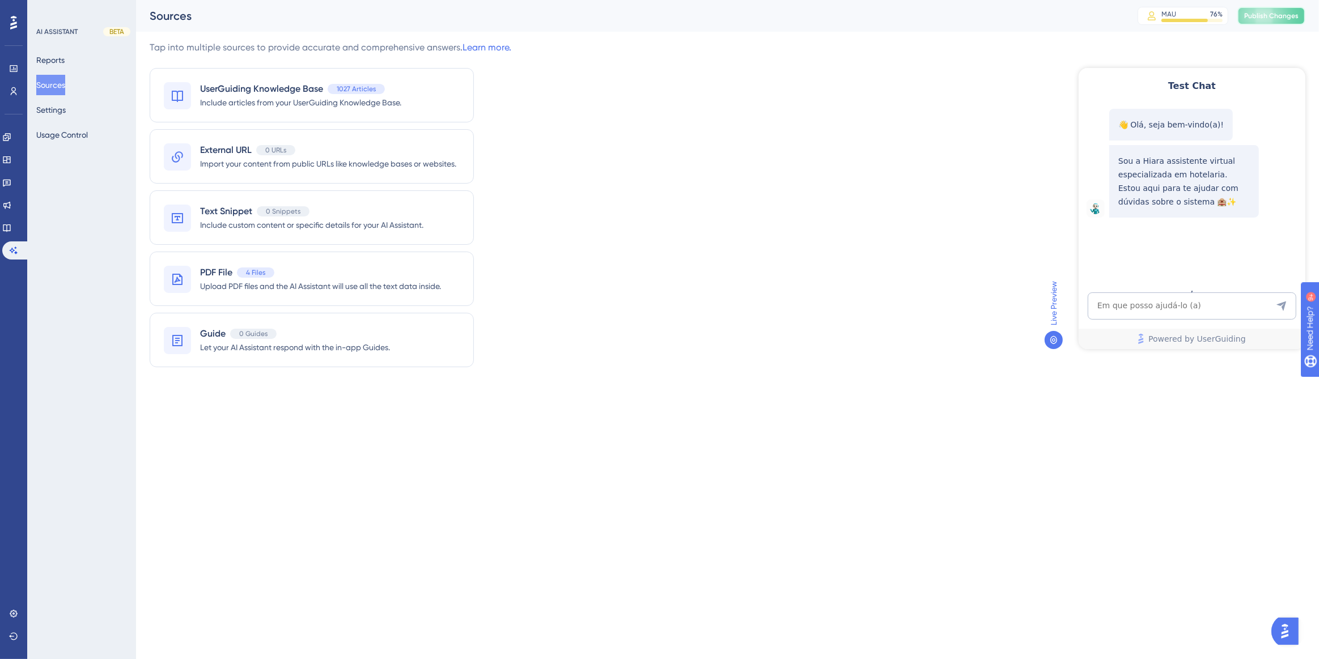
click at [1262, 16] on span "Publish Changes" at bounding box center [1271, 15] width 54 height 9
click at [1163, 306] on textarea "AI Assistant Text Input" at bounding box center [1191, 305] width 209 height 27
paste textarea "Qual a permissão que se dar ao usuário para que ele consiga incluir outro hóspe…"
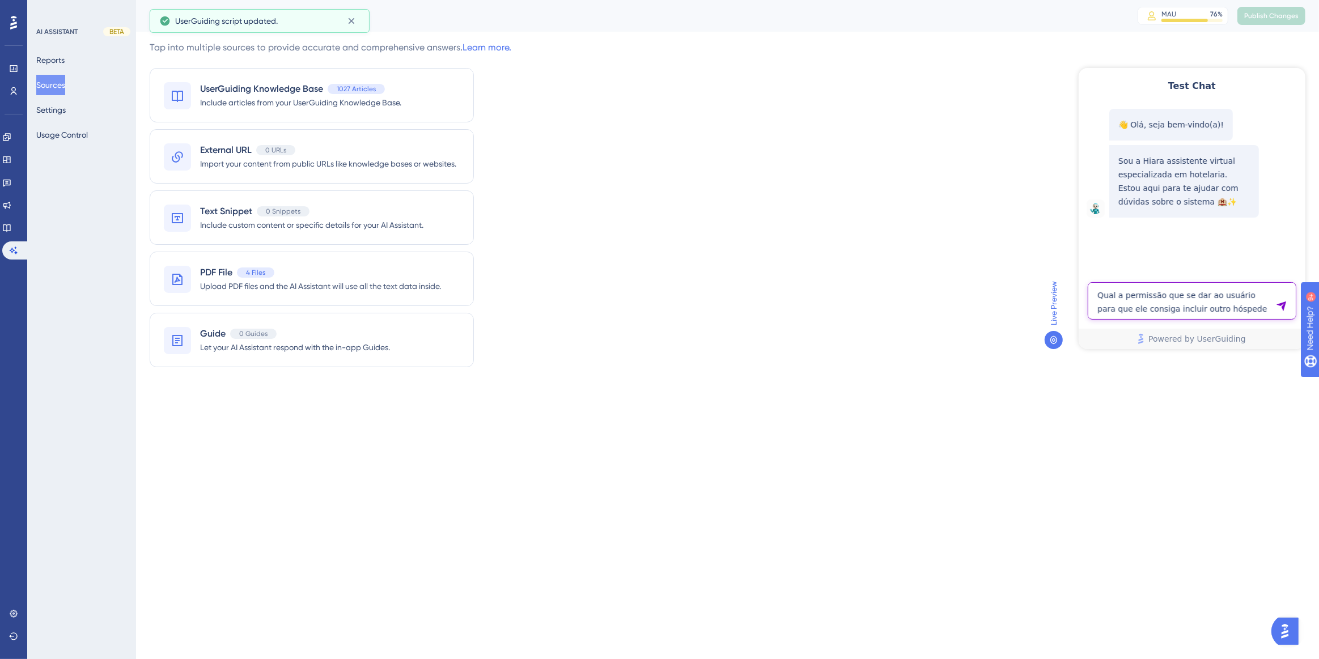
type textarea "Qual a permissão que se dar ao usuário para que ele consiga incluir outro hóspe…"
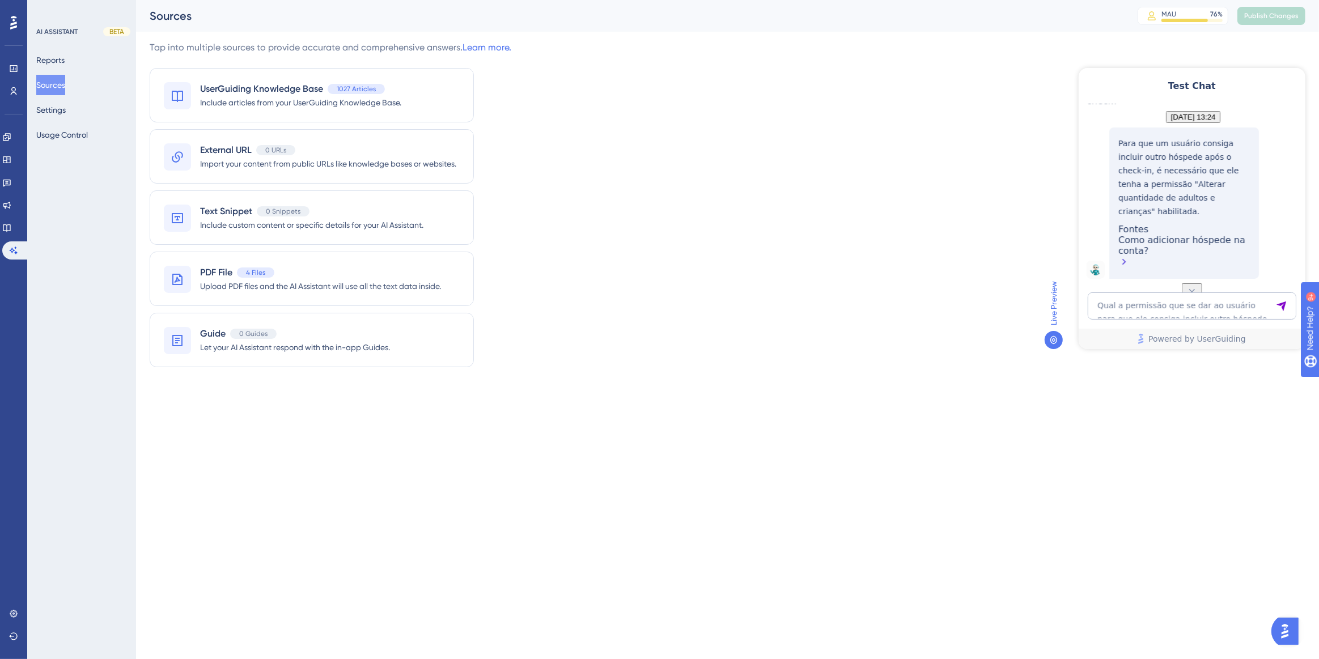
scroll to position [198, 0]
click at [1203, 305] on textarea "Qual a permissão que se dar ao usuário para que ele consiga incluir outro hóspe…" at bounding box center [1191, 305] width 209 height 27
paste textarea "Qual a permissão que ae dá para o usuário poder trocar um hóspede ou incluir ap…"
type textarea "Qual a permissão que ae dá para o usuário poder trocar um hóspede ou incluir ap…"
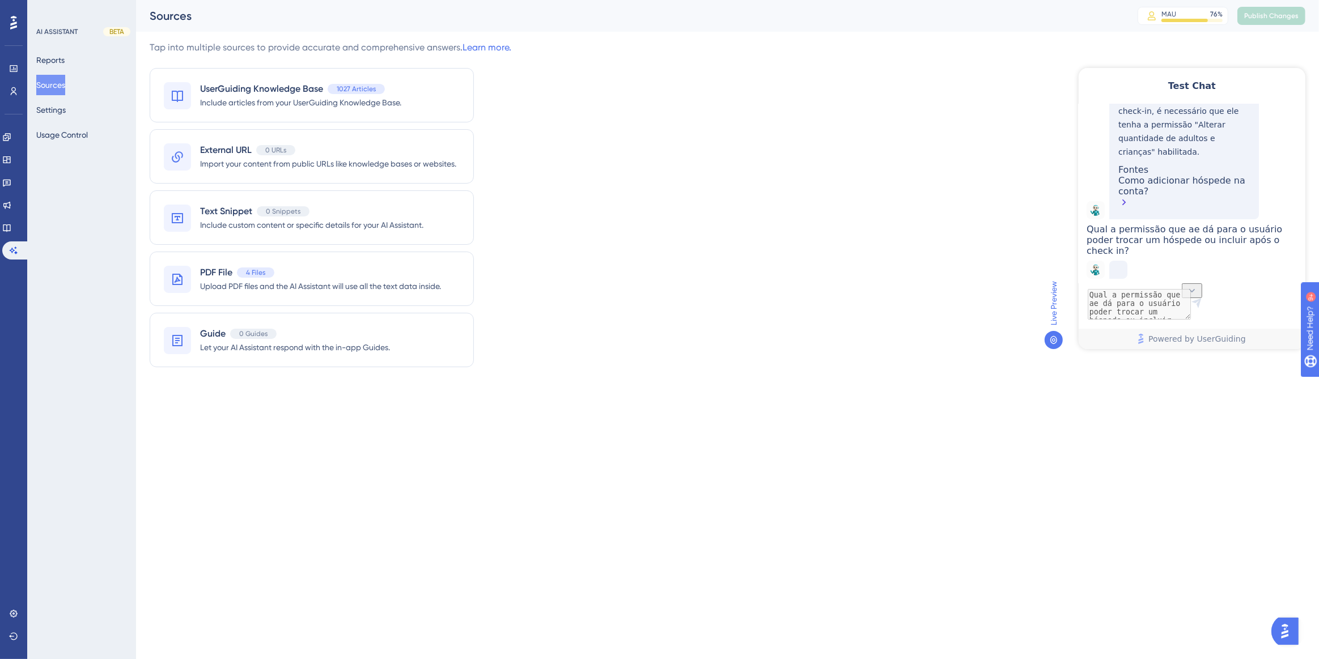
scroll to position [300, 0]
click at [1132, 175] on div "Como adicionar hóspede na conta?" at bounding box center [1184, 192] width 132 height 35
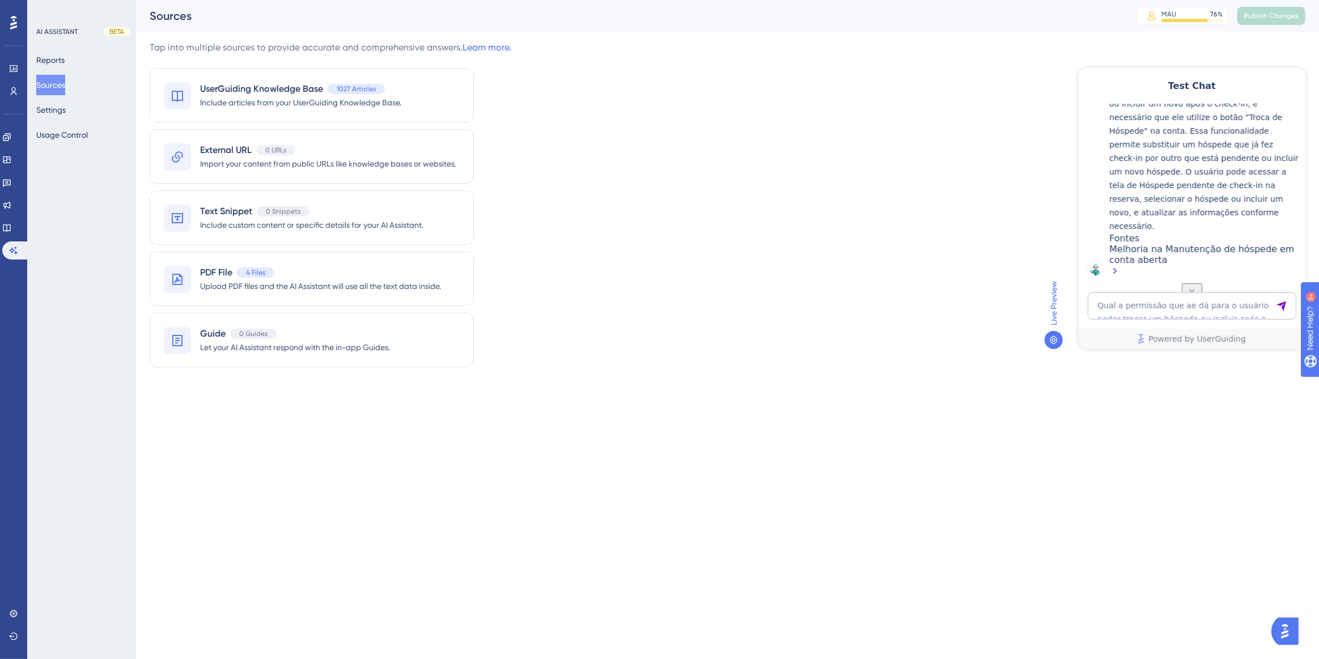
scroll to position [488, 0]
click at [1218, 300] on textarea "Qual a permissão que ae dá para o usuário poder trocar um hóspede ou incluir ap…" at bounding box center [1191, 305] width 209 height 27
paste textarea "Aonde dou permissão ao usuário para acessar o botão "troca de hóspede "?"
type textarea "Aonde dou permissão ao usuário para acessar o botão "troca de hóspede "?"
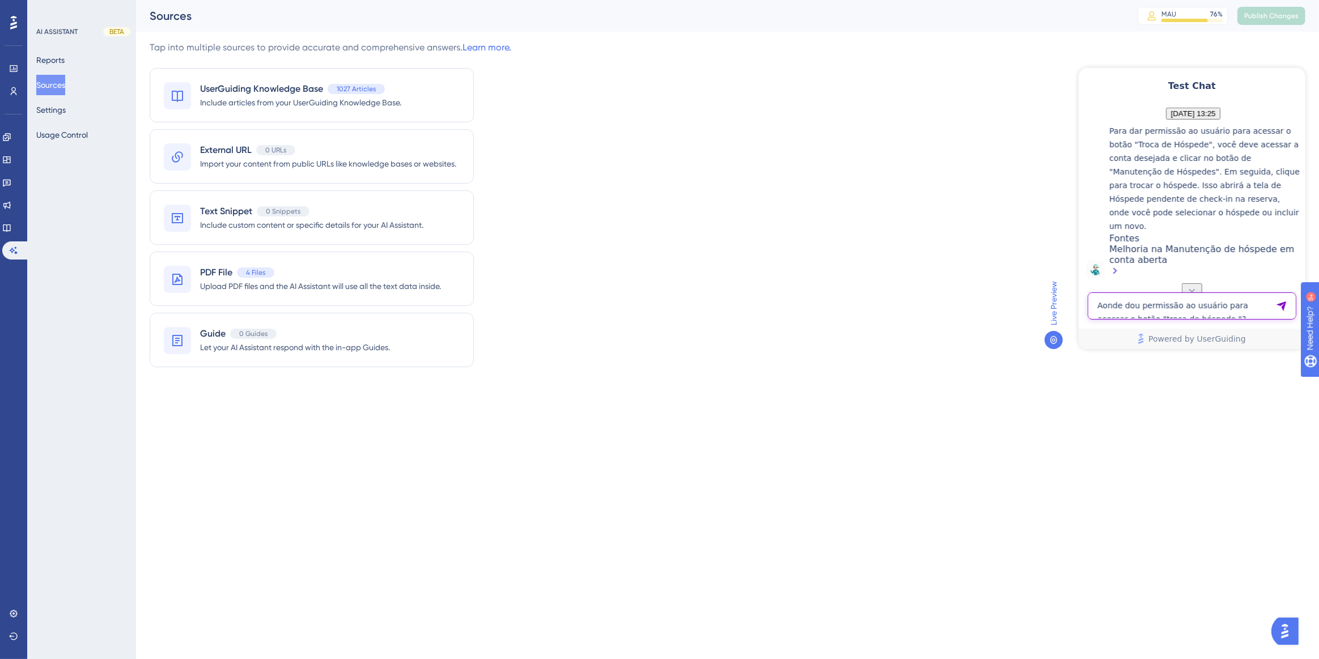
click at [1159, 300] on textarea "Aonde dou permissão ao usuário para acessar o botão "troca de hóspede "?" at bounding box center [1191, 305] width 209 height 27
paste textarea "Como faço para dar permissão ao usuário para acessar o botão "Troca de Hóspede …"
type textarea "Como faço para dar permissão ao usuário para acessar o botão "Troca de Hóspede …"
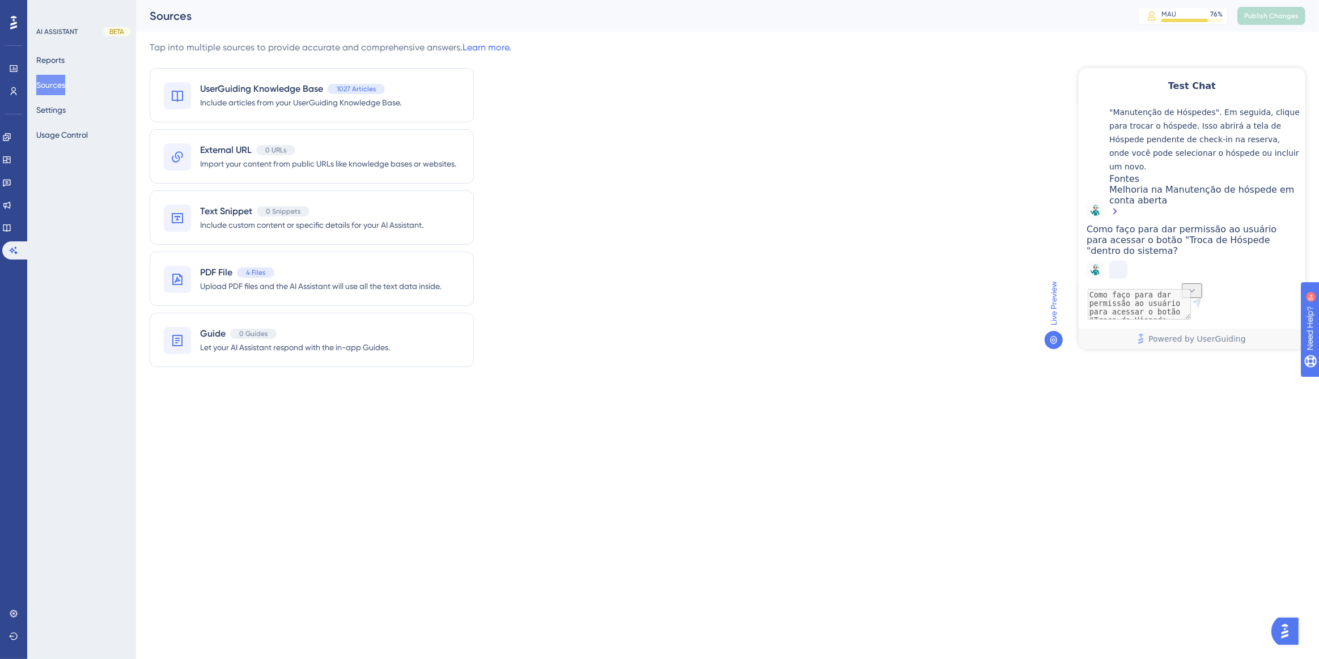
scroll to position [942, 0]
click at [1137, 184] on div "Melhoria na Manutenção de hóspede em conta aberta" at bounding box center [1204, 201] width 190 height 35
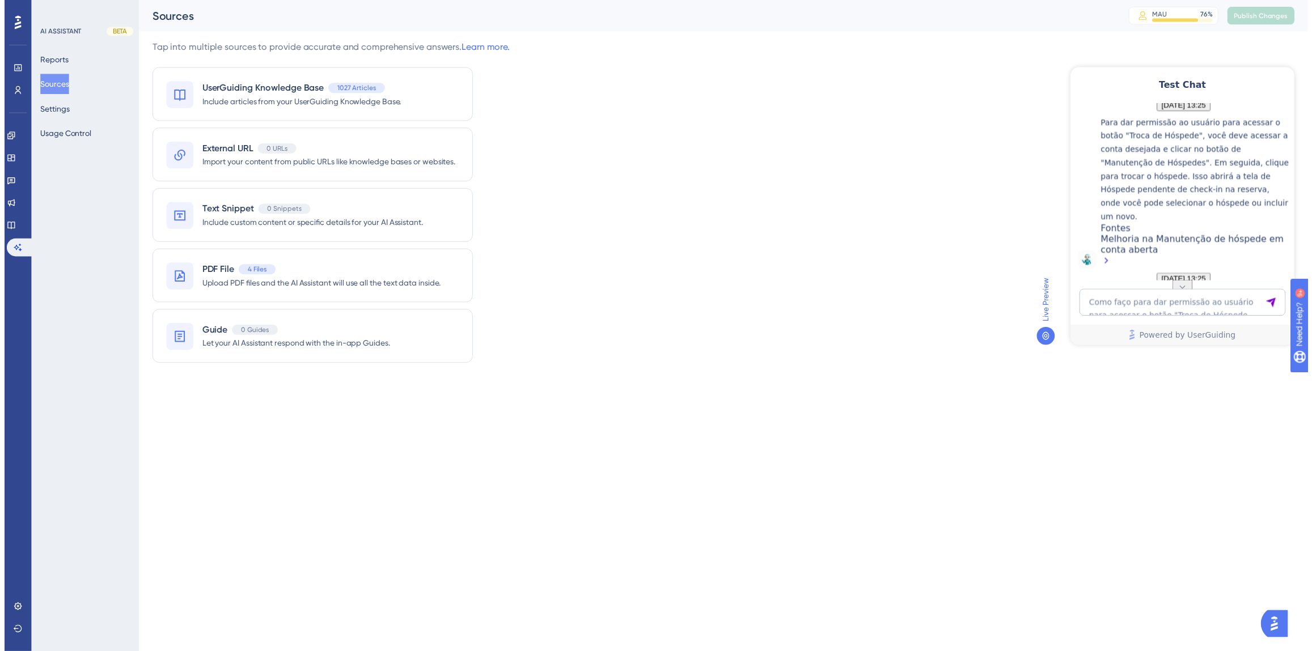
scroll to position [619, 0]
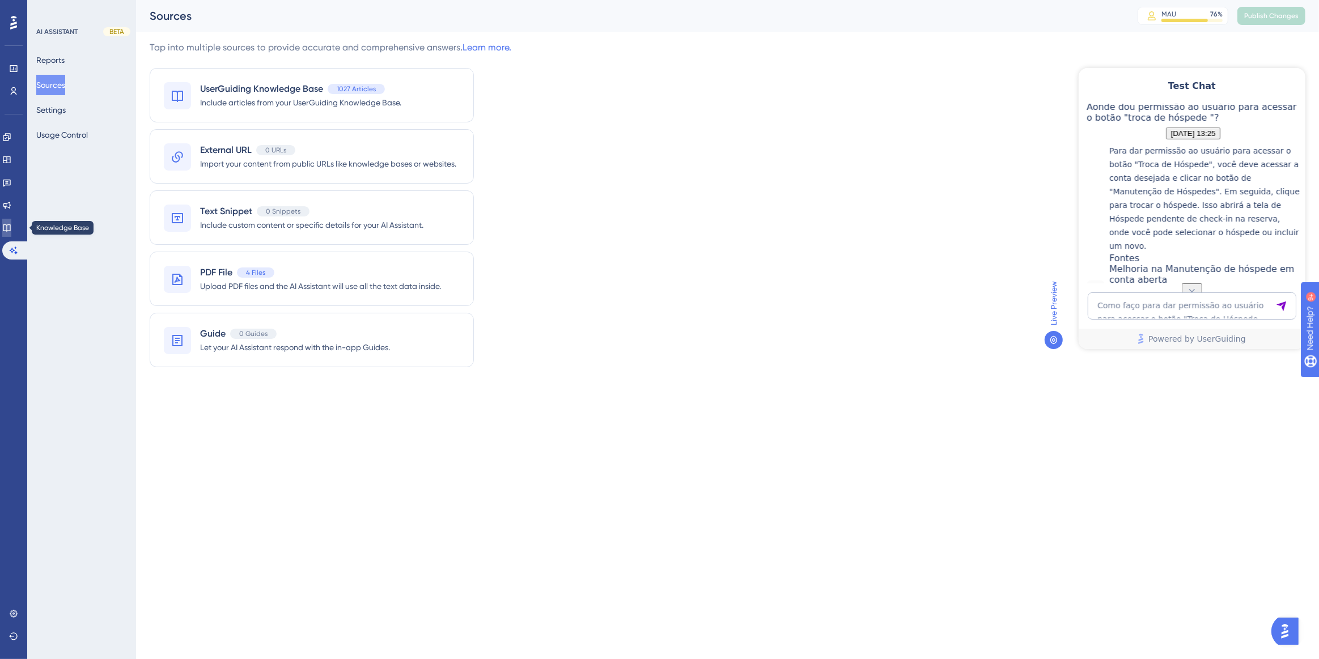
click at [10, 227] on icon at bounding box center [6, 228] width 7 height 7
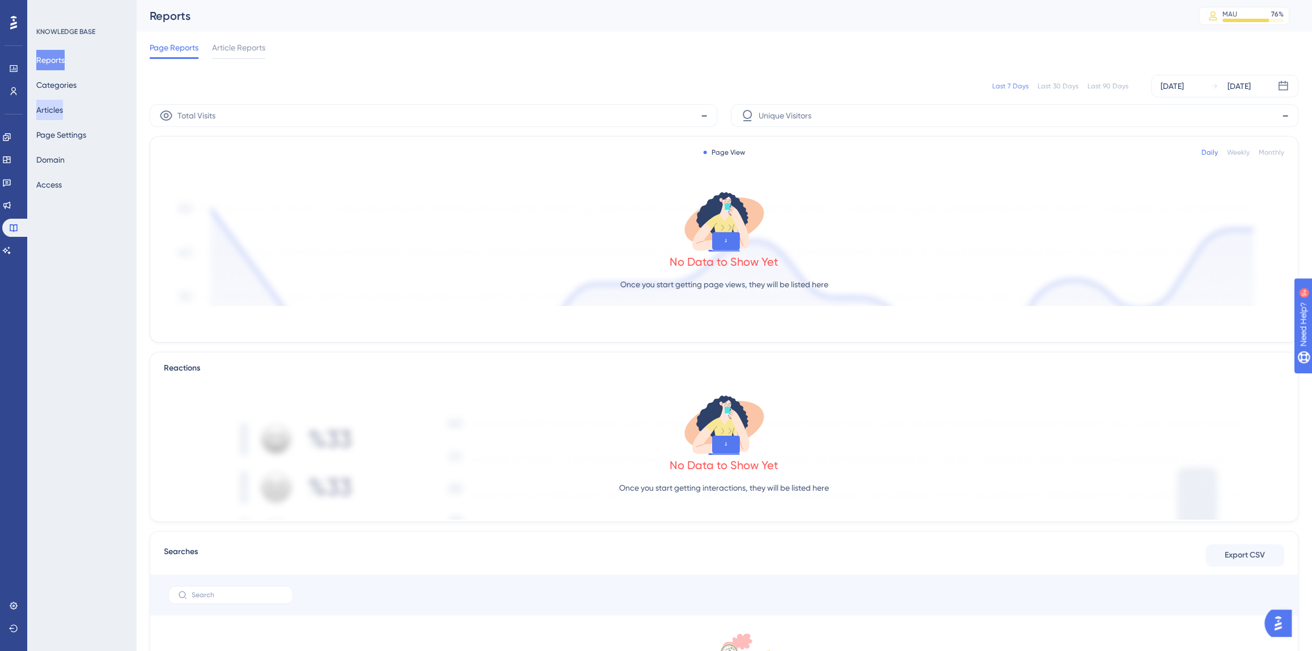
click at [50, 108] on button "Articles" at bounding box center [49, 110] width 27 height 20
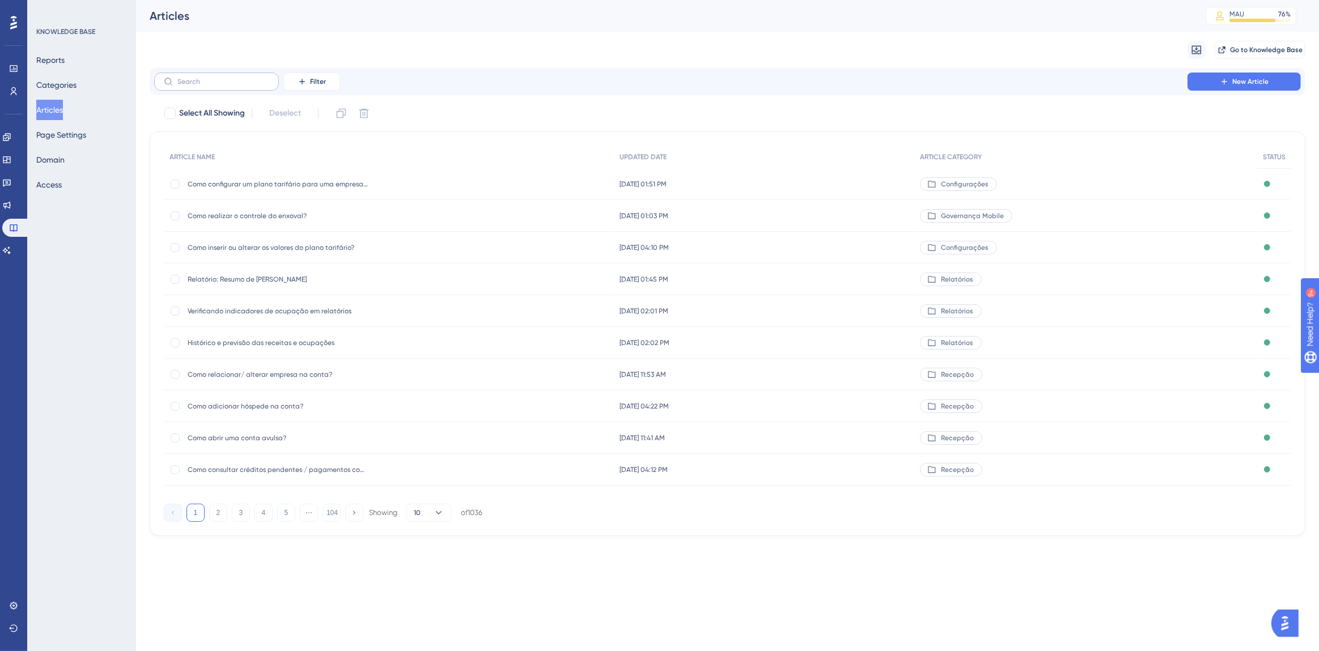
click at [225, 88] on label at bounding box center [216, 82] width 125 height 18
click at [225, 86] on input "text" at bounding box center [223, 82] width 92 height 8
click at [222, 84] on input "text" at bounding box center [223, 82] width 92 height 8
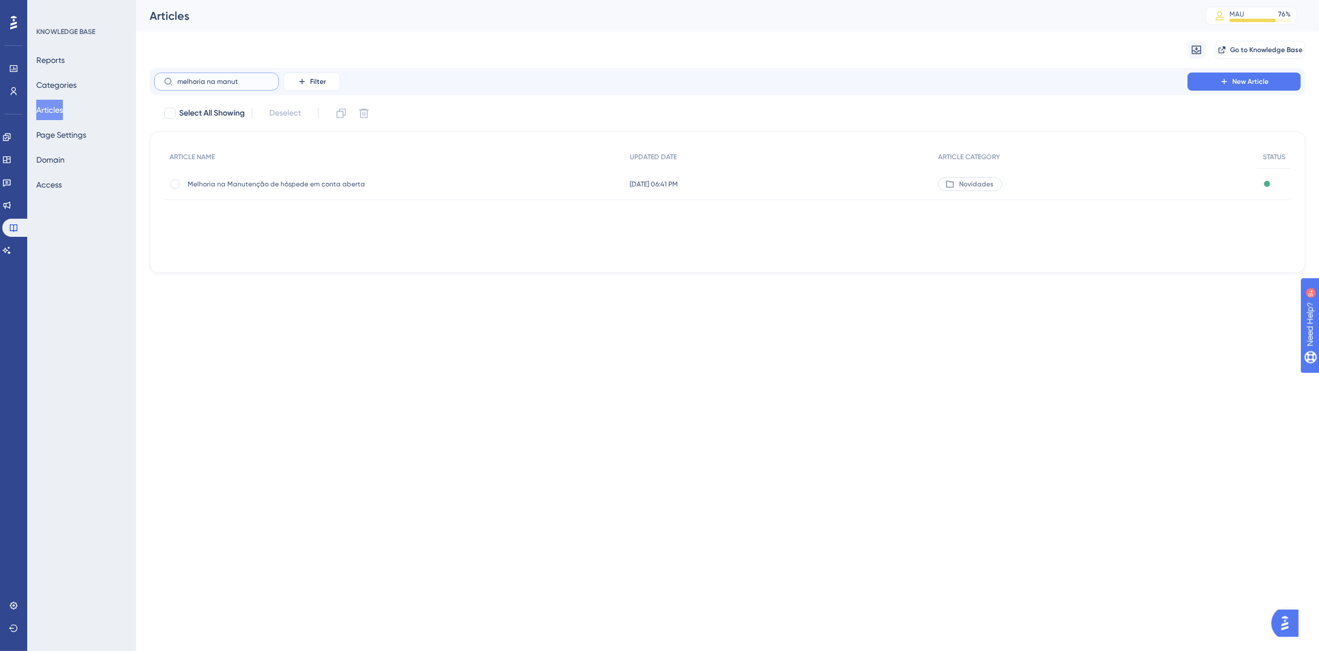
type input "melhoria na manut"
click at [308, 198] on div "Melhoria na Manutenção de hóspede em conta aberta Melhoria na Manutenção de hós…" at bounding box center [278, 184] width 181 height 32
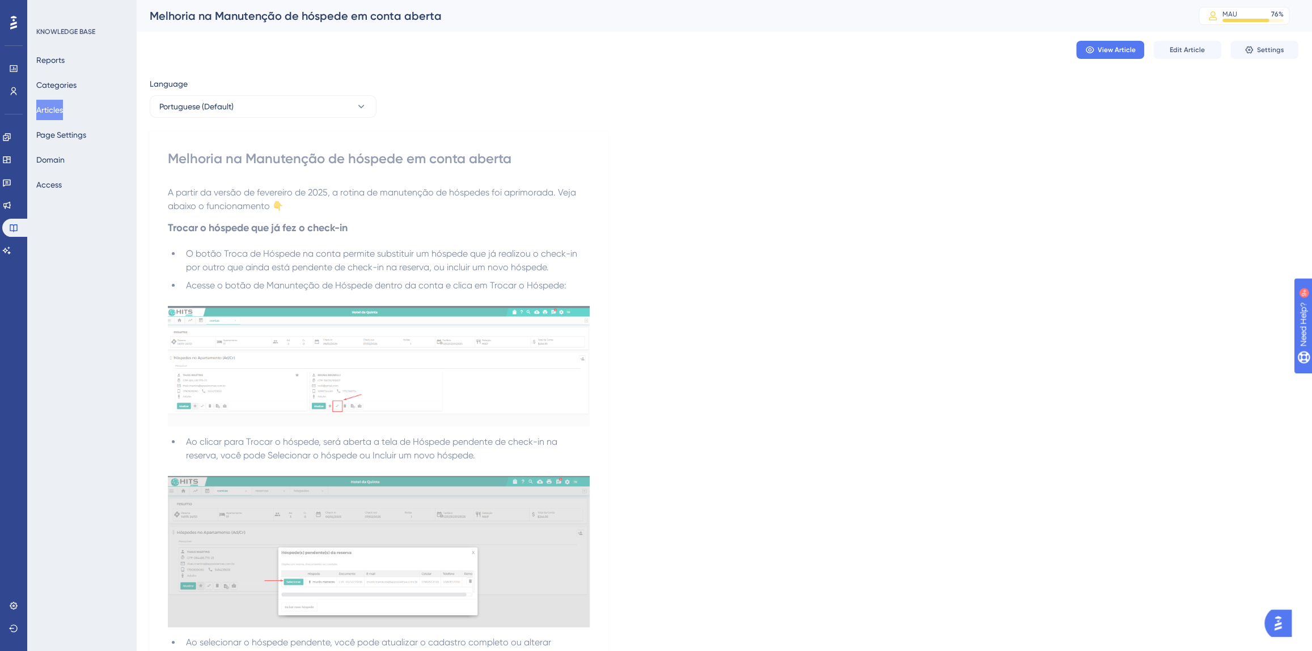
click at [307, 189] on span "A partir da versão de fevereiro de 2025, a rotina de manutenção de hóspedes foi…" at bounding box center [373, 199] width 410 height 24
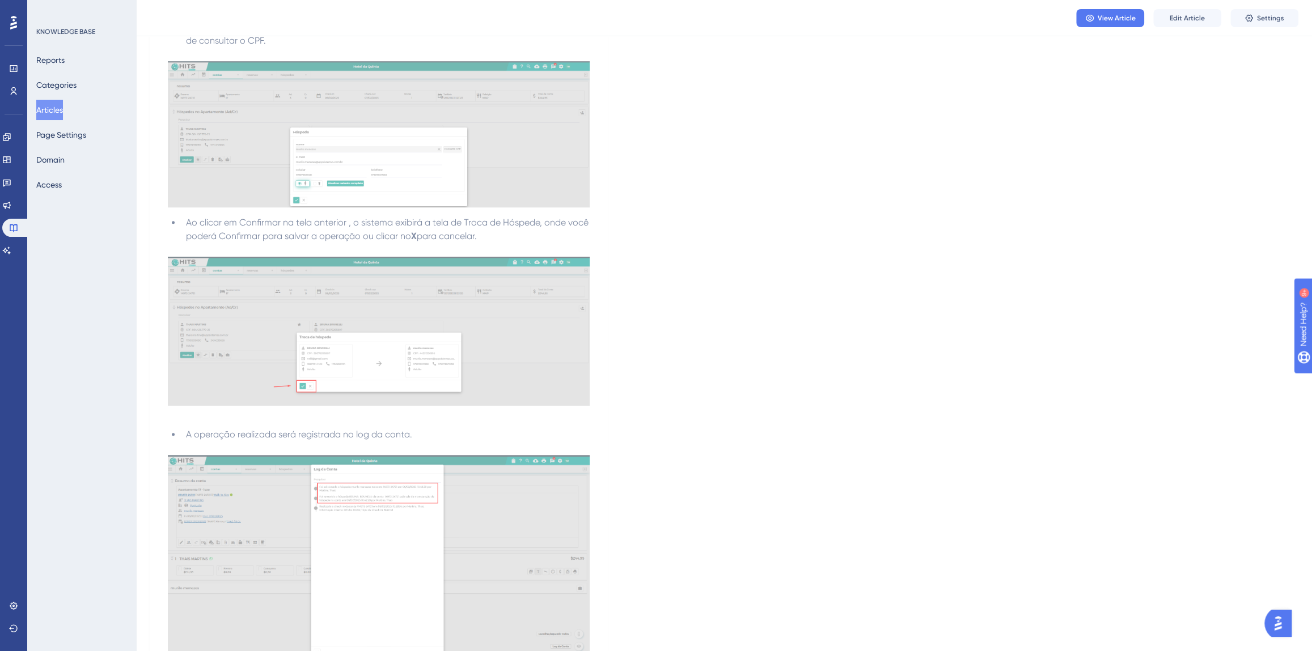
scroll to position [721, 0]
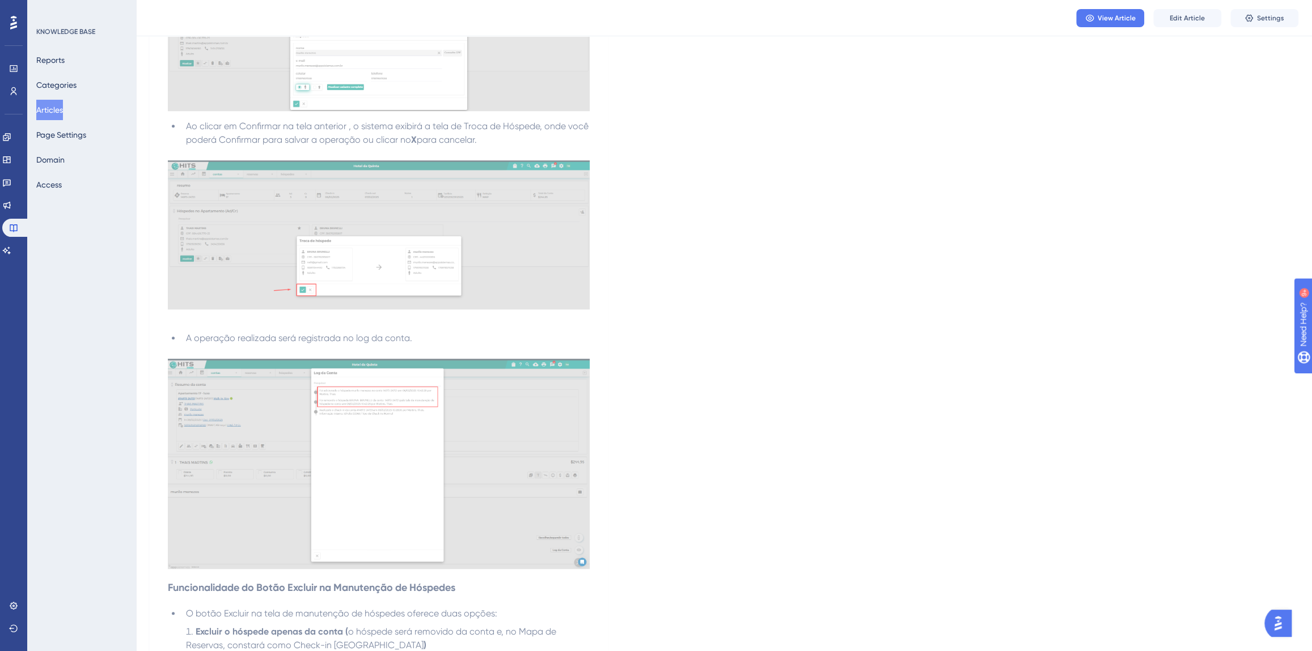
click at [48, 108] on button "Articles" at bounding box center [49, 110] width 27 height 20
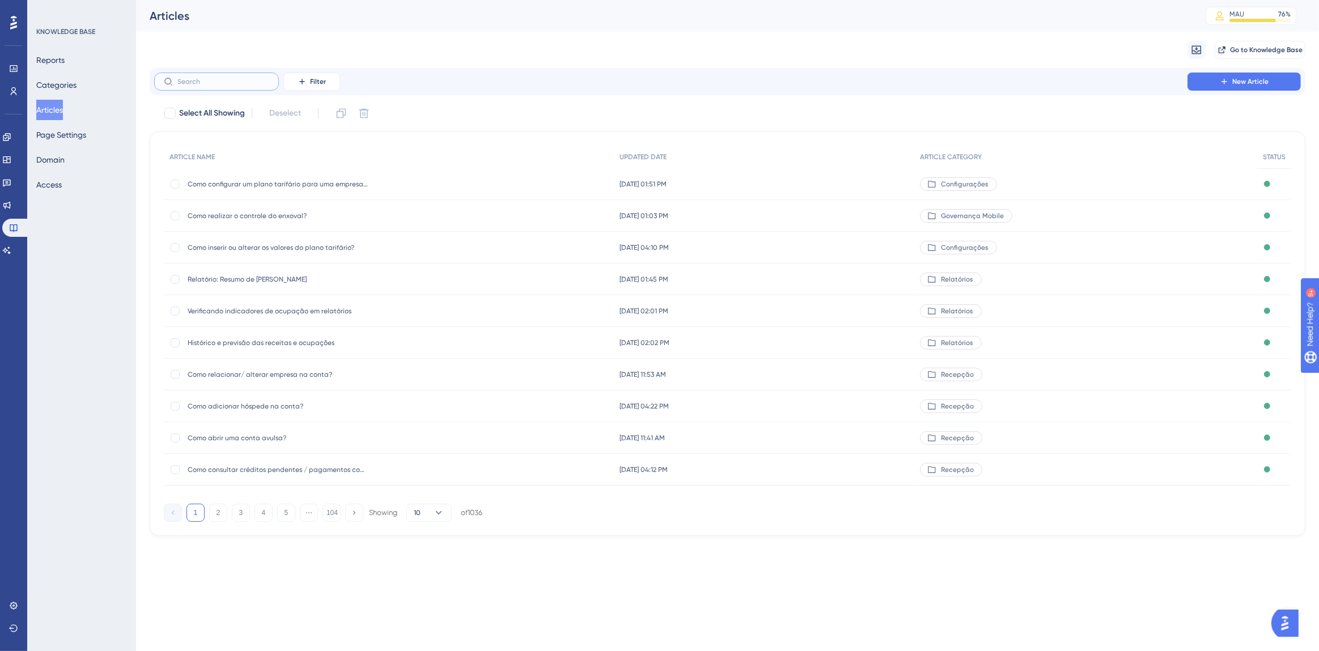
click at [210, 78] on input "text" at bounding box center [223, 82] width 92 height 8
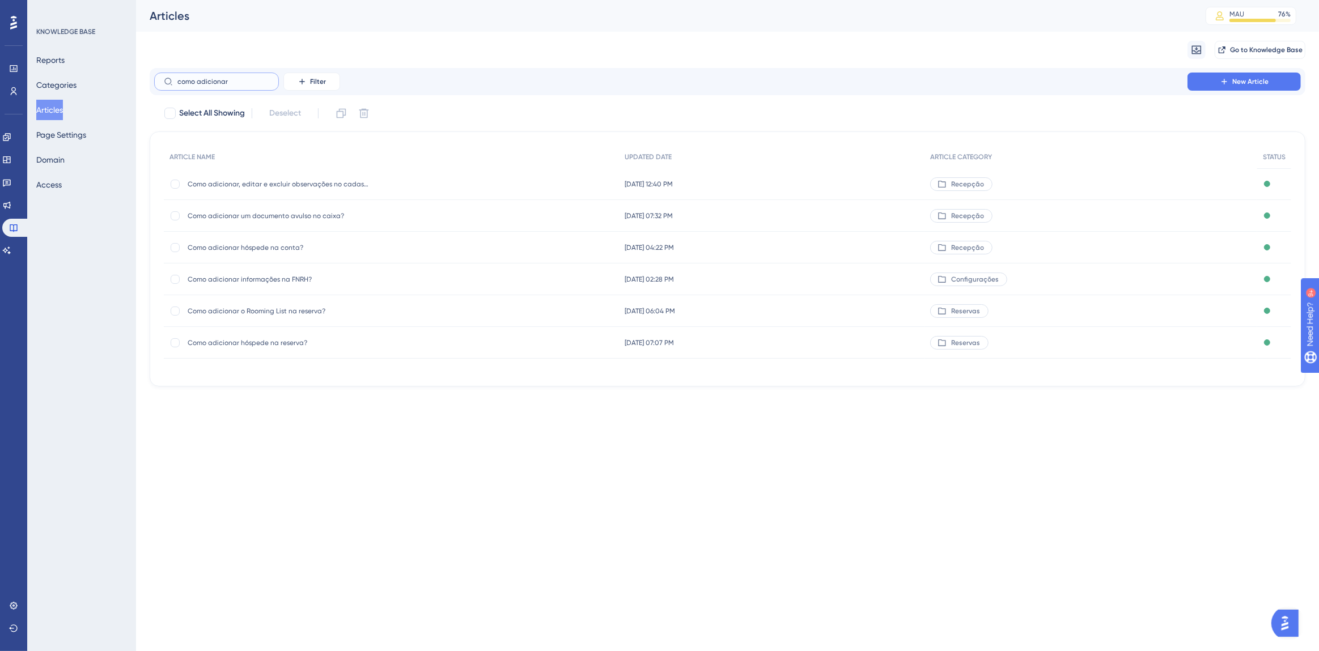
type input "como adicionar"
click at [272, 243] on span "Como adicionar hóspede na conta?" at bounding box center [278, 247] width 181 height 9
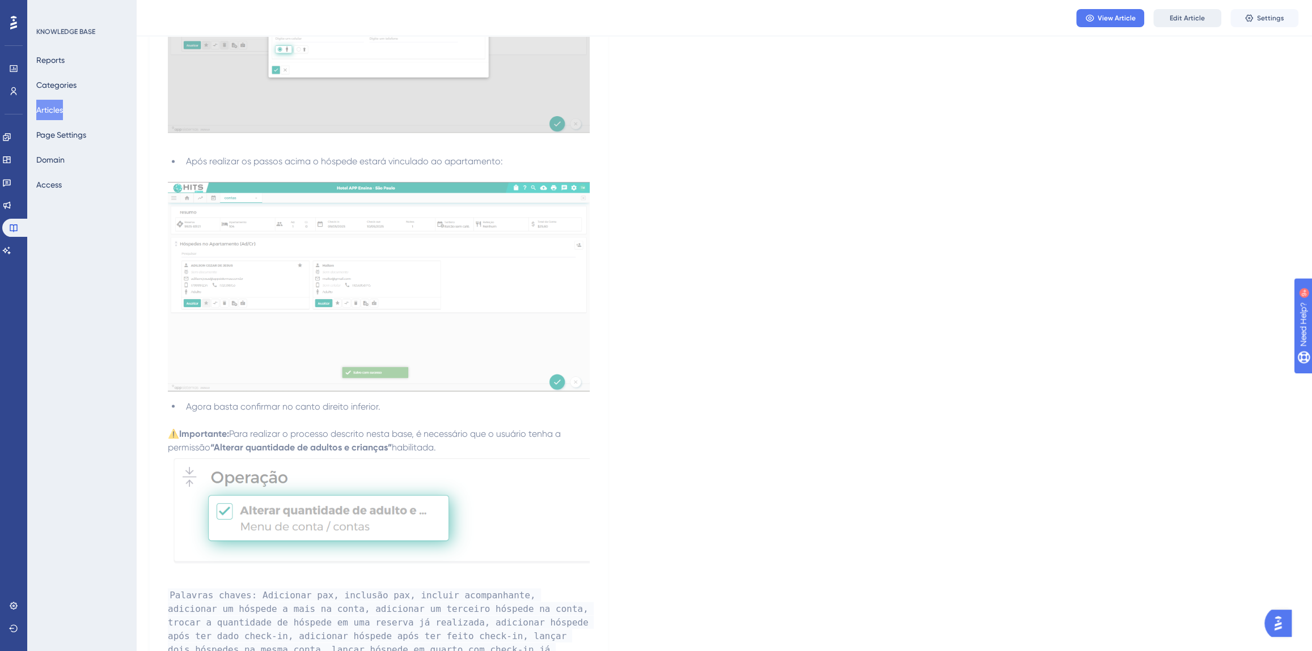
click at [1192, 16] on span "Edit Article" at bounding box center [1187, 18] width 35 height 9
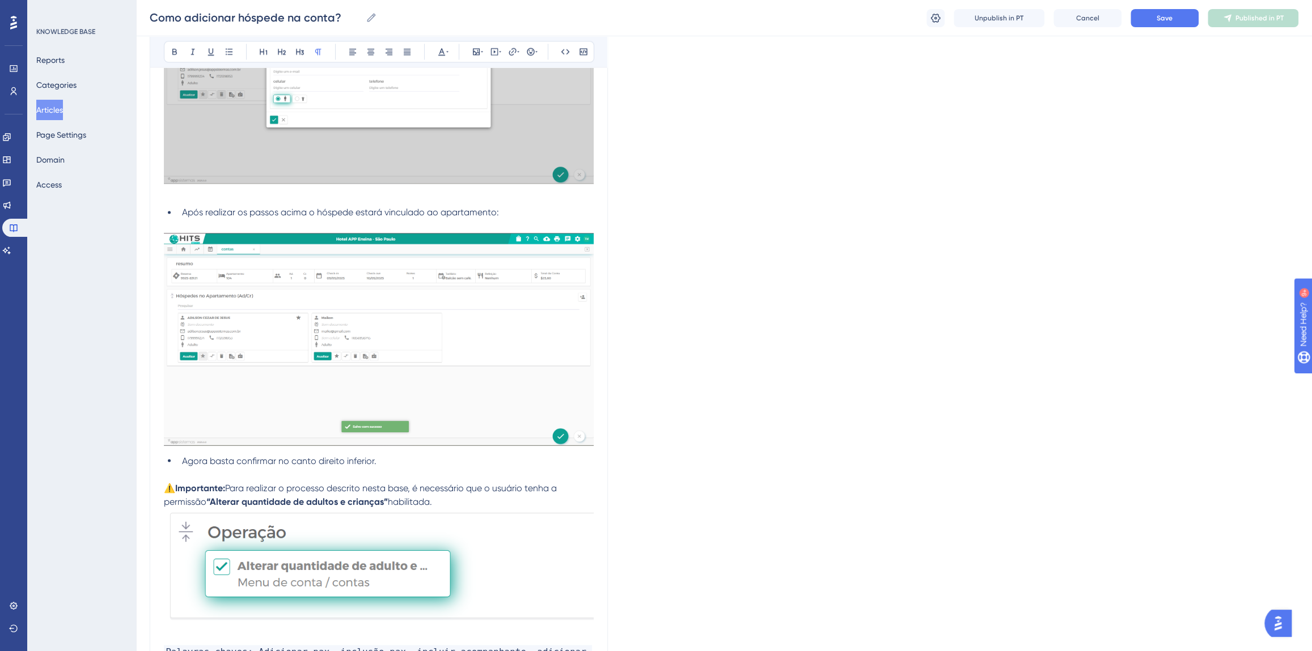
scroll to position [1778, 0]
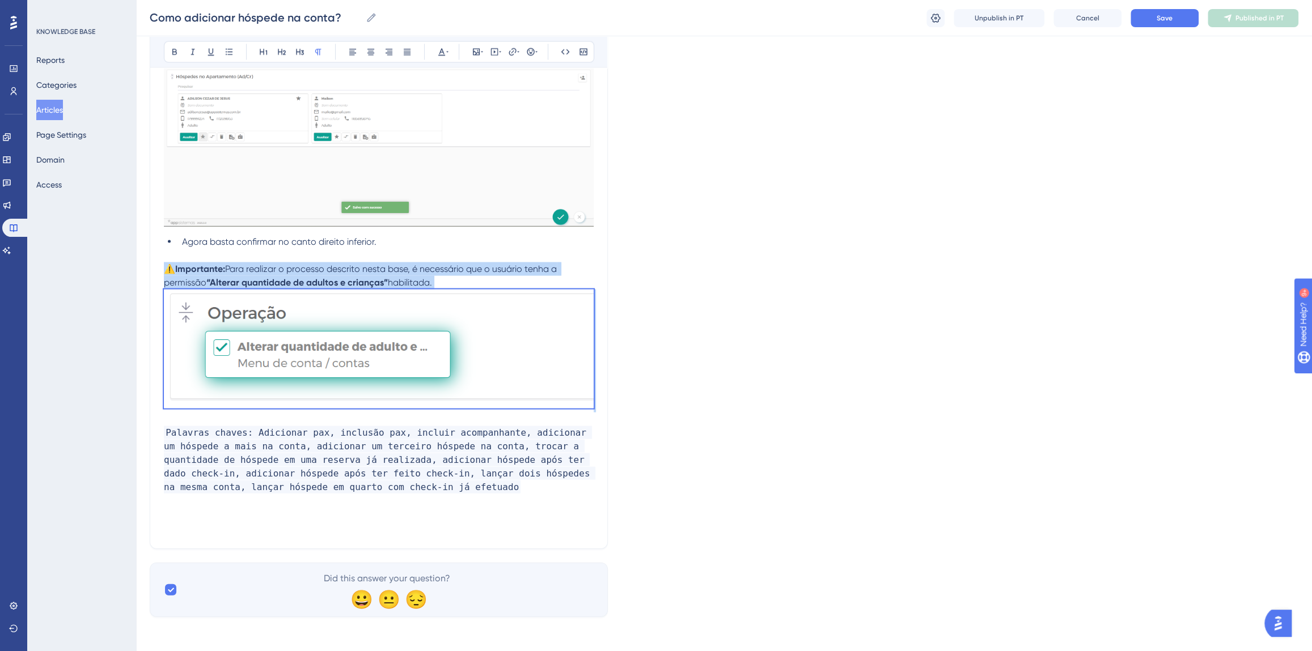
drag, startPoint x: 172, startPoint y: 266, endPoint x: 538, endPoint y: 418, distance: 396.3
copy div "⚠️ Importante: Para realizar o processo descrito nesta base, é necessário que o…"
click at [55, 114] on button "Articles" at bounding box center [49, 110] width 27 height 20
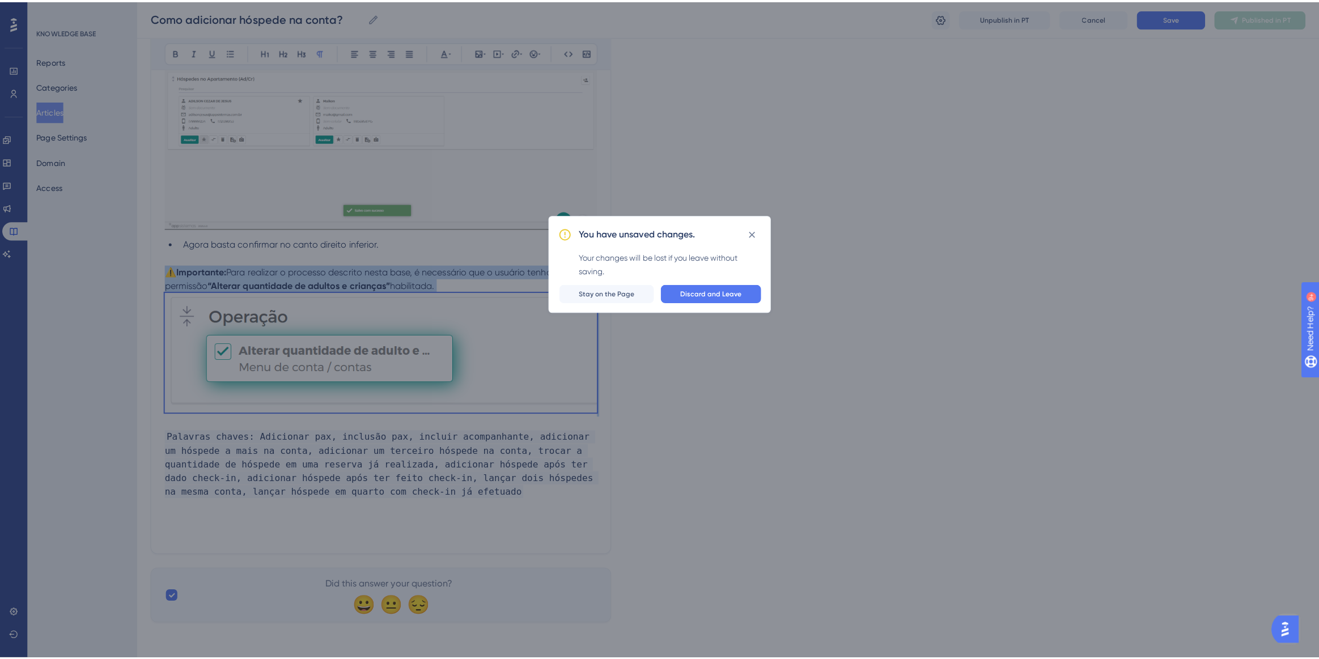
scroll to position [1771, 0]
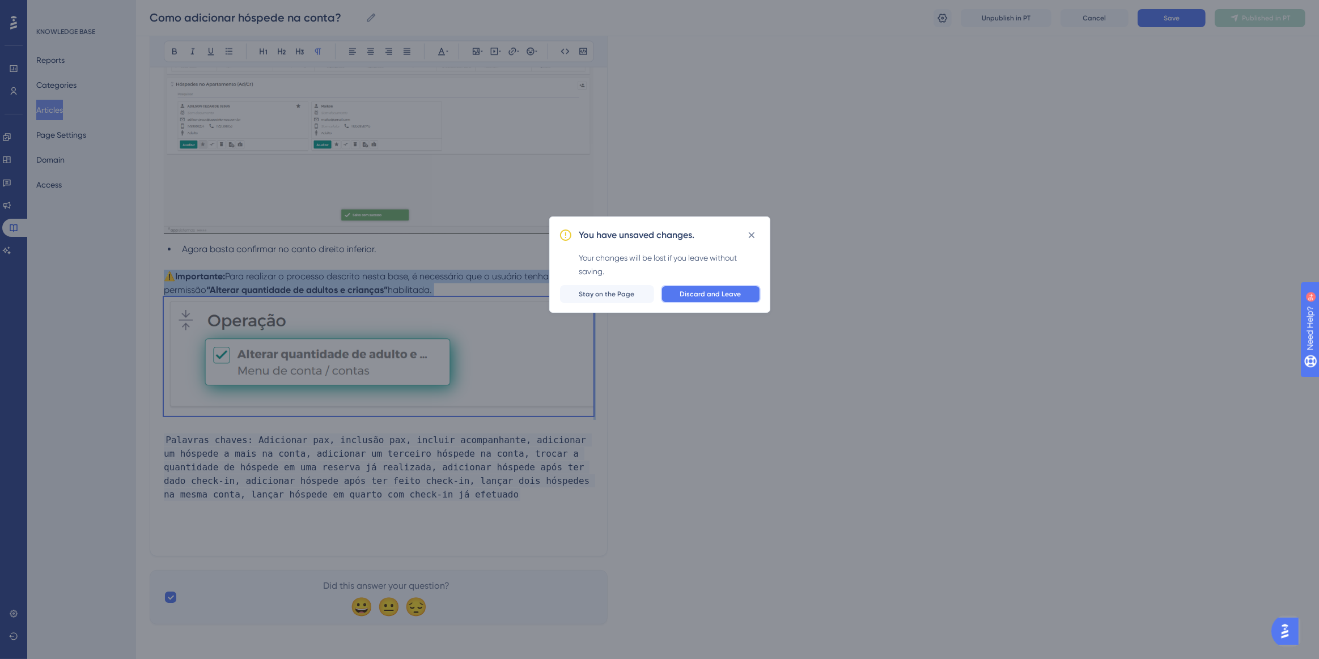
click at [743, 297] on button "Discard and Leave" at bounding box center [711, 294] width 100 height 18
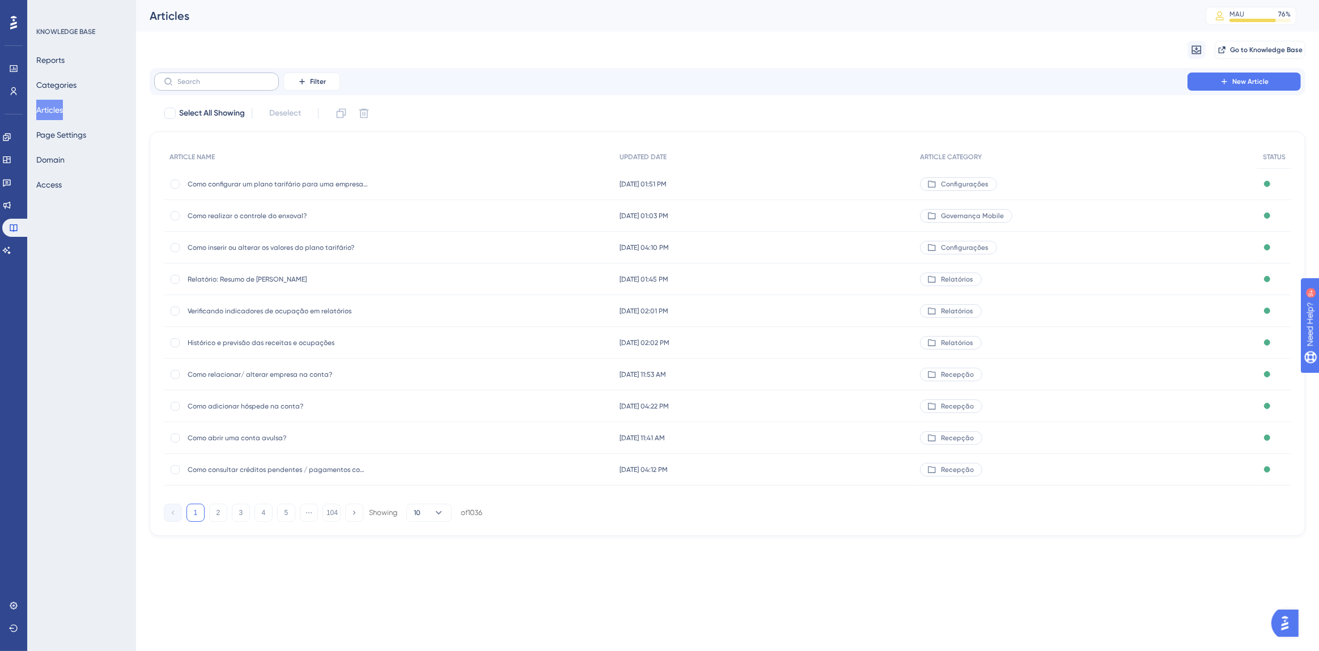
click at [194, 86] on label at bounding box center [216, 82] width 125 height 18
click at [194, 86] on input "text" at bounding box center [223, 82] width 92 height 8
type input "melhoria na n"
checkbox input "true"
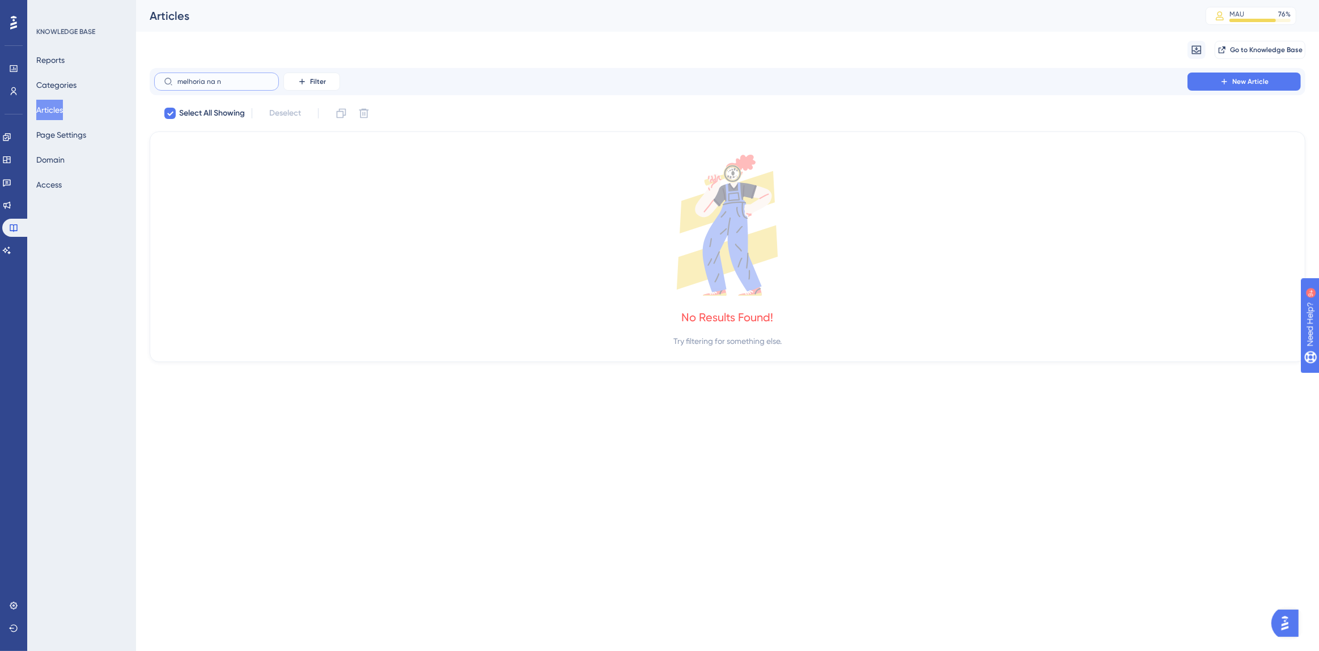
type input "melhoria na"
checkbox input "false"
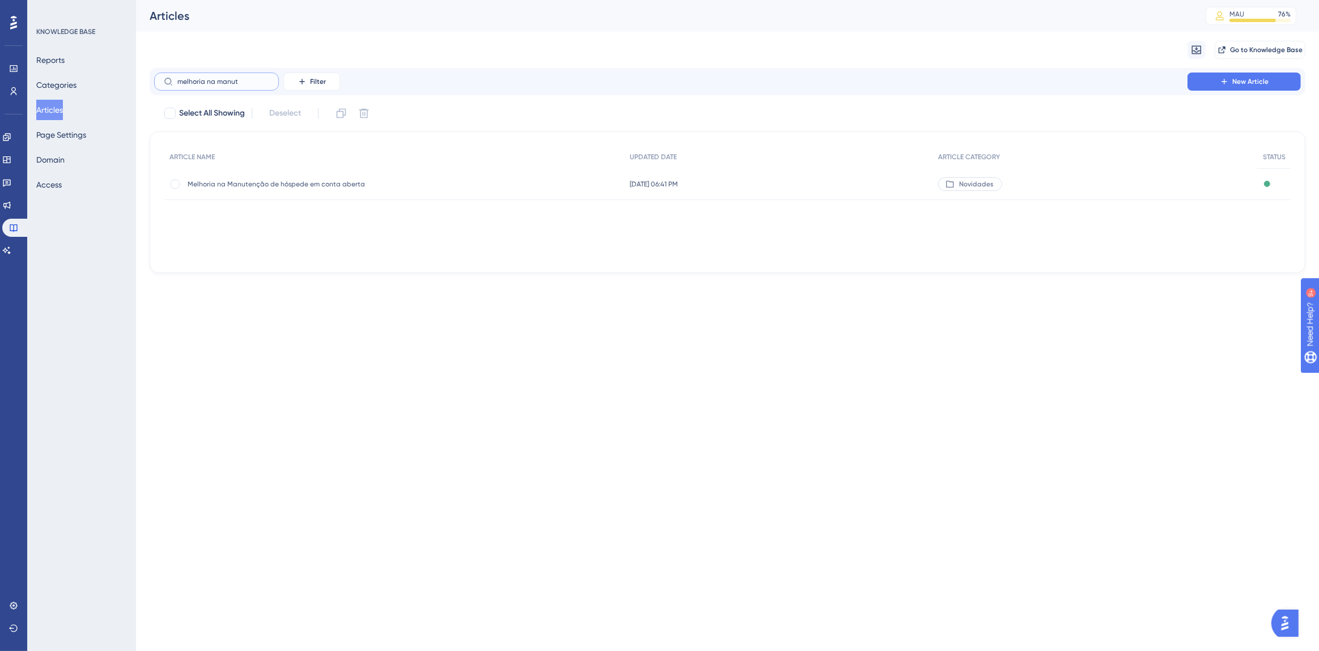
type input "melhoria na manut"
click at [291, 185] on span "Melhoria na Manutenção de hóspede em conta aberta" at bounding box center [278, 184] width 181 height 9
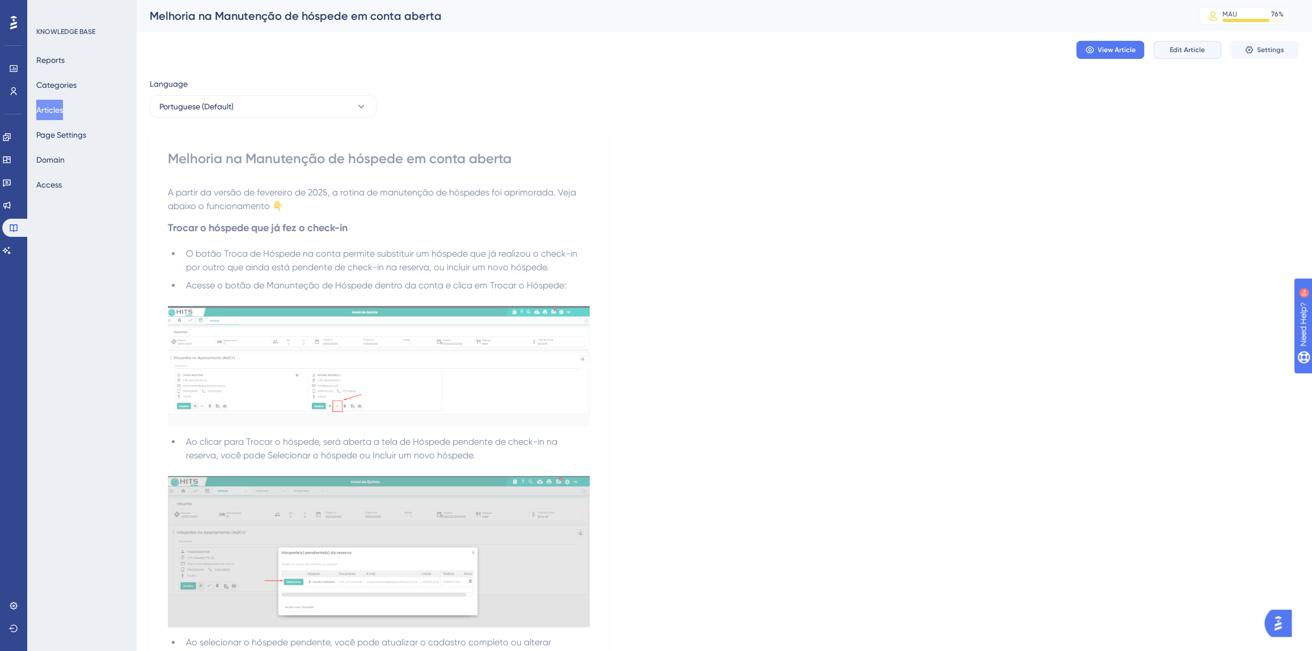
click at [1167, 53] on button "Edit Article" at bounding box center [1187, 50] width 68 height 18
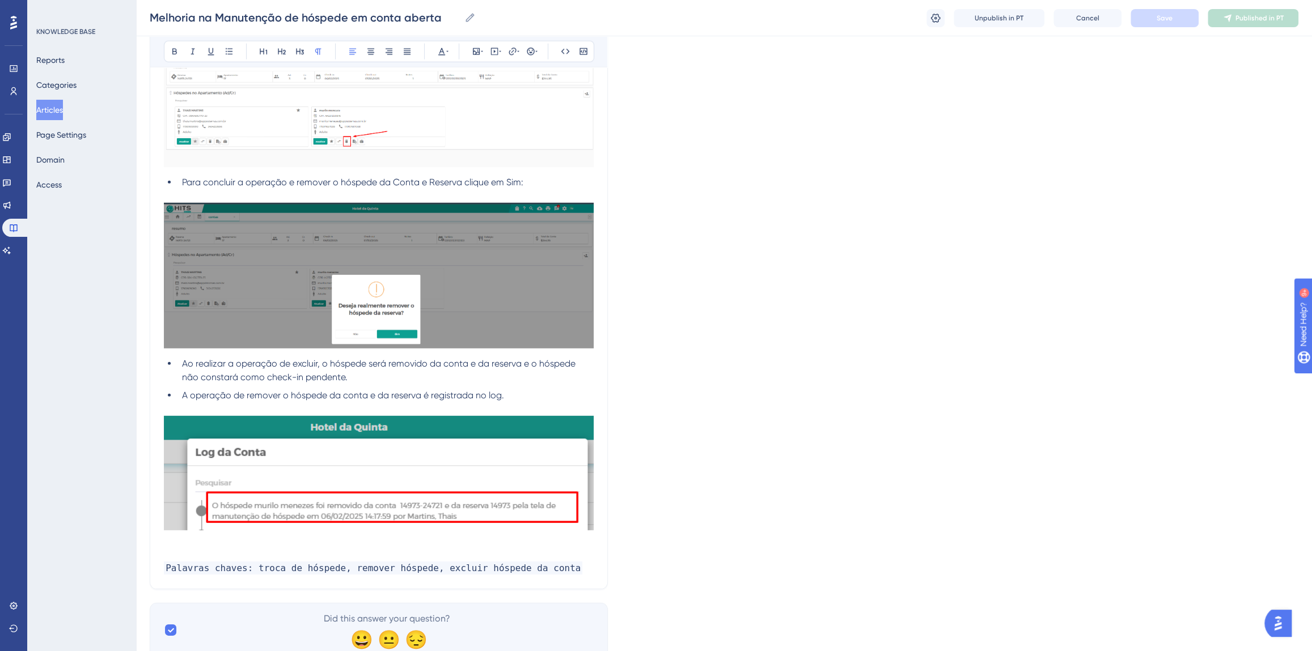
scroll to position [2576, 0]
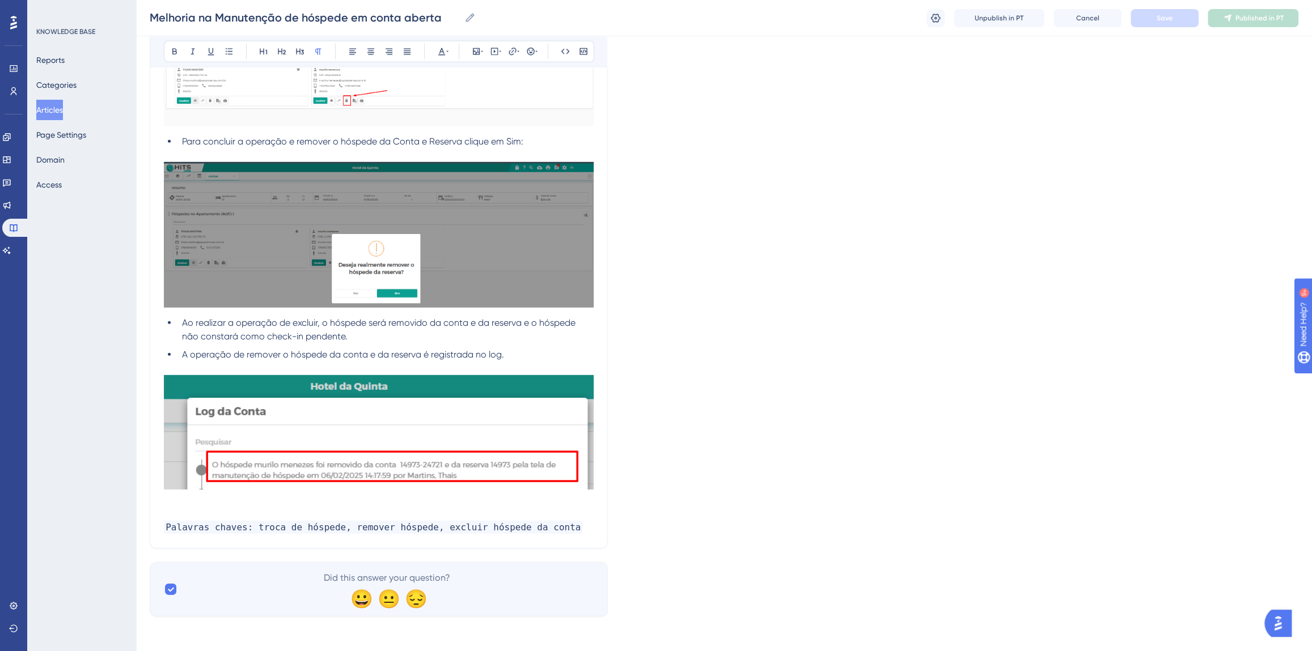
click at [182, 501] on p at bounding box center [379, 501] width 430 height 14
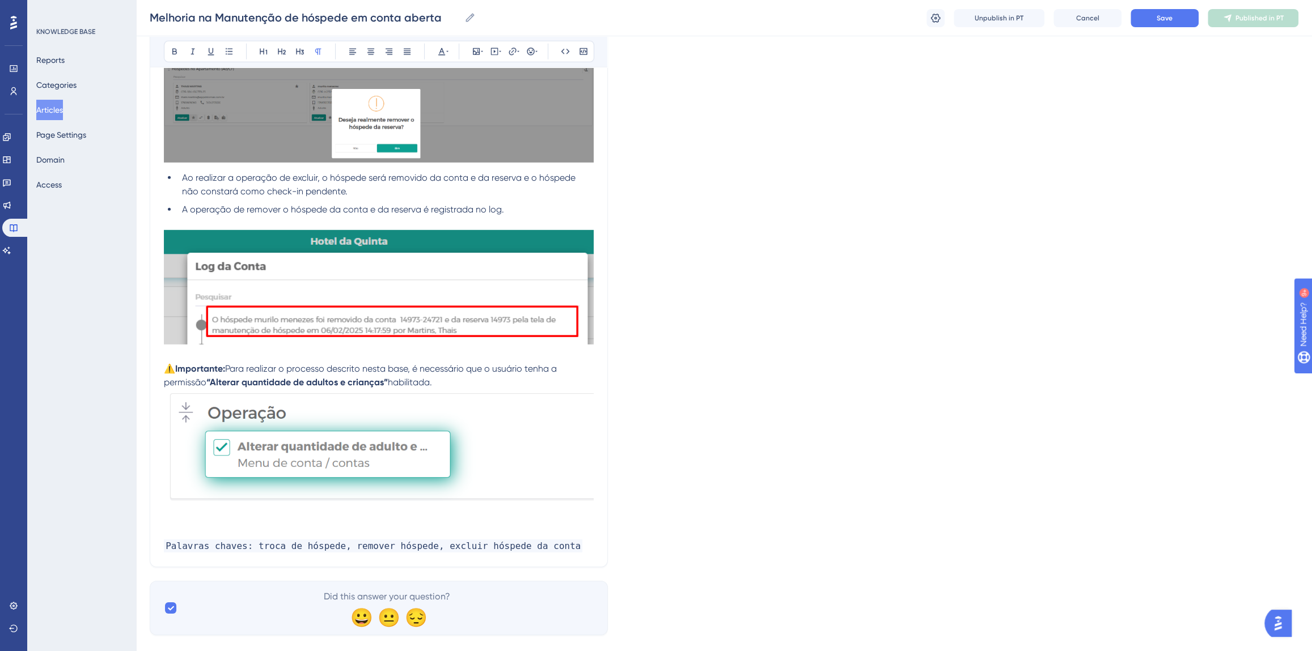
scroll to position [2739, 0]
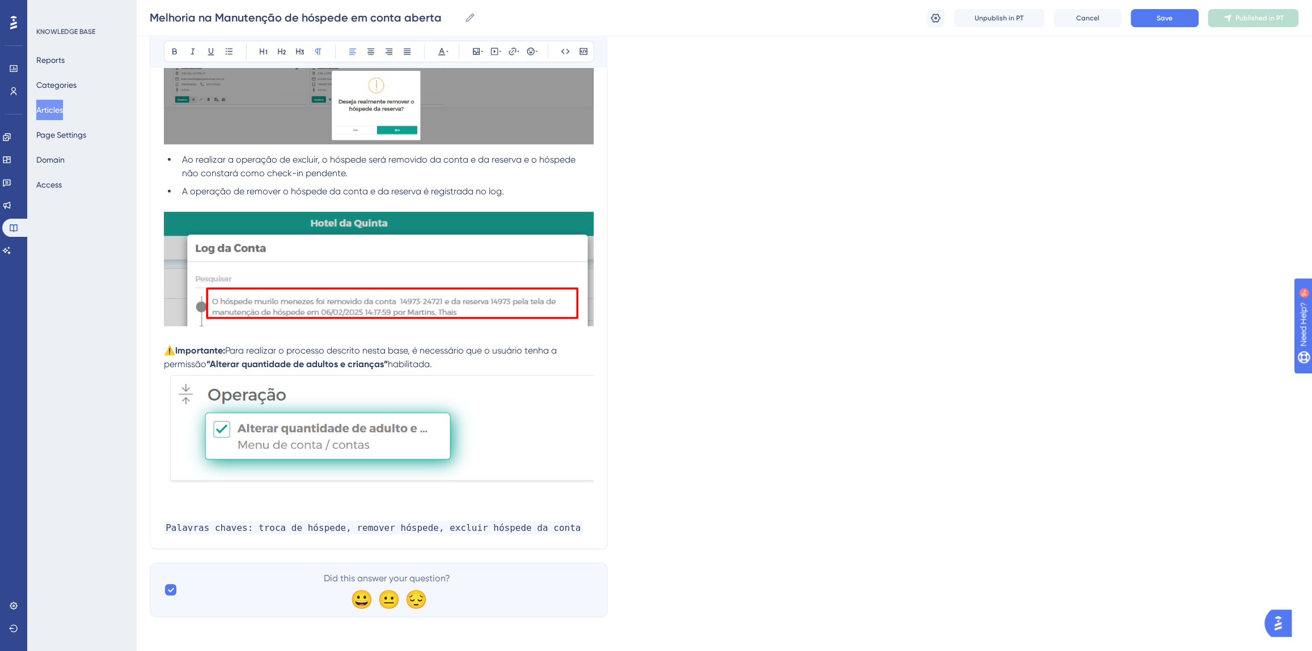
click at [166, 350] on span "⚠️" at bounding box center [169, 350] width 11 height 11
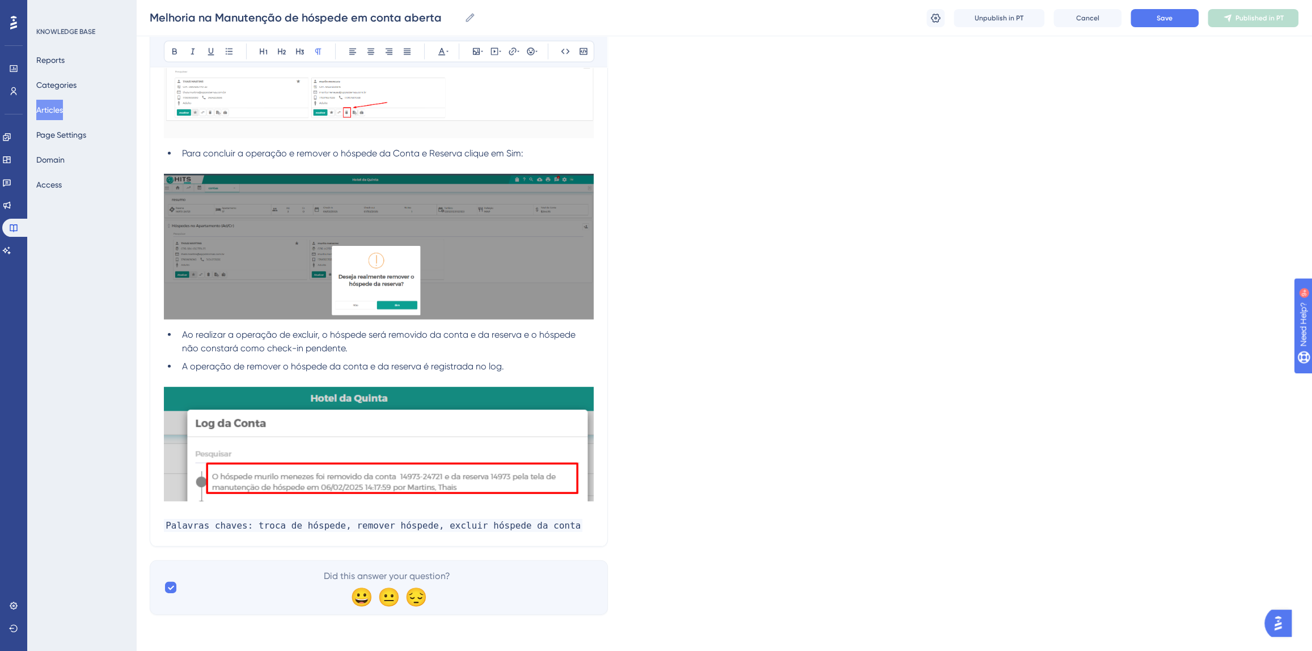
scroll to position [2563, 0]
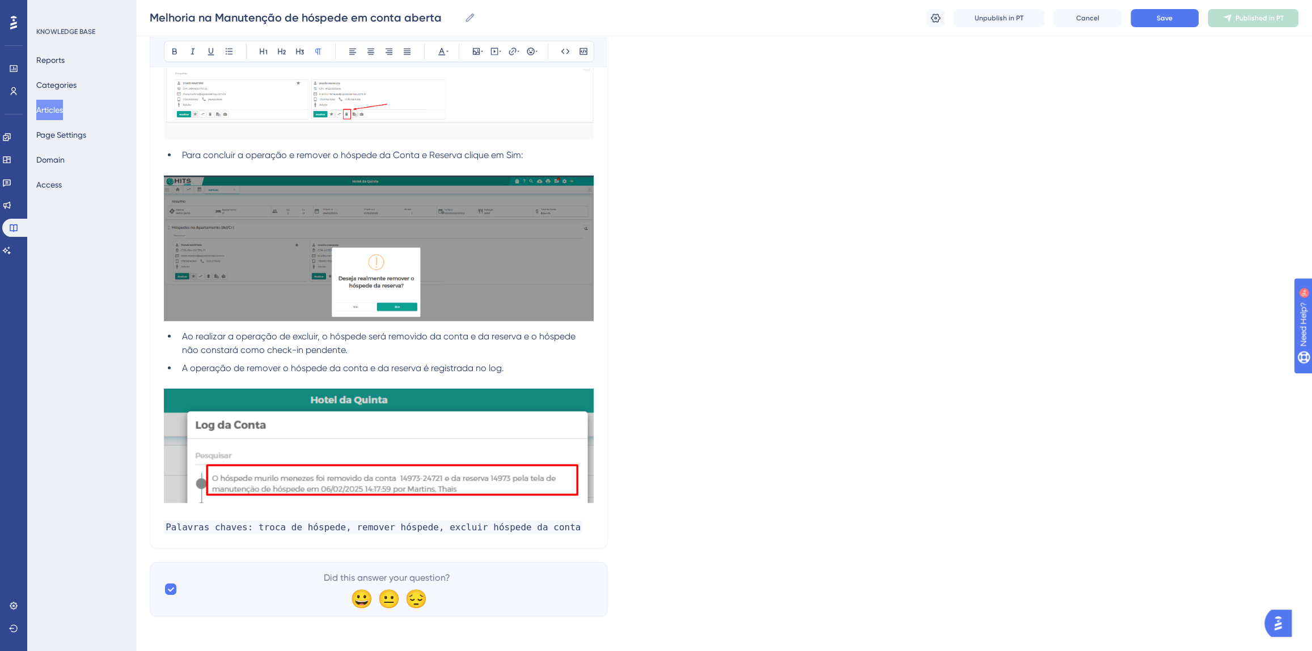
click at [60, 119] on button "Articles" at bounding box center [49, 110] width 27 height 20
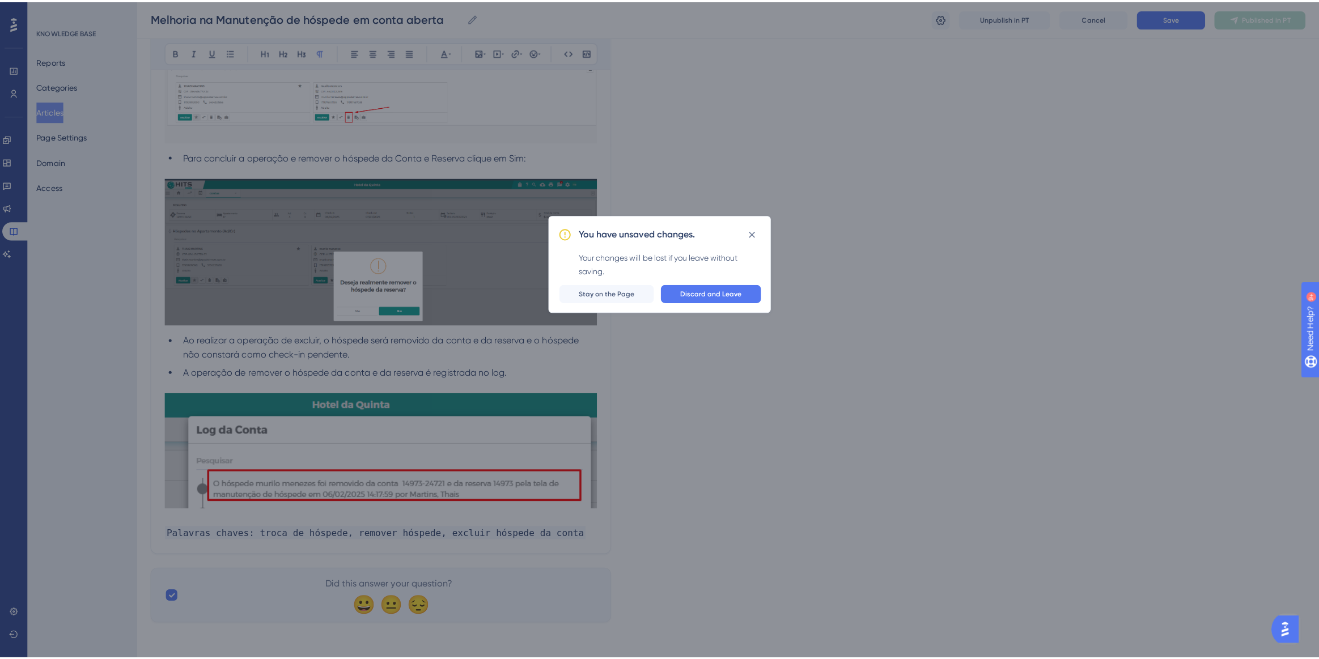
scroll to position [2555, 0]
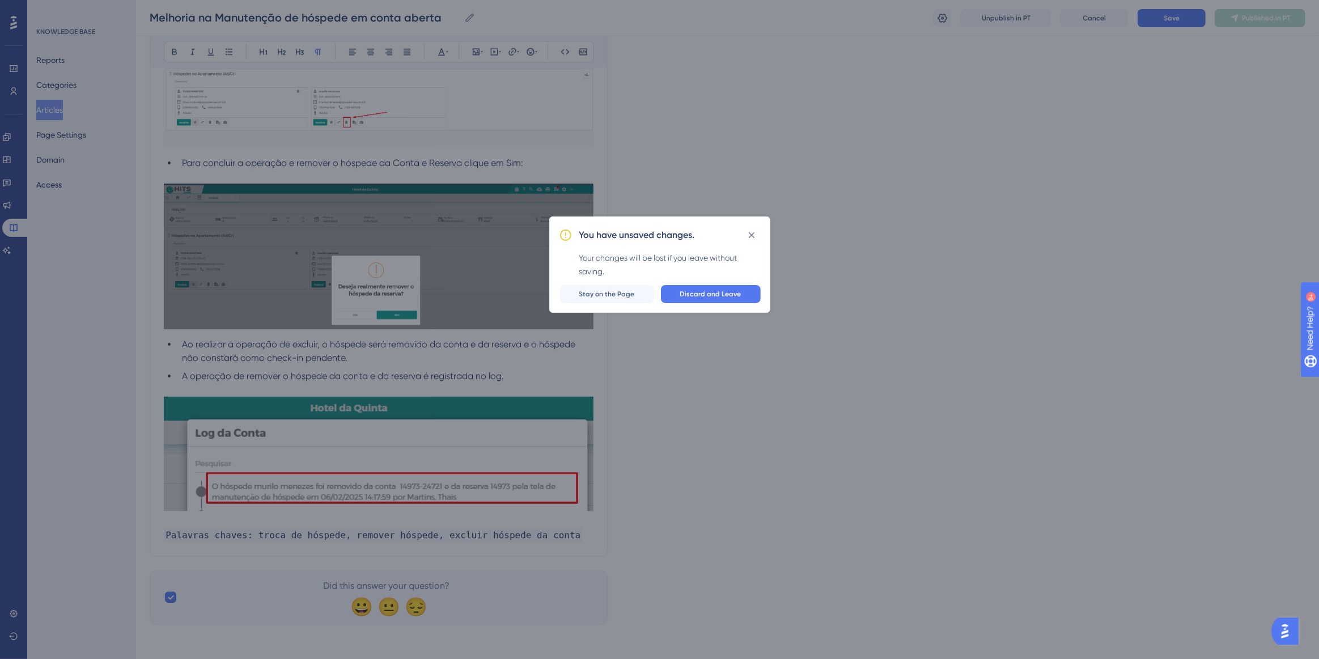
click at [743, 298] on button "Discard and Leave" at bounding box center [711, 294] width 100 height 18
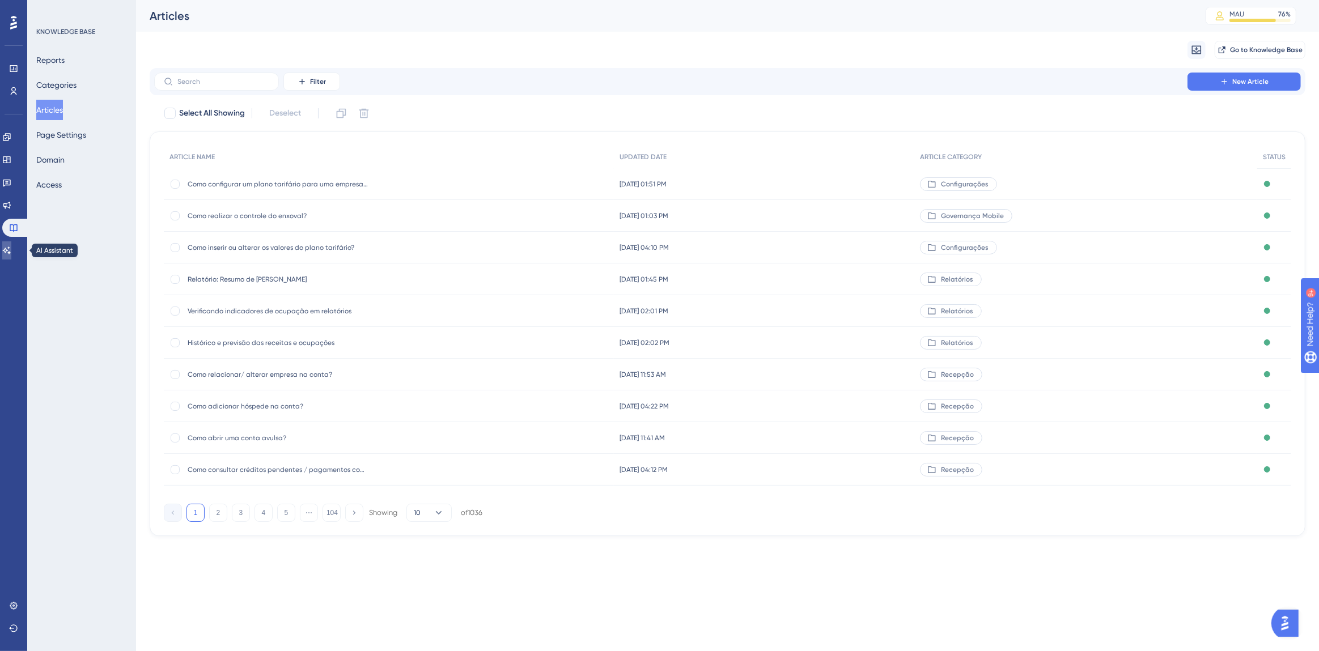
click at [11, 252] on link at bounding box center [6, 251] width 9 height 18
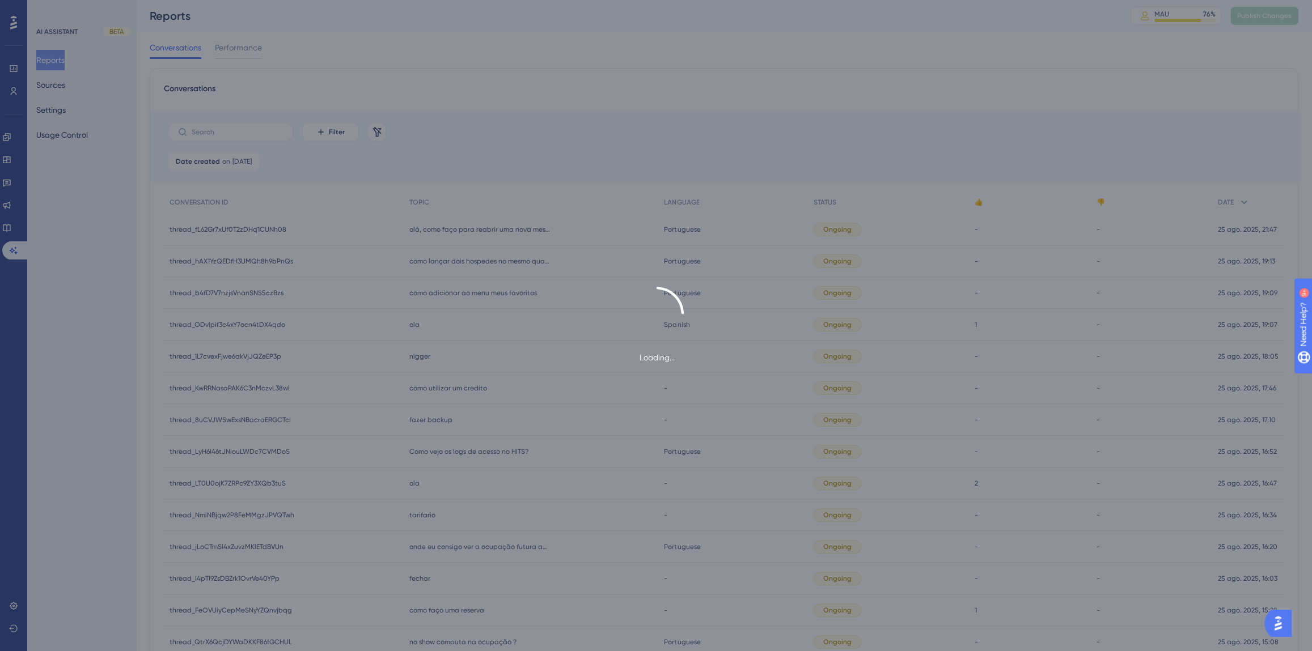
click at [54, 82] on div "Loading..." at bounding box center [656, 325] width 1312 height 651
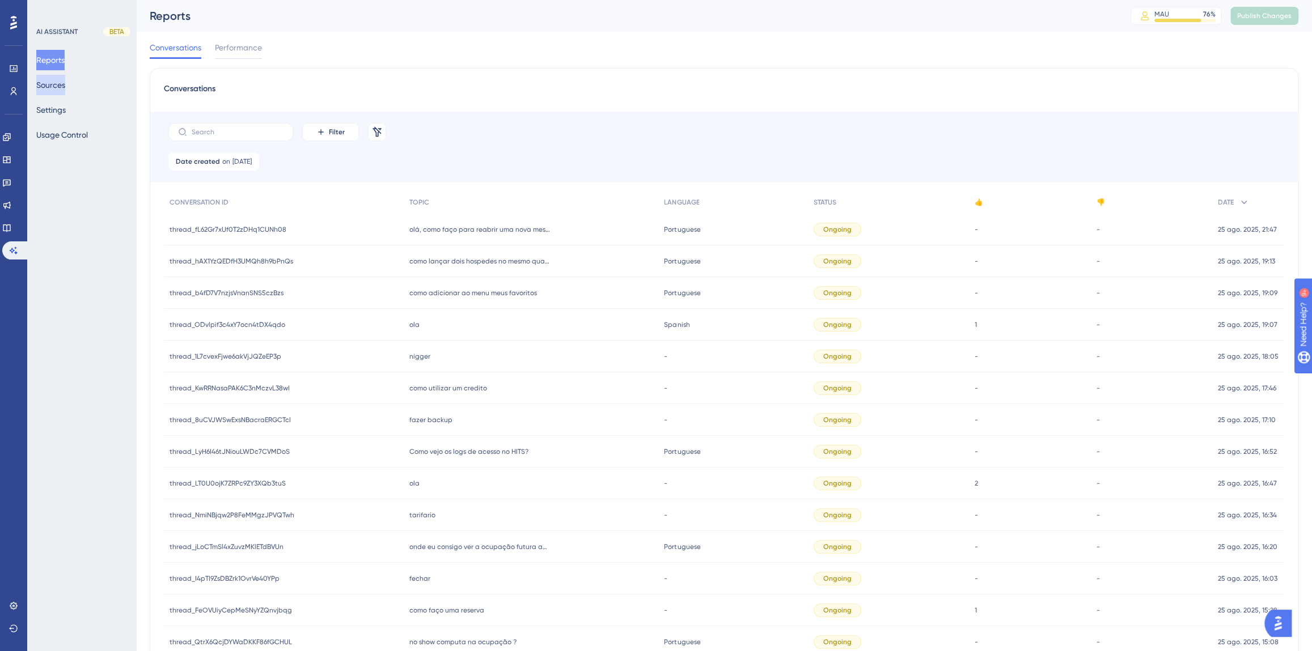
click at [50, 86] on button "Sources" at bounding box center [50, 85] width 29 height 20
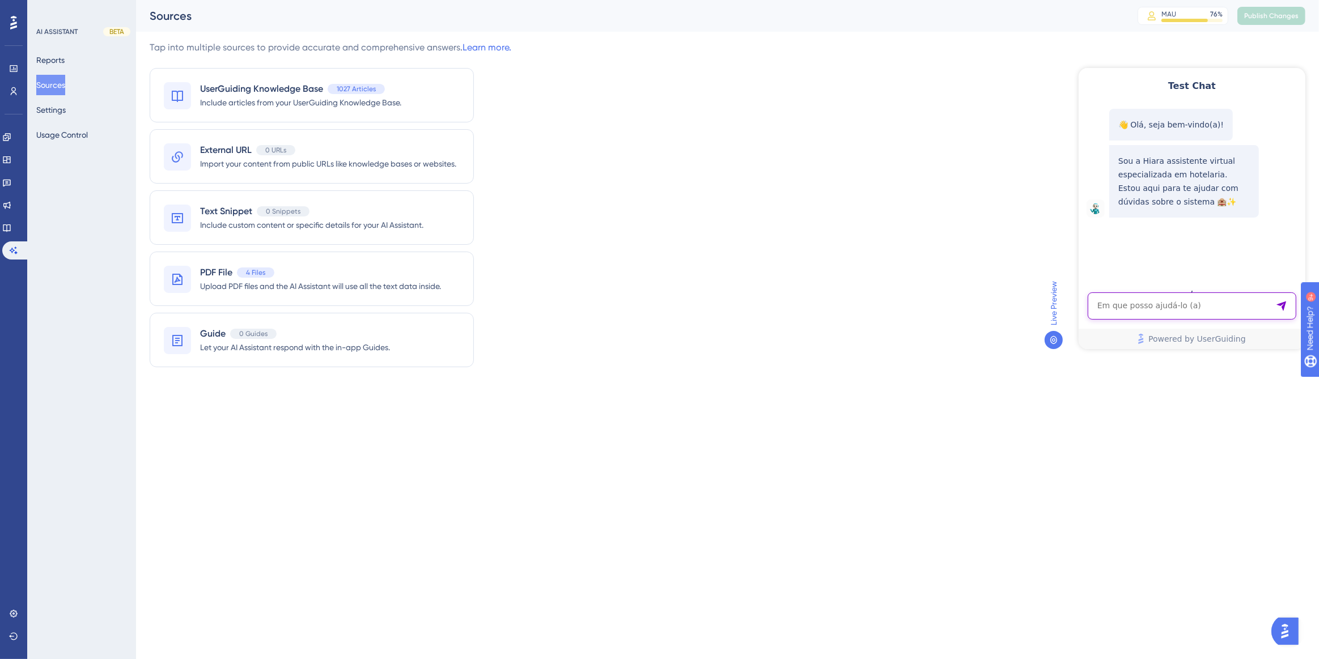
click at [1128, 306] on textarea "AI Assistant Text Input" at bounding box center [1191, 305] width 209 height 27
paste textarea ""como realizar back up ""
type textarea ""como realizar back up ""
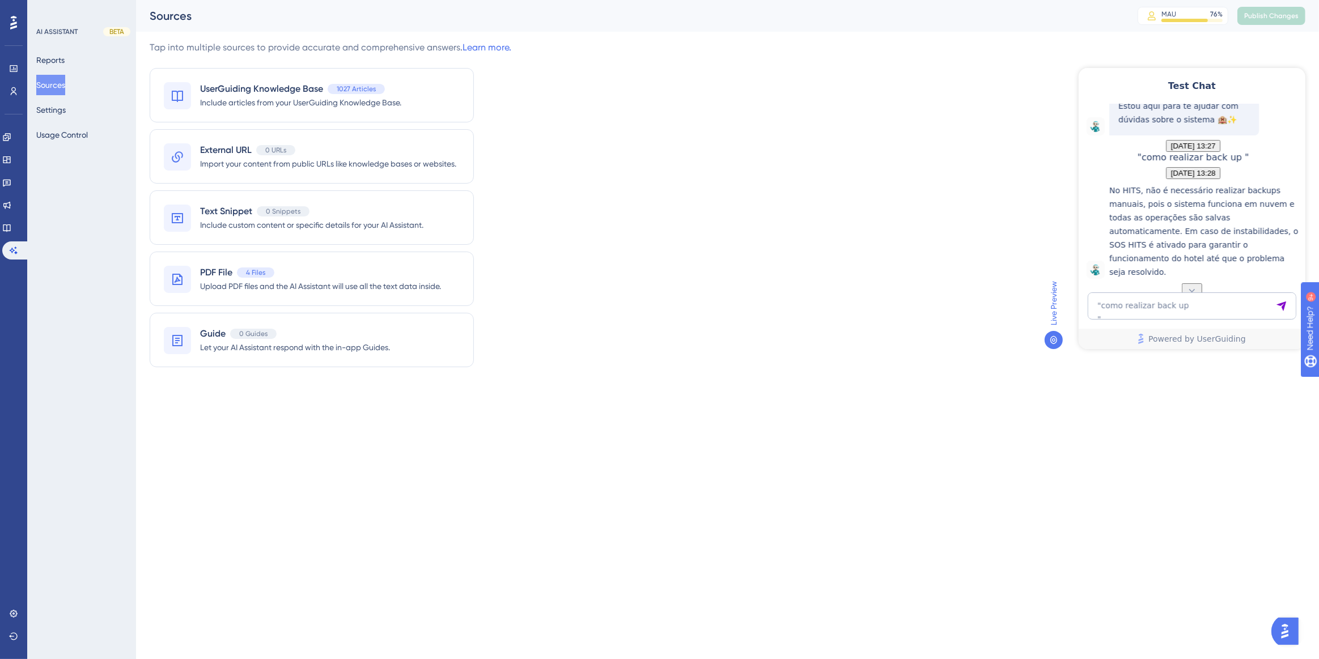
scroll to position [147, 0]
click at [1166, 310] on textarea ""como realizar back up "" at bounding box center [1191, 305] width 209 height 27
paste textarea "como vincular uma conta a vulsa do apartamento"
type textarea "como vincular uma conta a vulsa do apartamento"
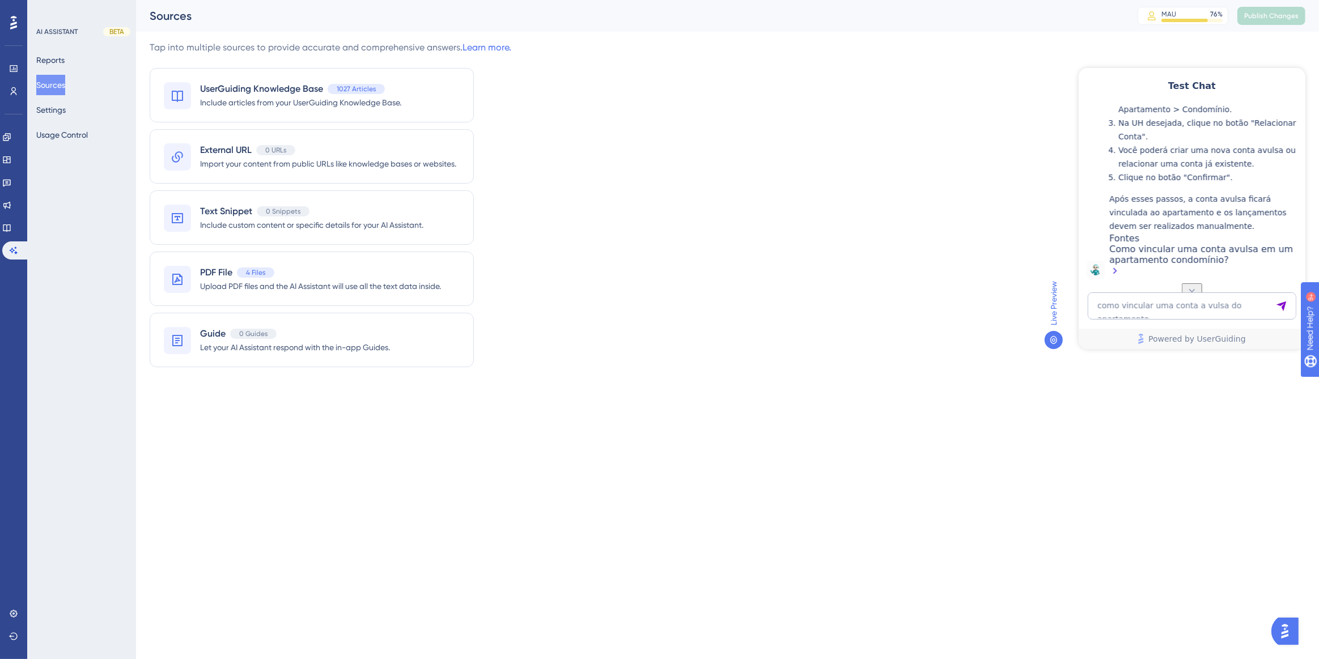
scroll to position [545, 0]
click at [1153, 266] on div "Como vincular uma conta avulsa em um apartamento condomínio?" at bounding box center [1204, 260] width 190 height 35
click at [840, 204] on div "Tap into multiple sources to provide accurate and comprehensive answers. Learn …" at bounding box center [728, 211] width 1156 height 340
click at [839, 204] on div "Tap into multiple sources to provide accurate and comprehensive answers. Learn …" at bounding box center [728, 211] width 1156 height 340
